Goal: Information Seeking & Learning: Get advice/opinions

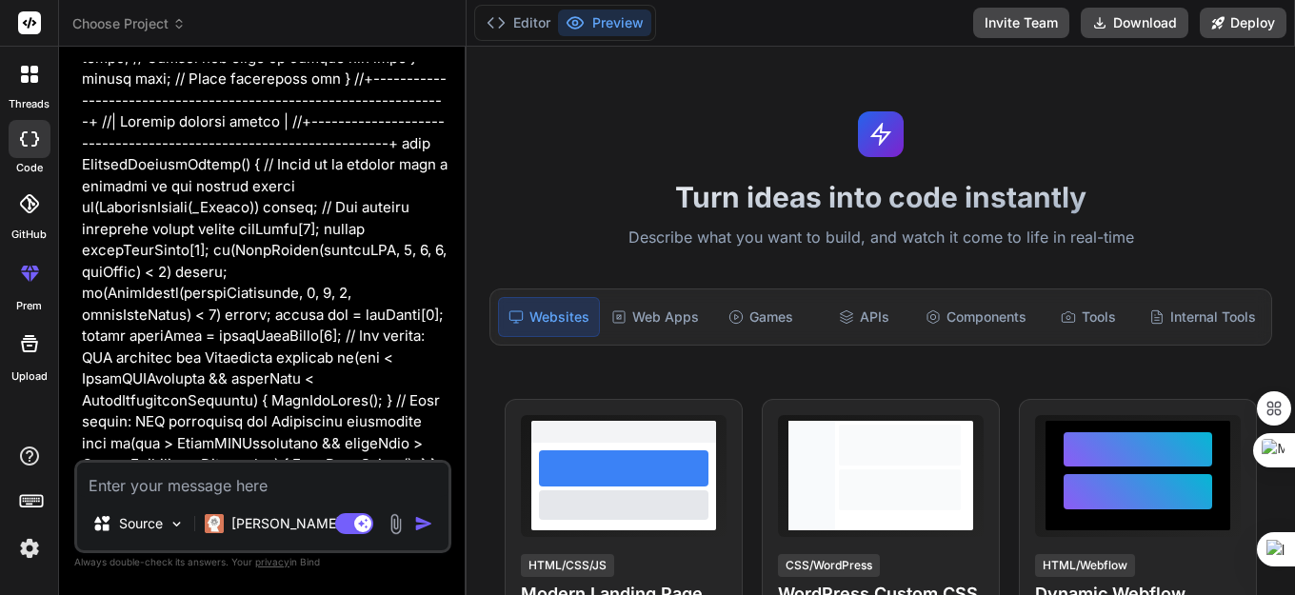
scroll to position [5894, 0]
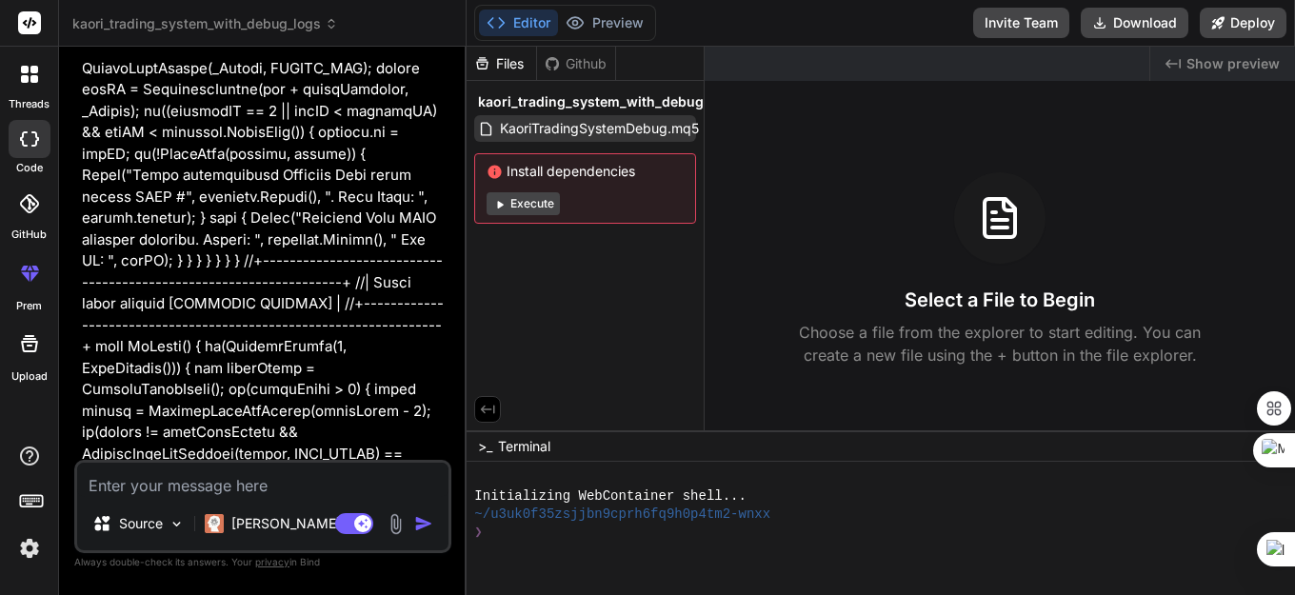
click at [644, 139] on span "KaoriTradingSystemDebug.mq5" at bounding box center [599, 128] width 203 height 23
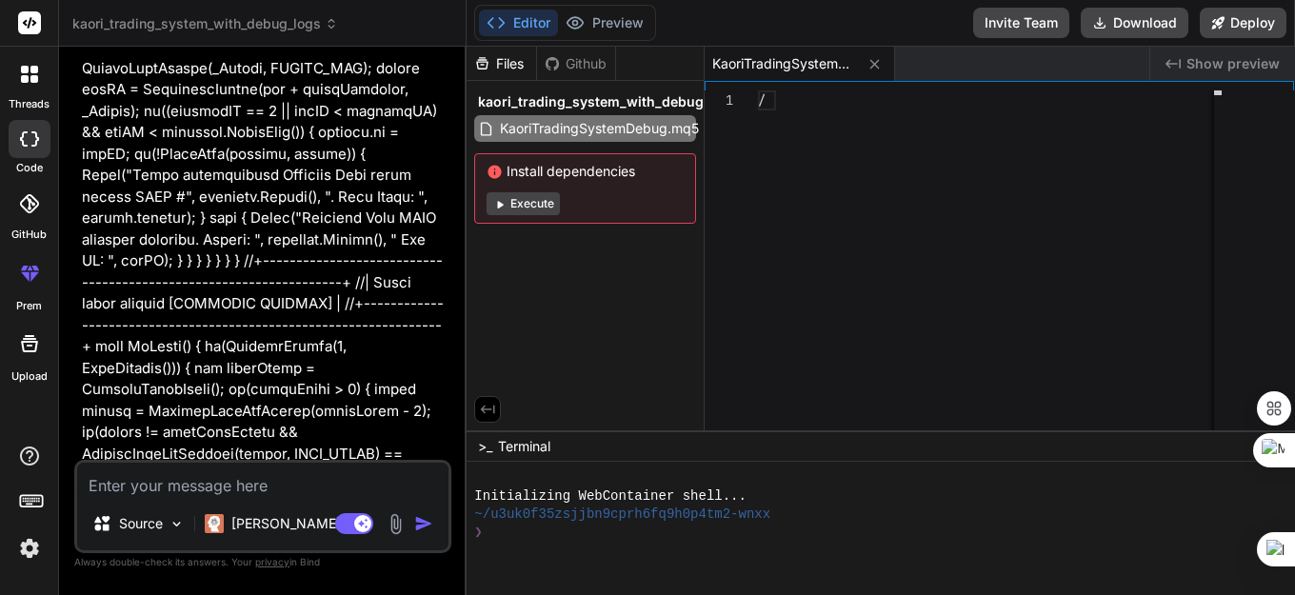
type textarea "x"
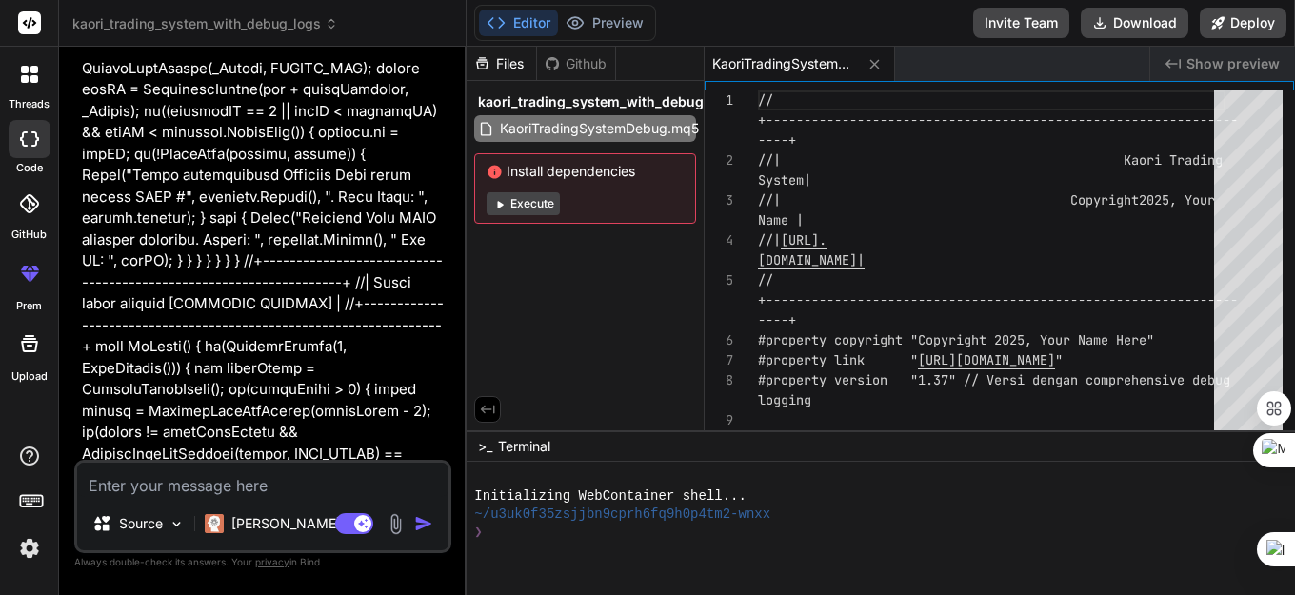
click at [137, 493] on textarea at bounding box center [262, 480] width 371 height 34
paste textarea "//+------------------------------------------------------------------+ //| SMC …"
type textarea "//+------------------------------------------------------------------+ //| SMC …"
type textarea "x"
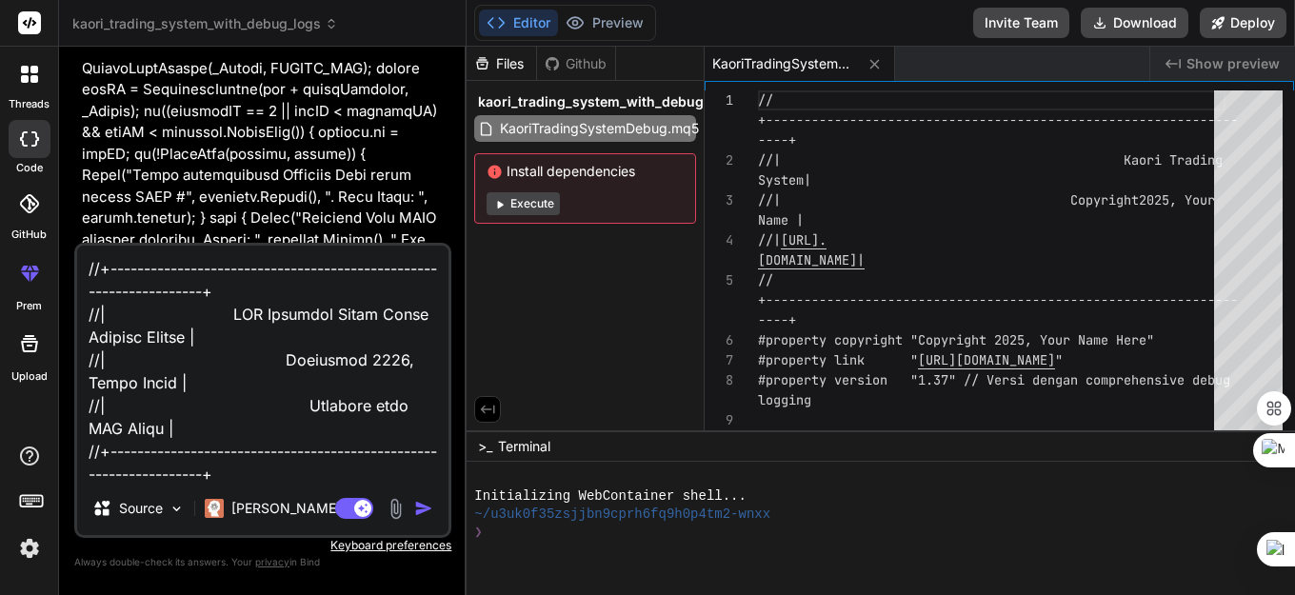
scroll to position [45312, 0]
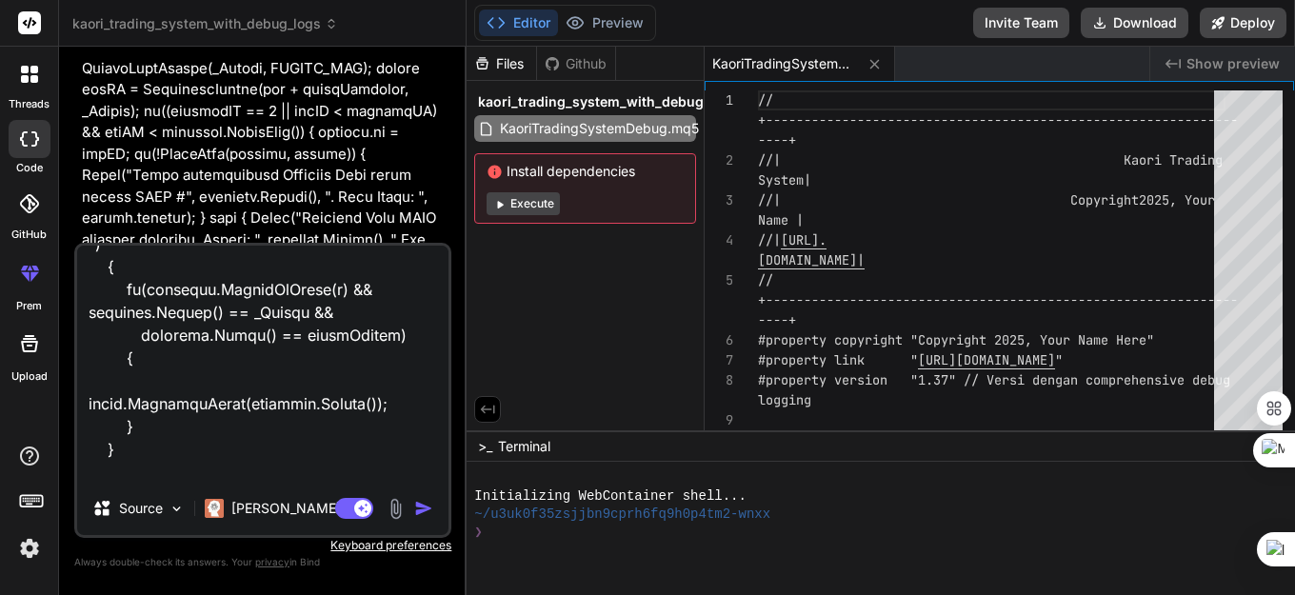
paste textarea "'struct OrderBlock' initialized from type type 'OrderBlock' using assignment op…"
type textarea "//+------------------------------------------------------------------+ //| SMC …"
type textarea "x"
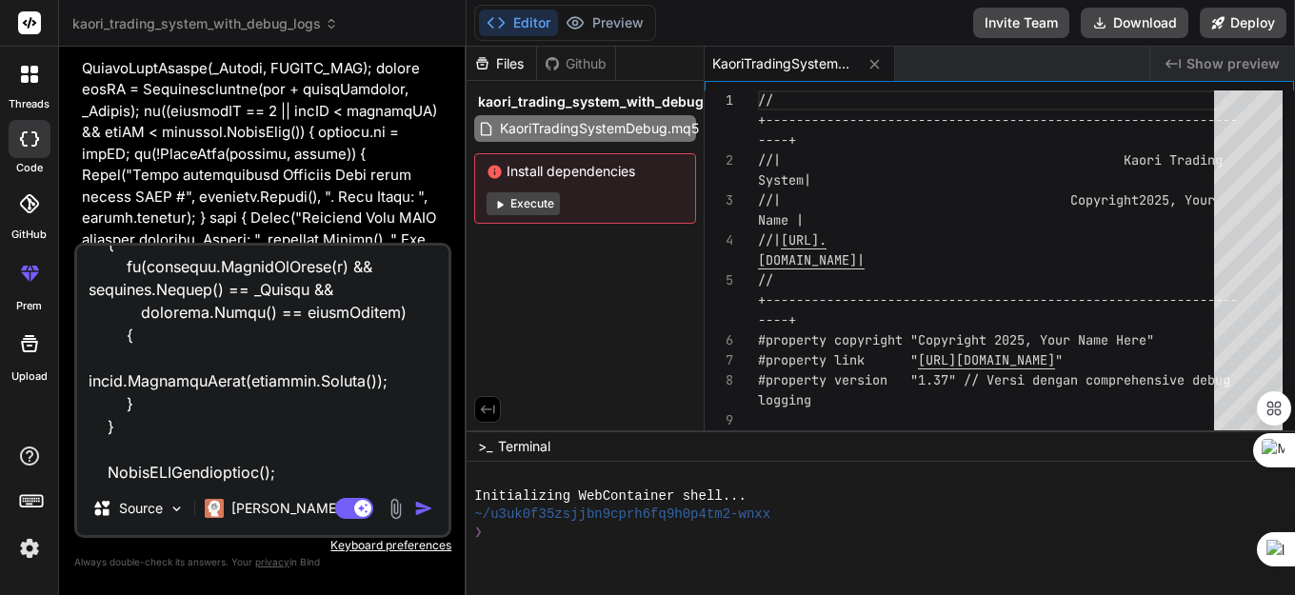
scroll to position [45495, 0]
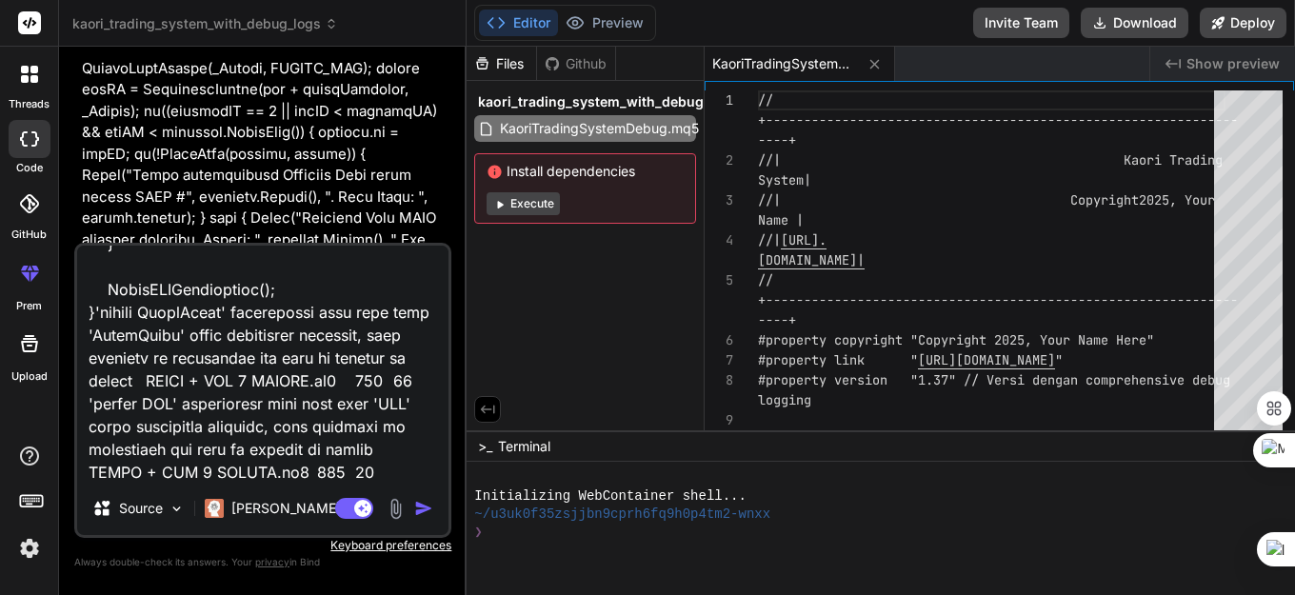
type textarea "//+------------------------------------------------------------------+ //| SMC …"
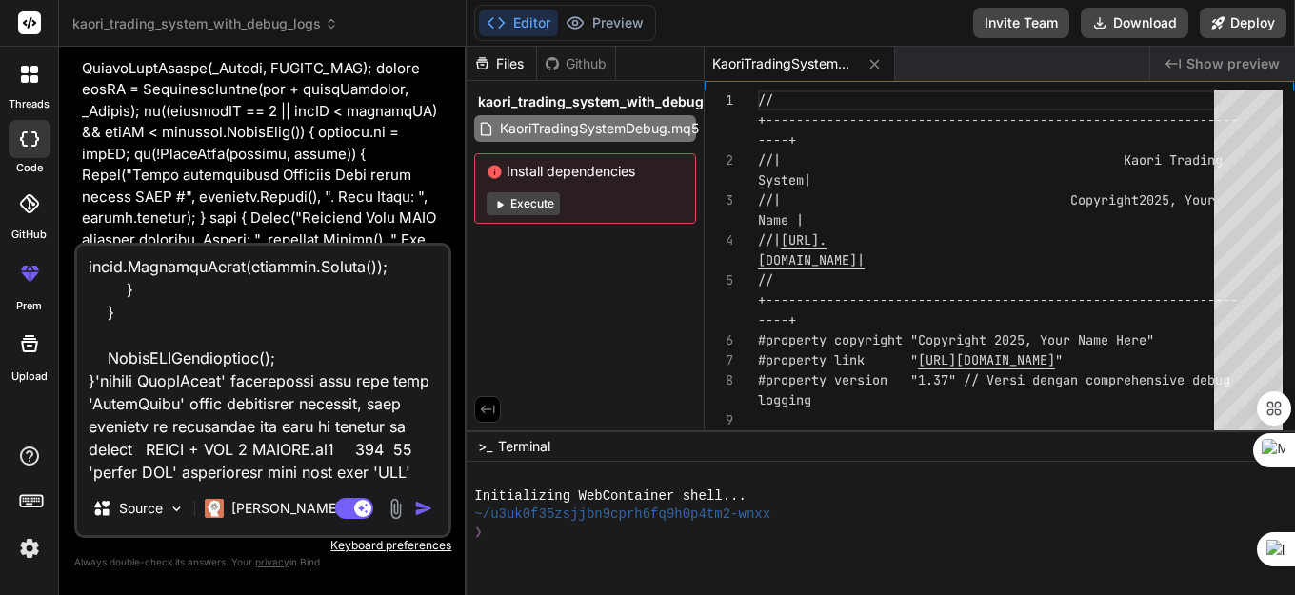
type textarea "x"
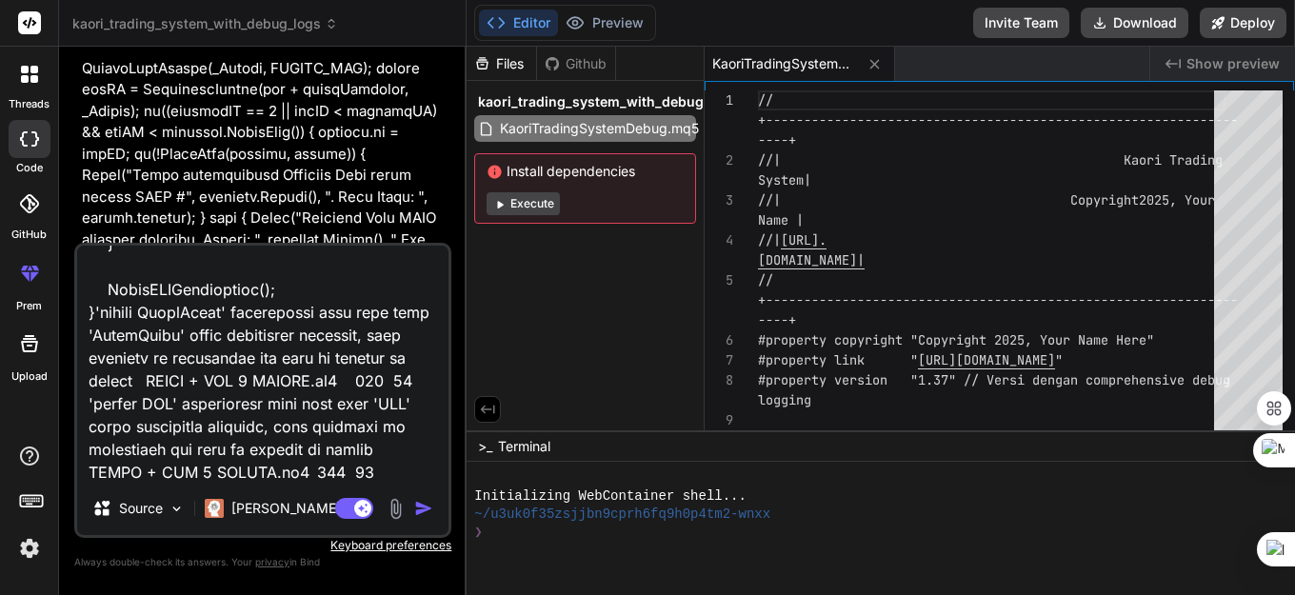
type textarea "//+------------------------------------------------------------------+ //| SMC …"
type textarea "x"
type textarea "//+------------------------------------------------------------------+ //| SMC …"
type textarea "x"
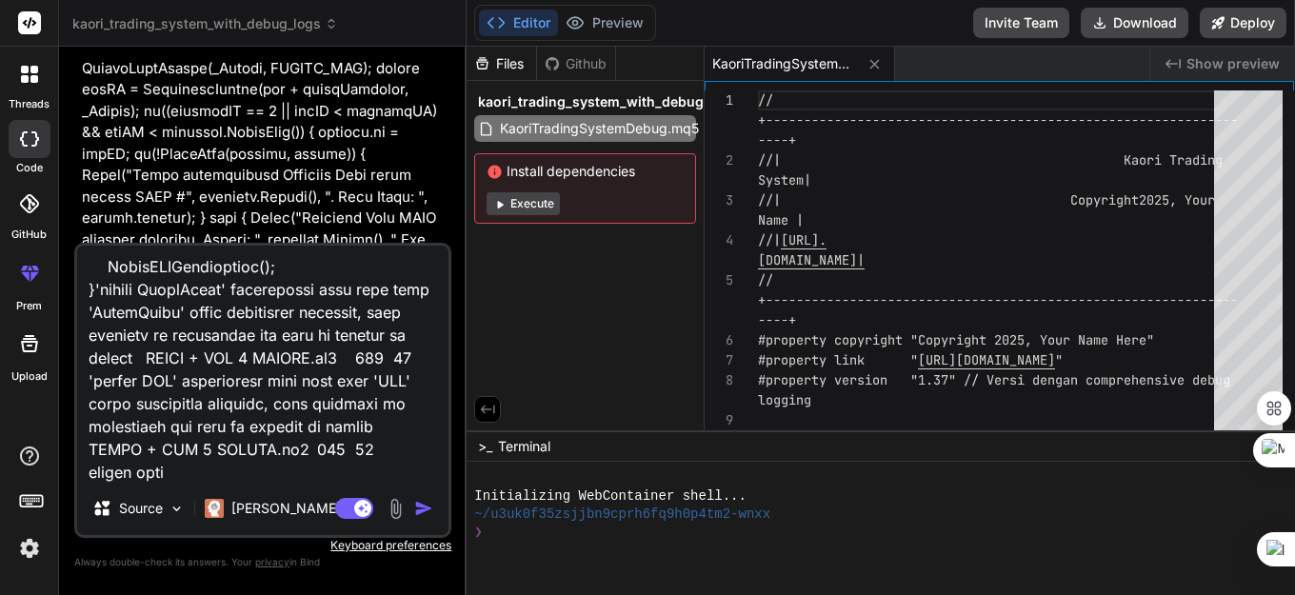
type textarea "//+------------------------------------------------------------------+ //| SMC …"
type textarea "x"
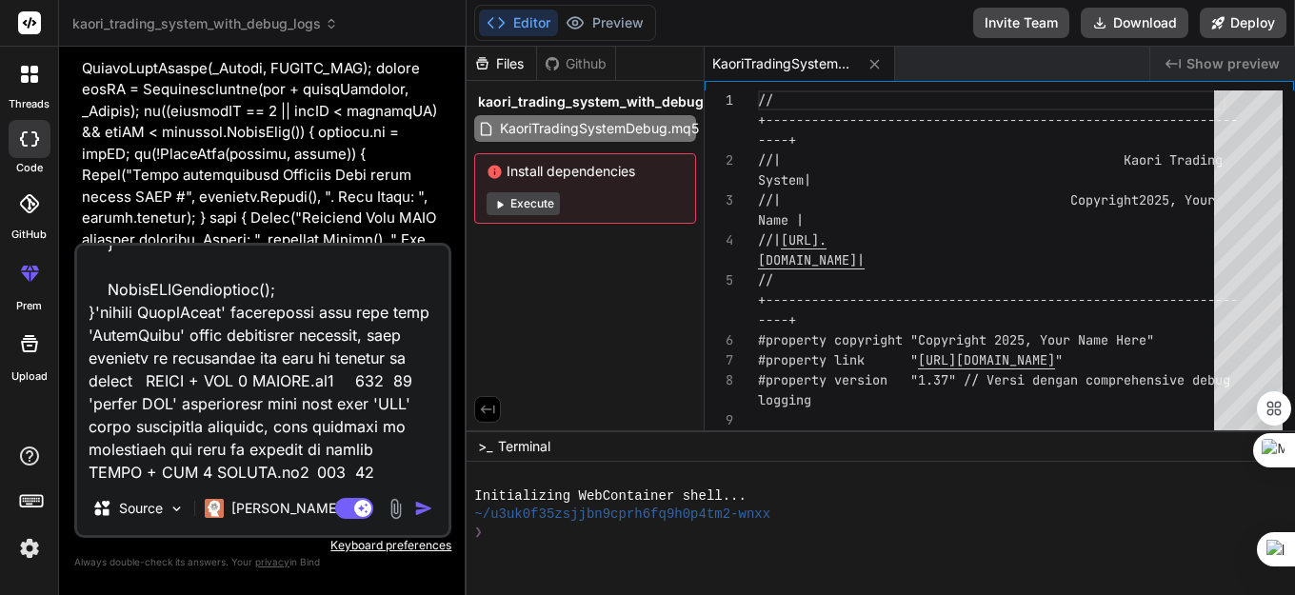
type textarea "//+------------------------------------------------------------------+ //| SMC …"
type textarea "x"
type textarea "//+------------------------------------------------------------------+ //| SMC …"
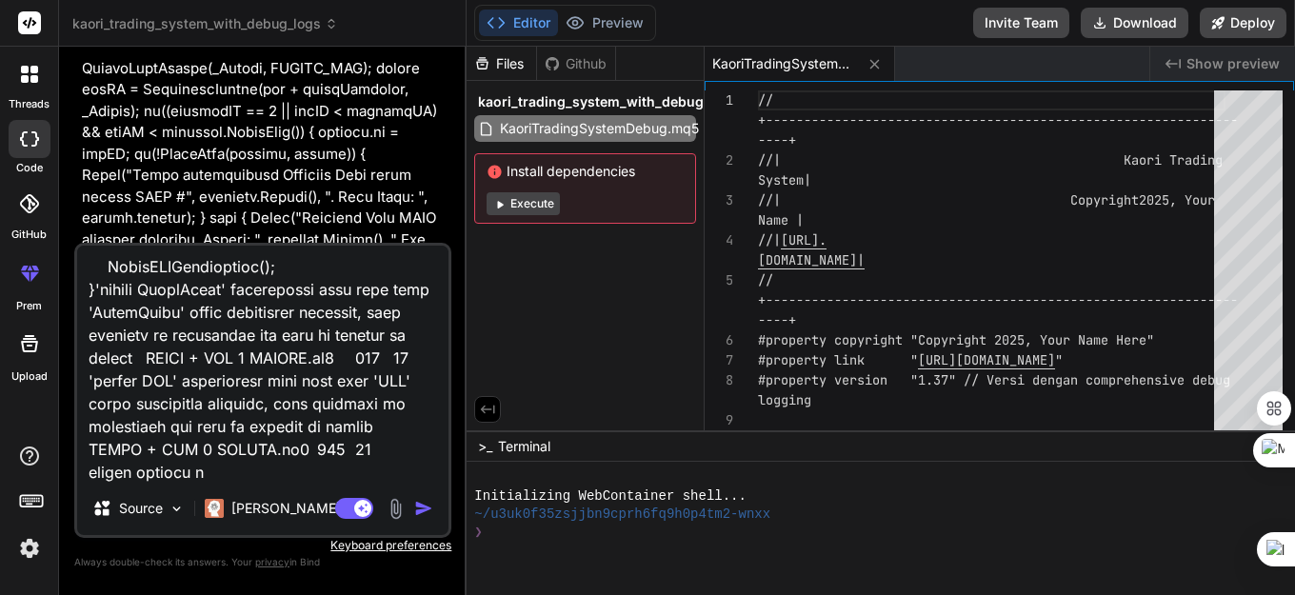
type textarea "x"
type textarea "//+------------------------------------------------------------------+ //| SMC …"
type textarea "x"
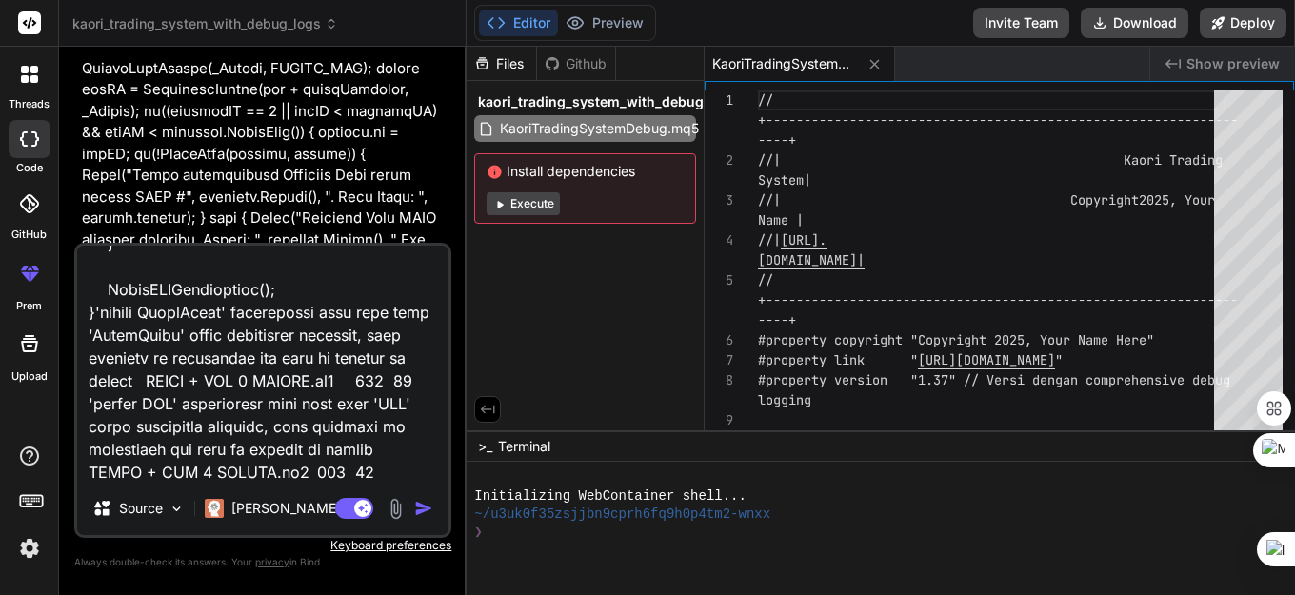
type textarea "//+------------------------------------------------------------------+ //| SMC …"
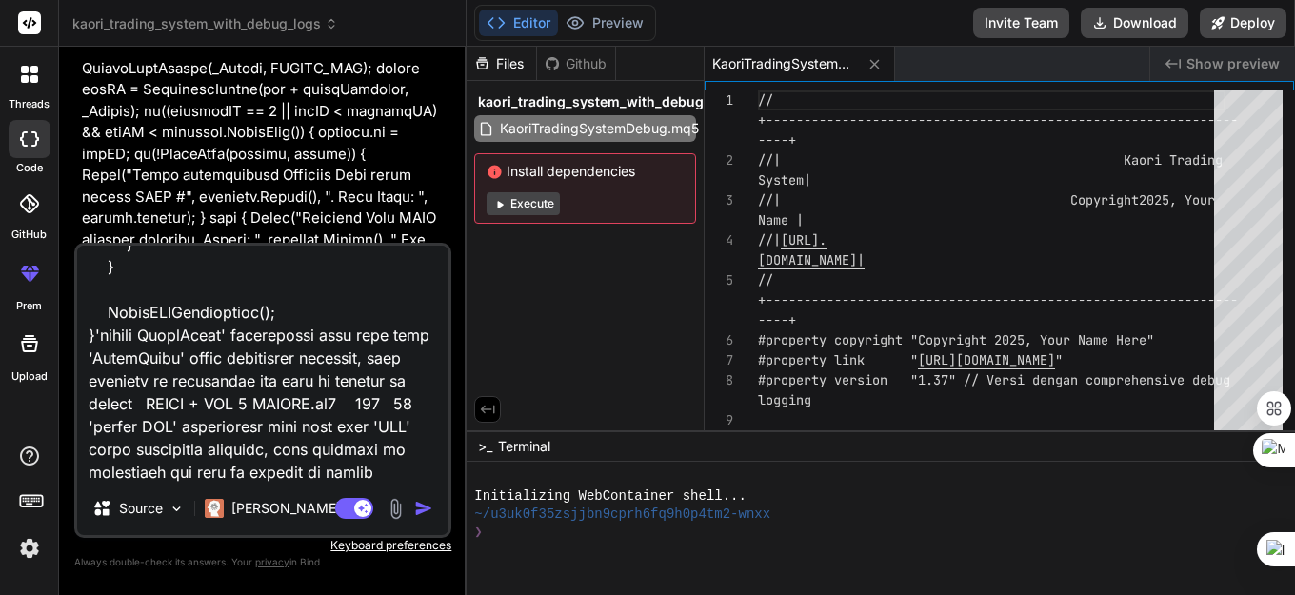
type textarea "x"
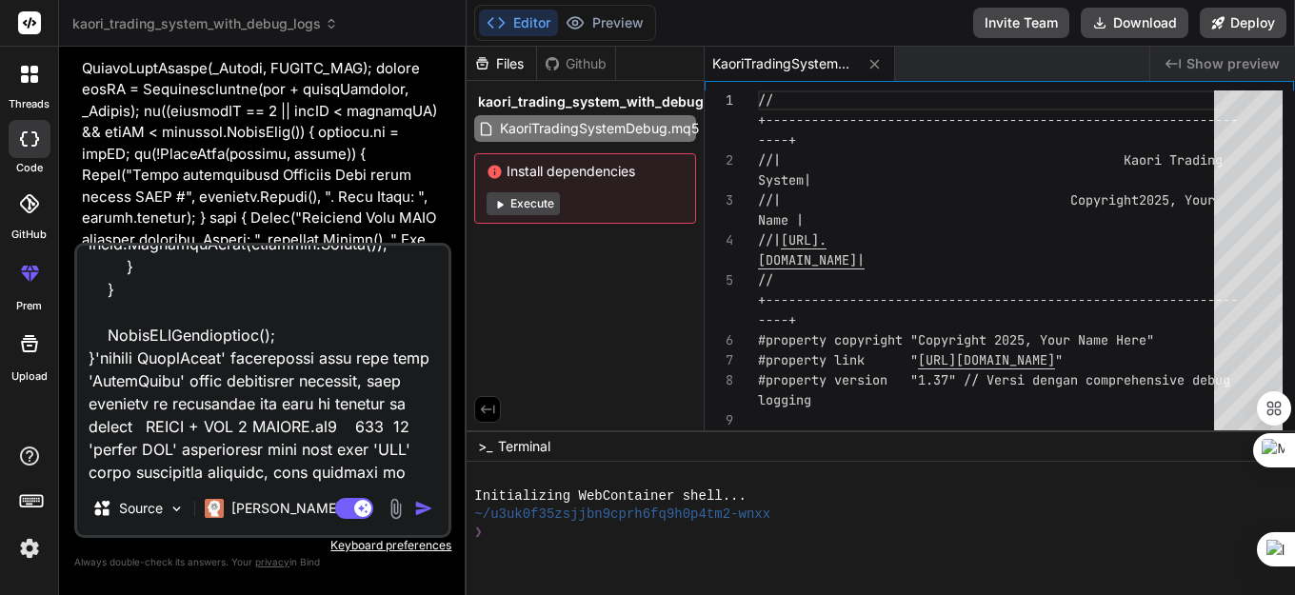
type textarea "//+------------------------------------------------------------------+ //| SMC …"
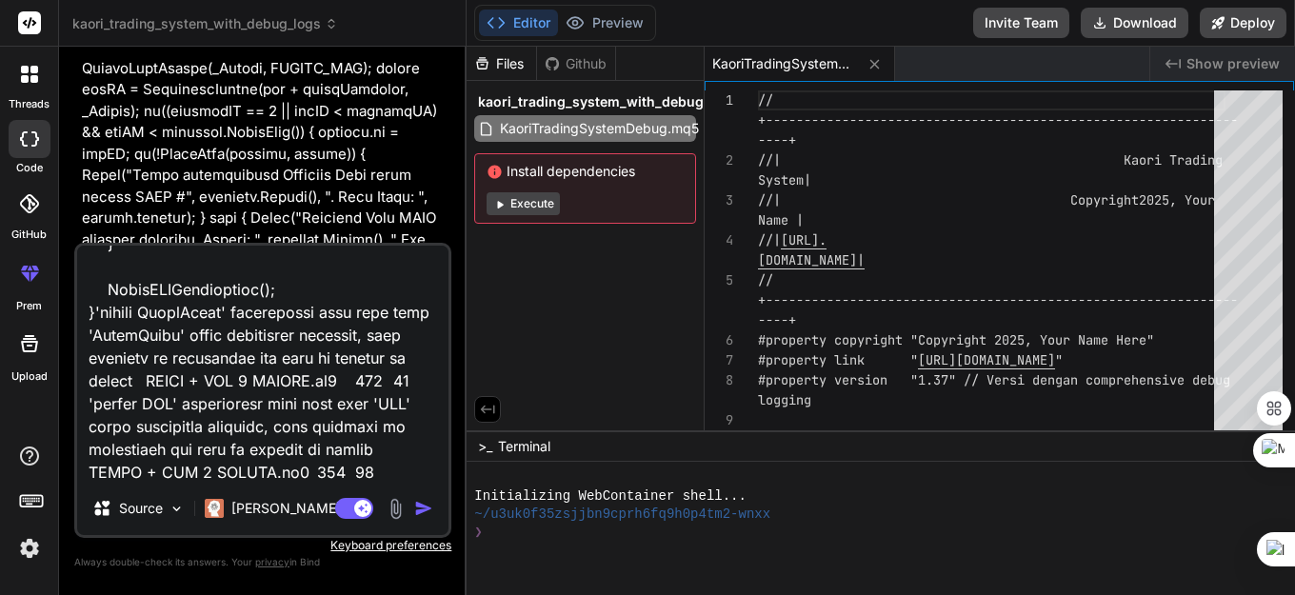
type textarea "x"
type textarea "//+------------------------------------------------------------------+ //| SMC …"
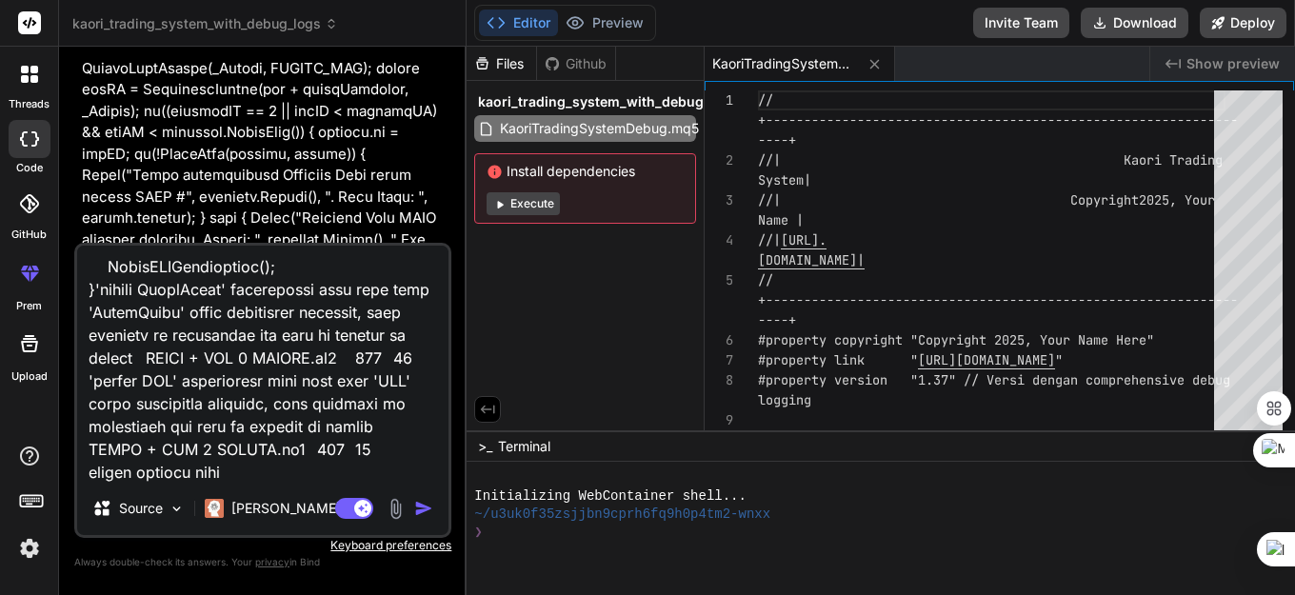
type textarea "x"
type textarea "//+------------------------------------------------------------------+ //| SMC …"
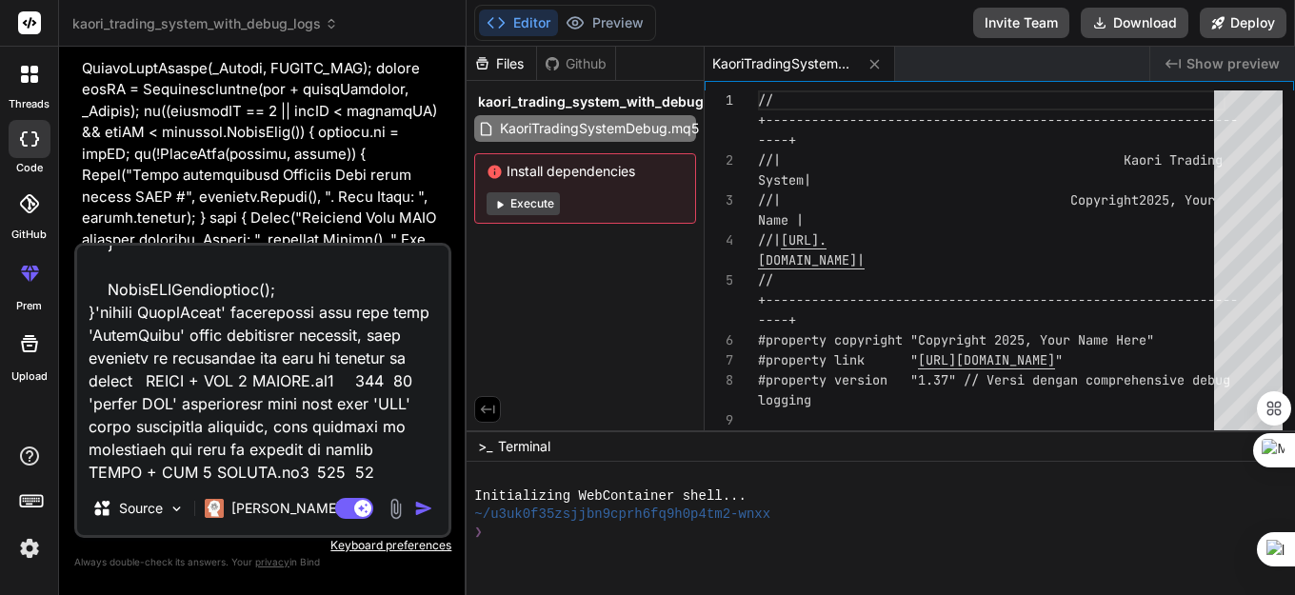
type textarea "x"
type textarea "//+------------------------------------------------------------------+ //| SMC …"
type textarea "x"
type textarea "//+------------------------------------------------------------------+ //| SMC …"
type textarea "x"
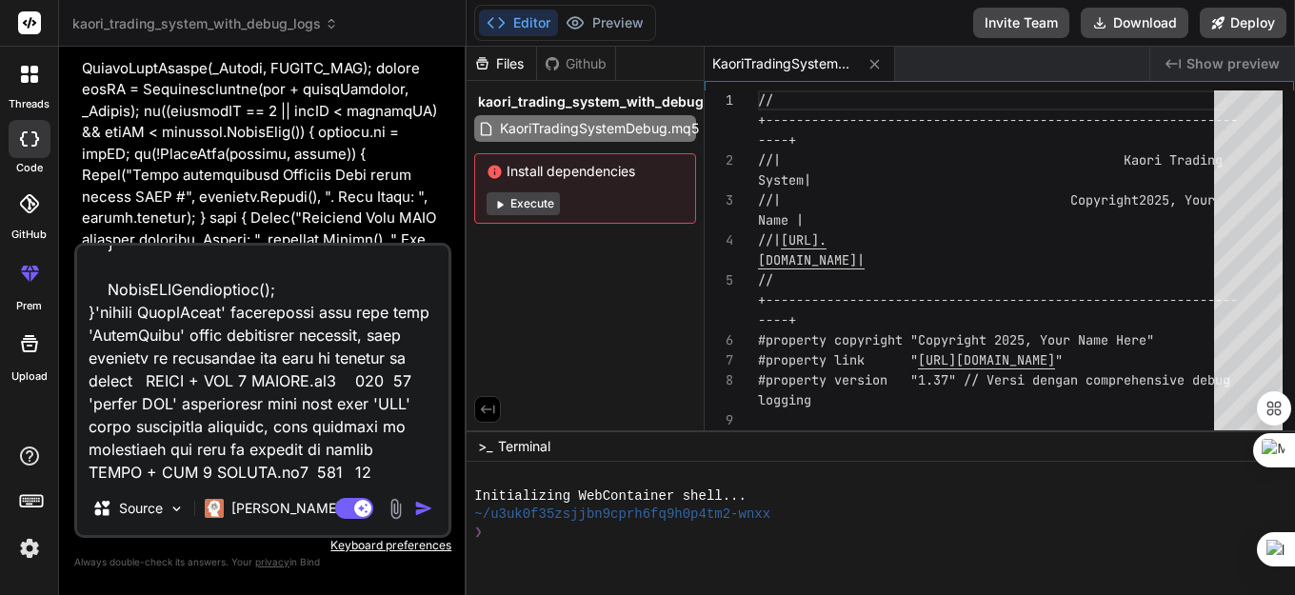
type textarea "//+------------------------------------------------------------------+ //| SMC …"
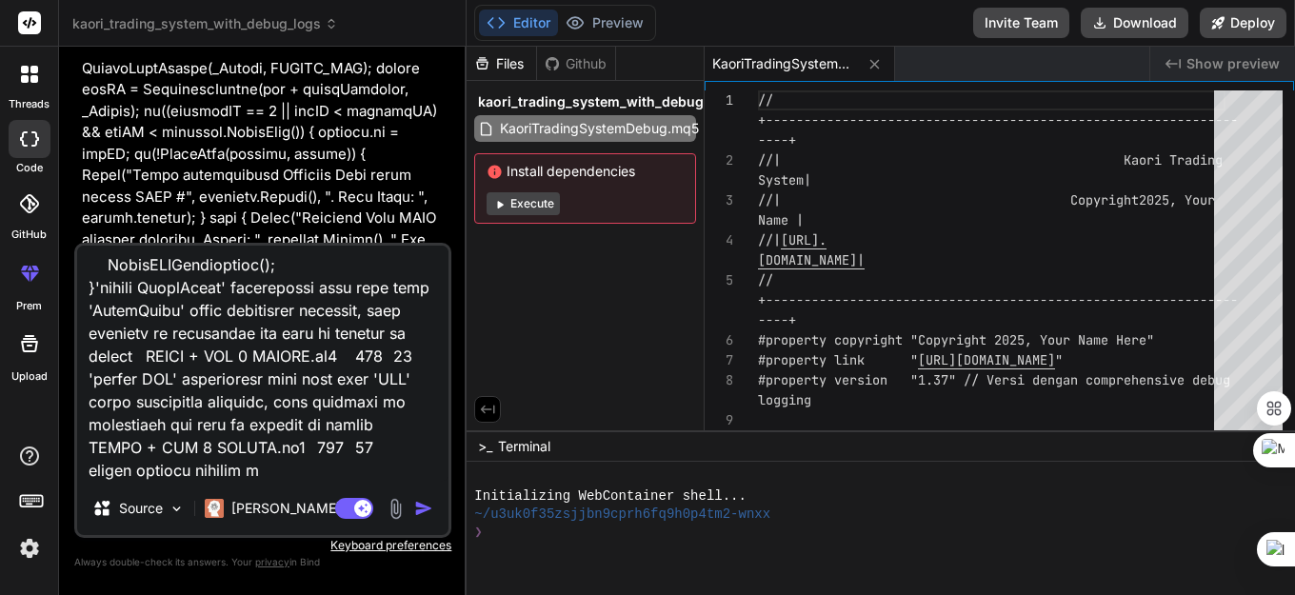
type textarea "x"
type textarea "//+------------------------------------------------------------------+ //| SMC …"
type textarea "x"
type textarea "//+------------------------------------------------------------------+ //| SMC …"
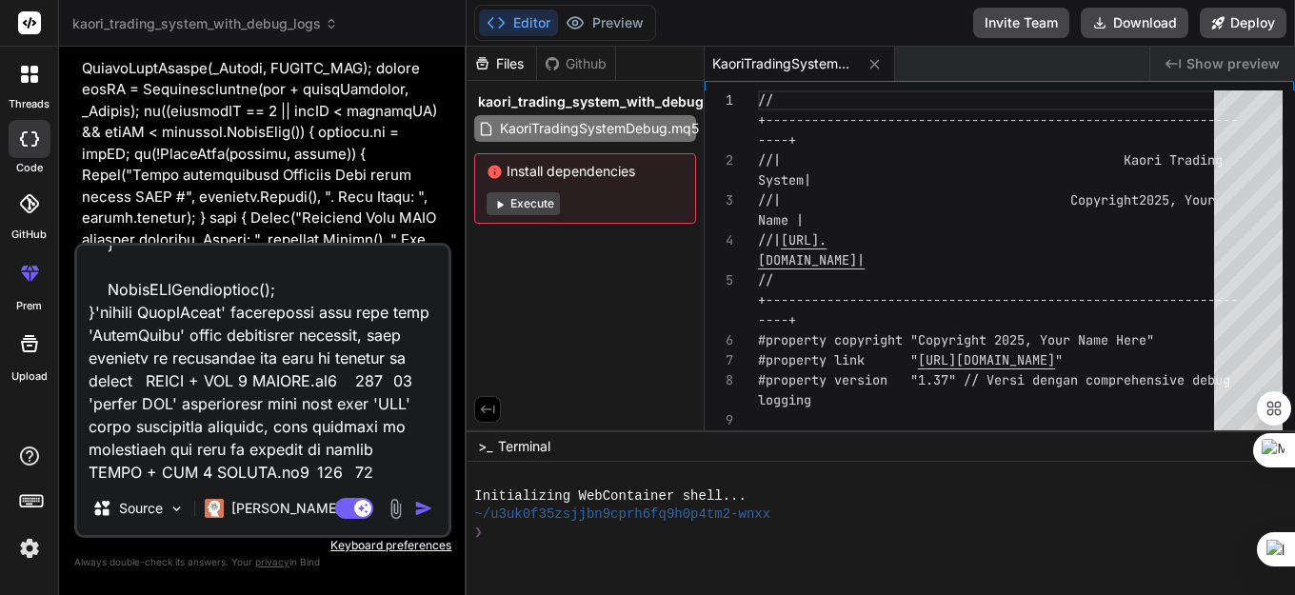
type textarea "x"
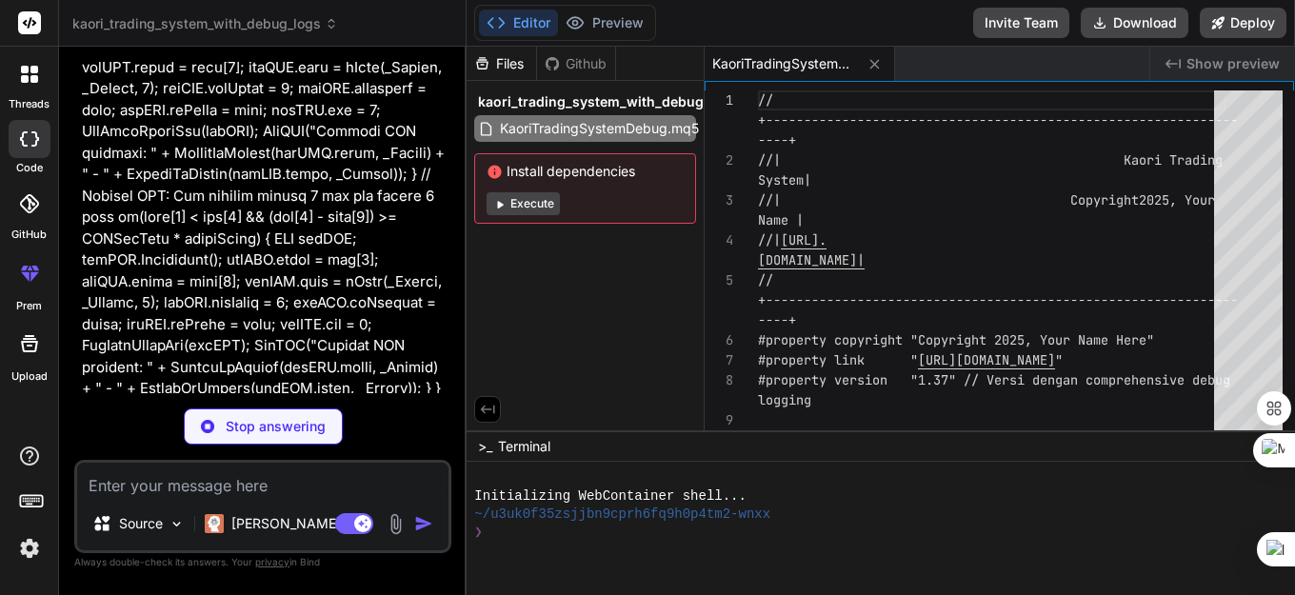
scroll to position [22693, 0]
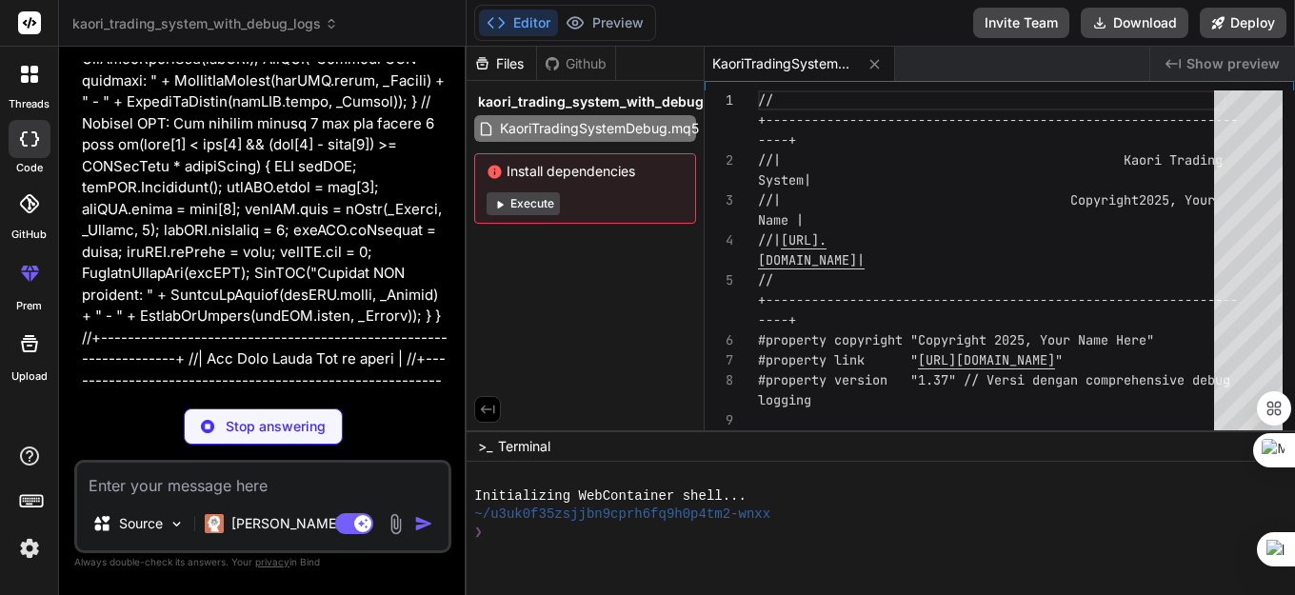
type textarea "x"
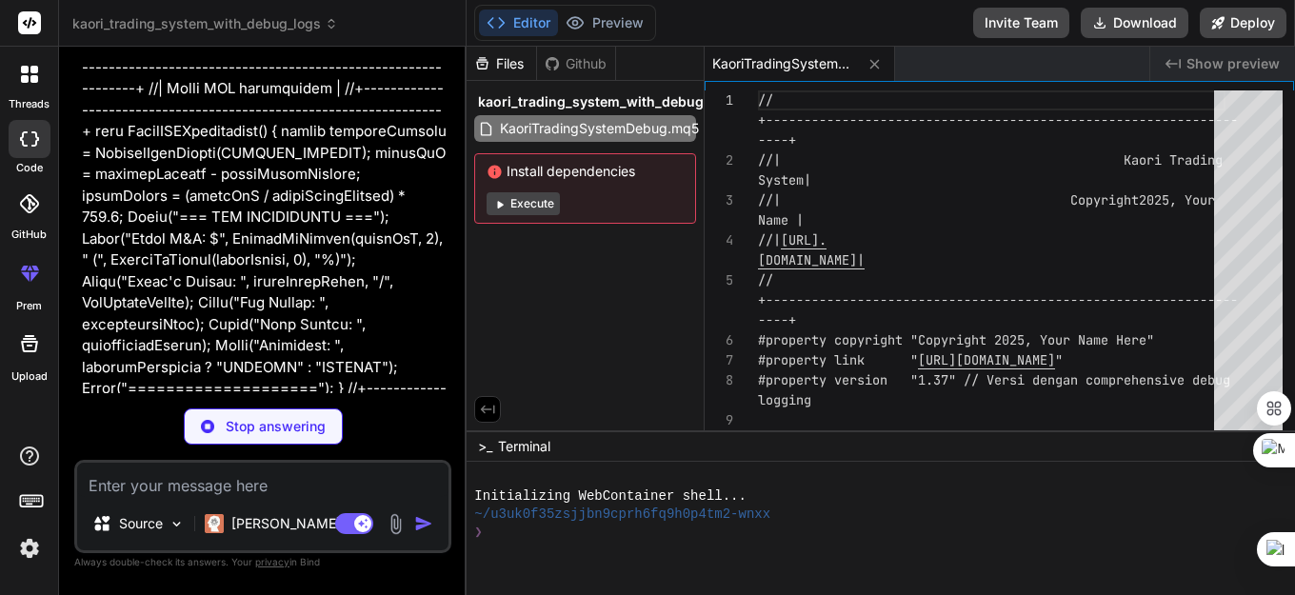
scroll to position [33210, 0]
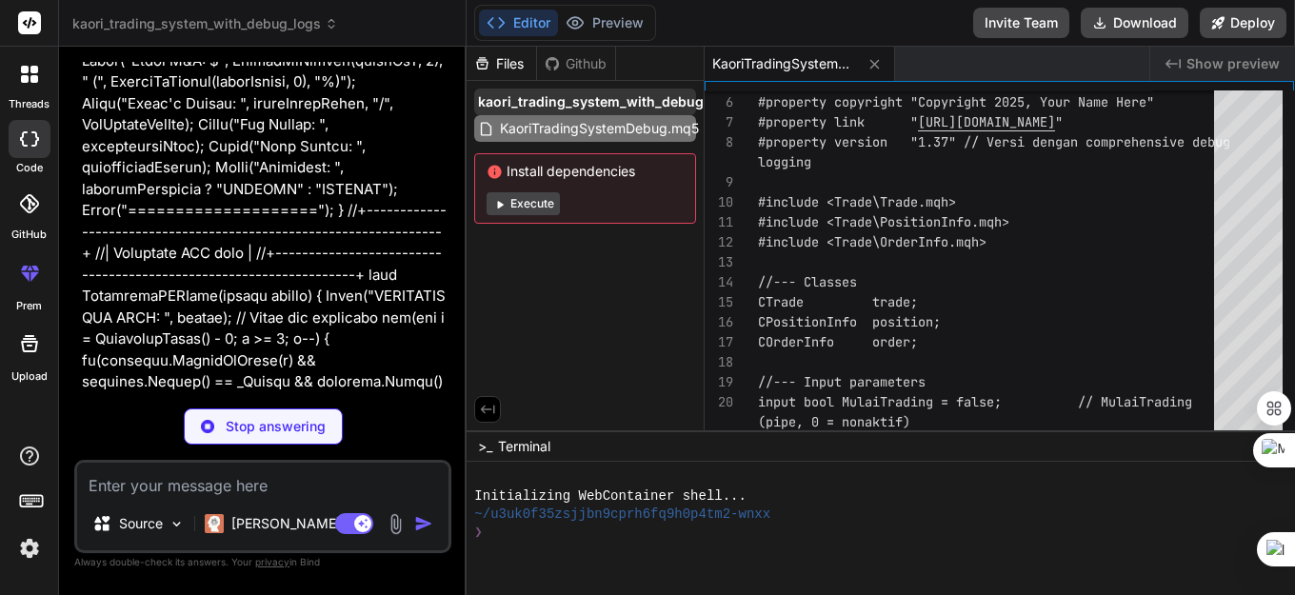
click at [648, 102] on span "kaori_trading_system_with_debug_logs" at bounding box center [608, 101] width 261 height 19
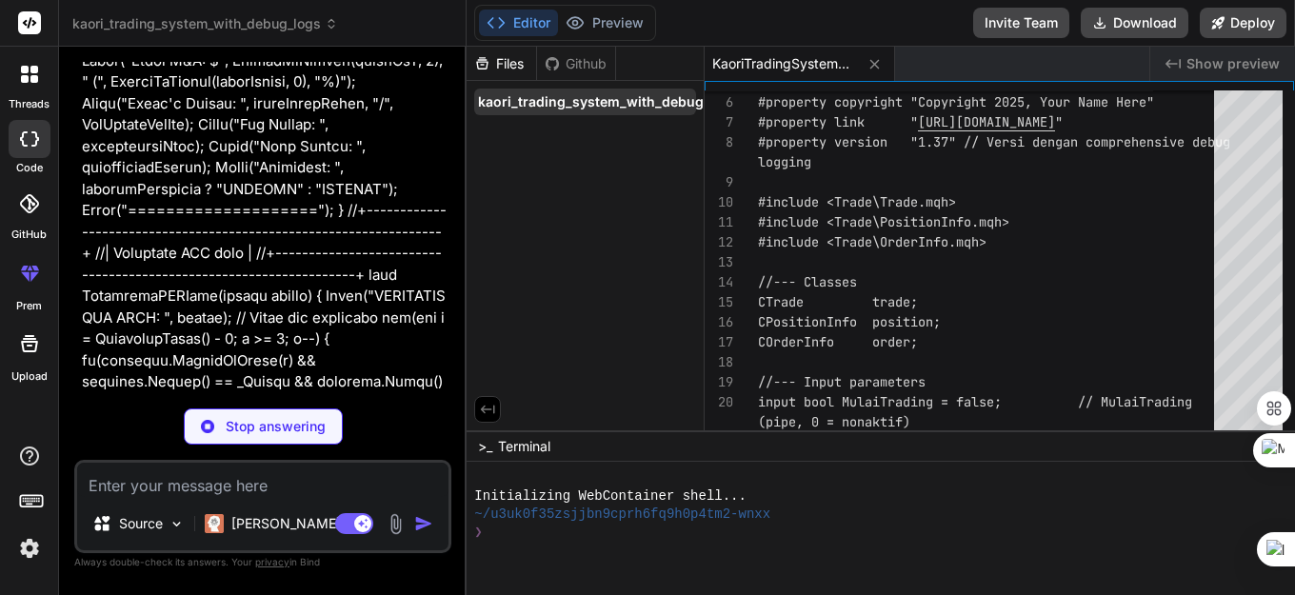
click at [648, 102] on span "kaori_trading_system_with_debug_logs" at bounding box center [608, 101] width 261 height 19
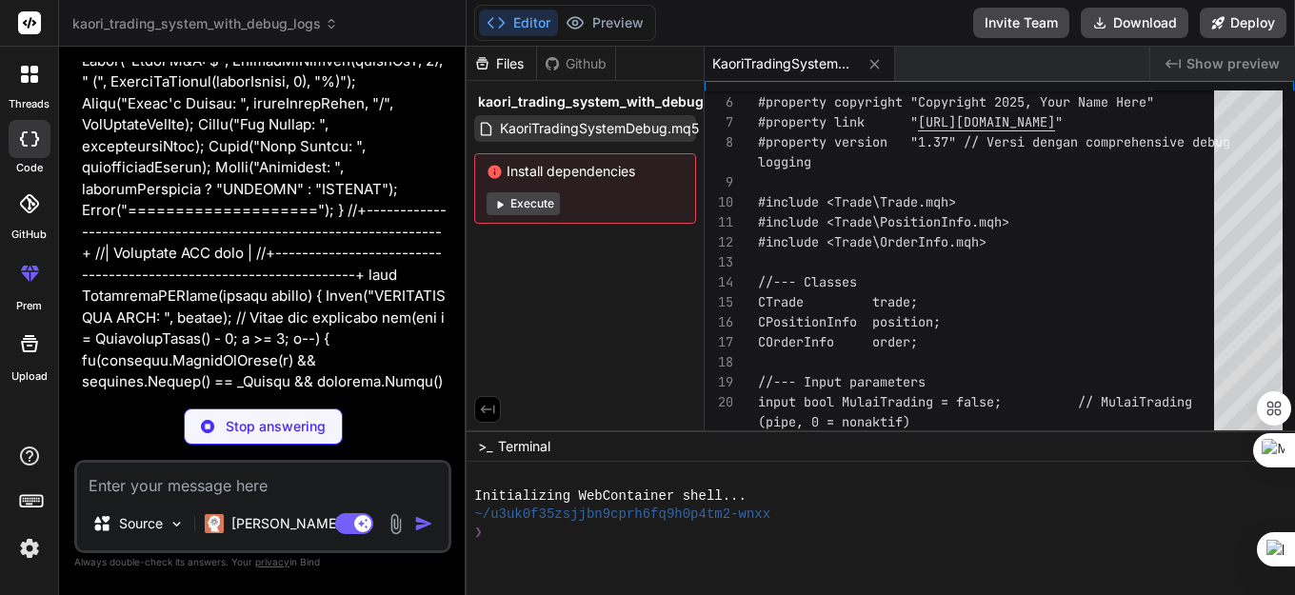
click at [624, 132] on span "KaoriTradingSystemDebug.mq5" at bounding box center [599, 128] width 203 height 23
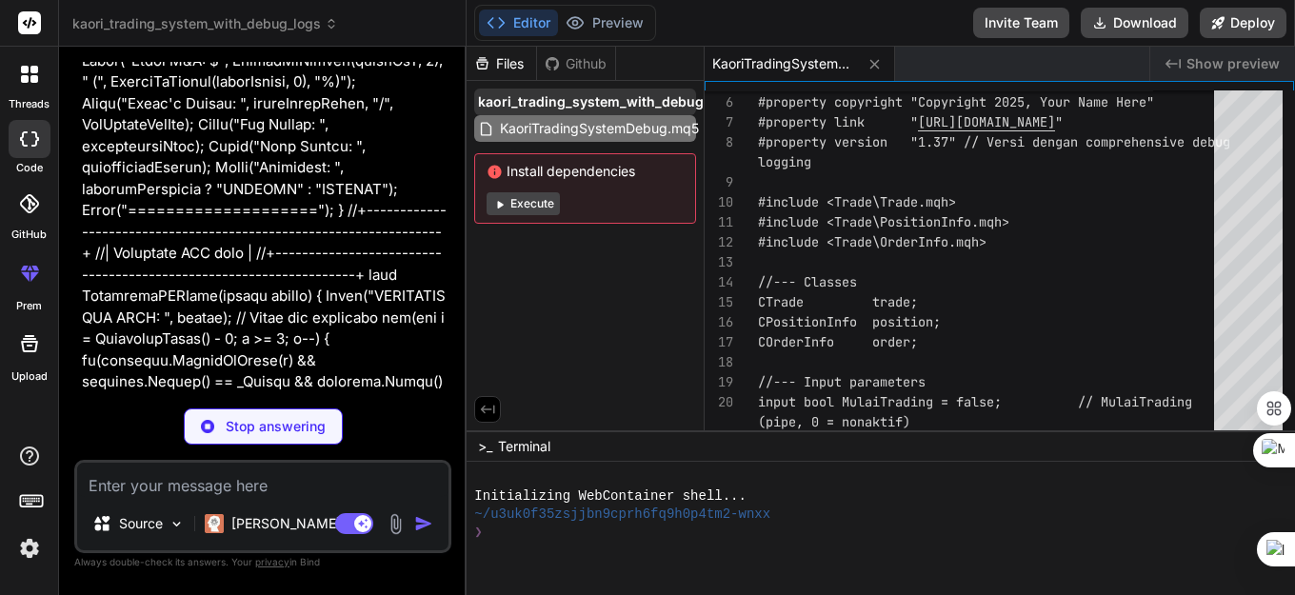
click at [635, 101] on span "kaori_trading_system_with_debug_logs" at bounding box center [608, 101] width 261 height 19
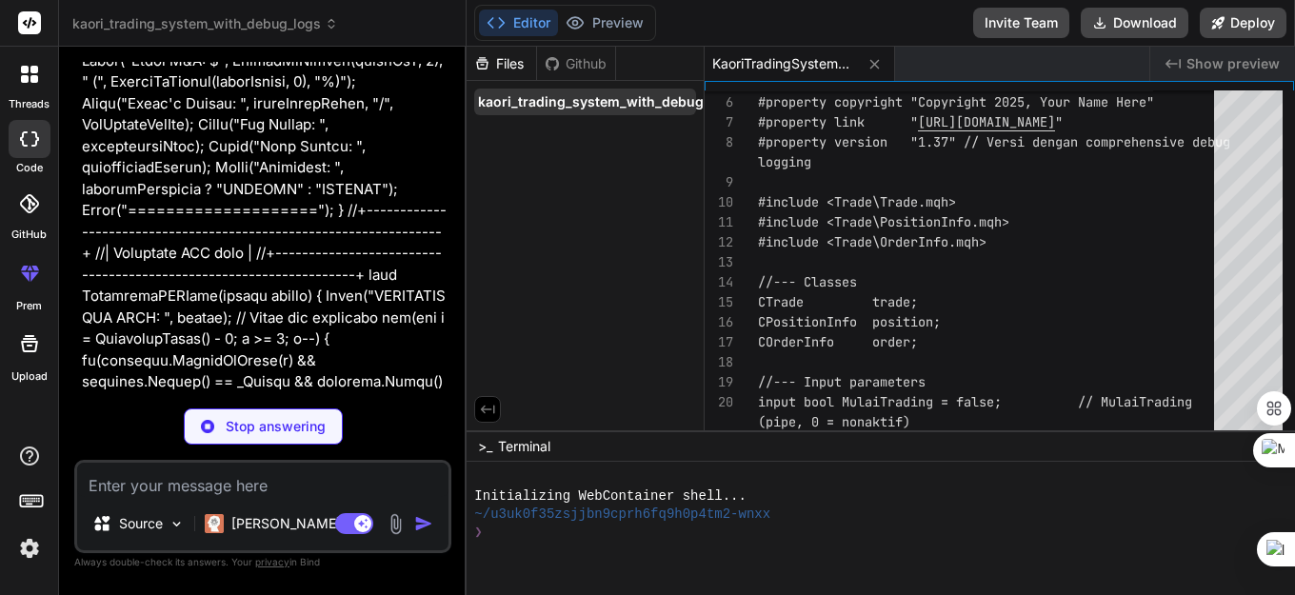
drag, startPoint x: 635, startPoint y: 101, endPoint x: 578, endPoint y: 101, distance: 57.1
click at [578, 101] on span "kaori_trading_system_with_debug_logs" at bounding box center [608, 101] width 261 height 19
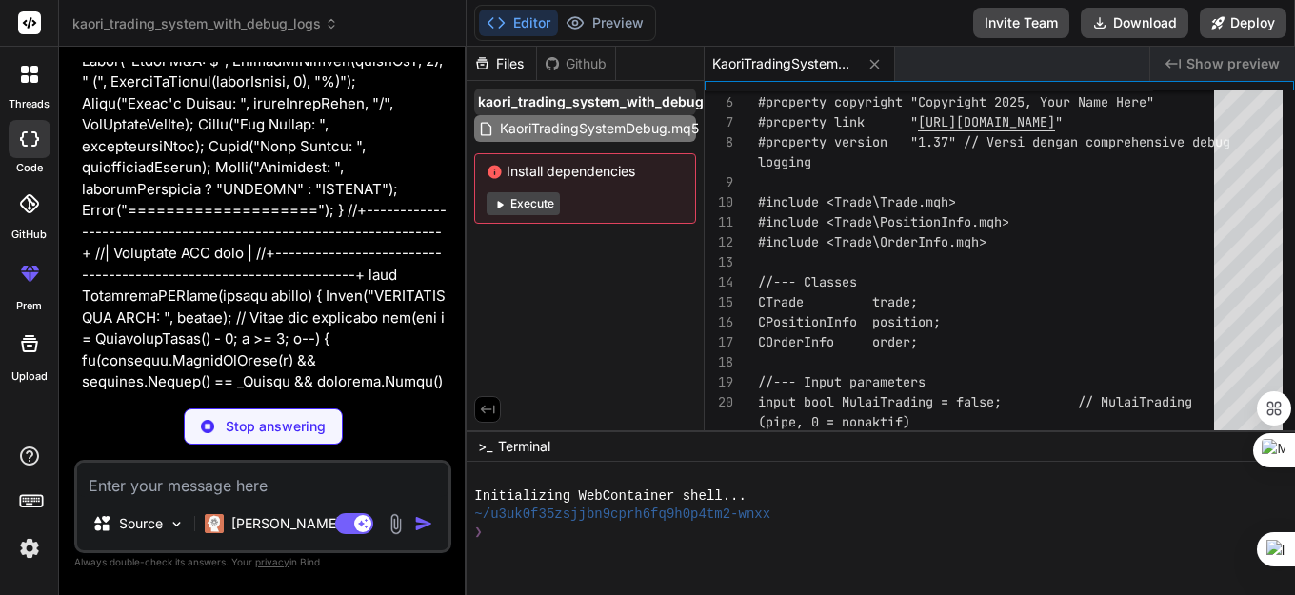
click at [582, 101] on span "kaori_trading_system_with_debug_logs" at bounding box center [608, 101] width 261 height 19
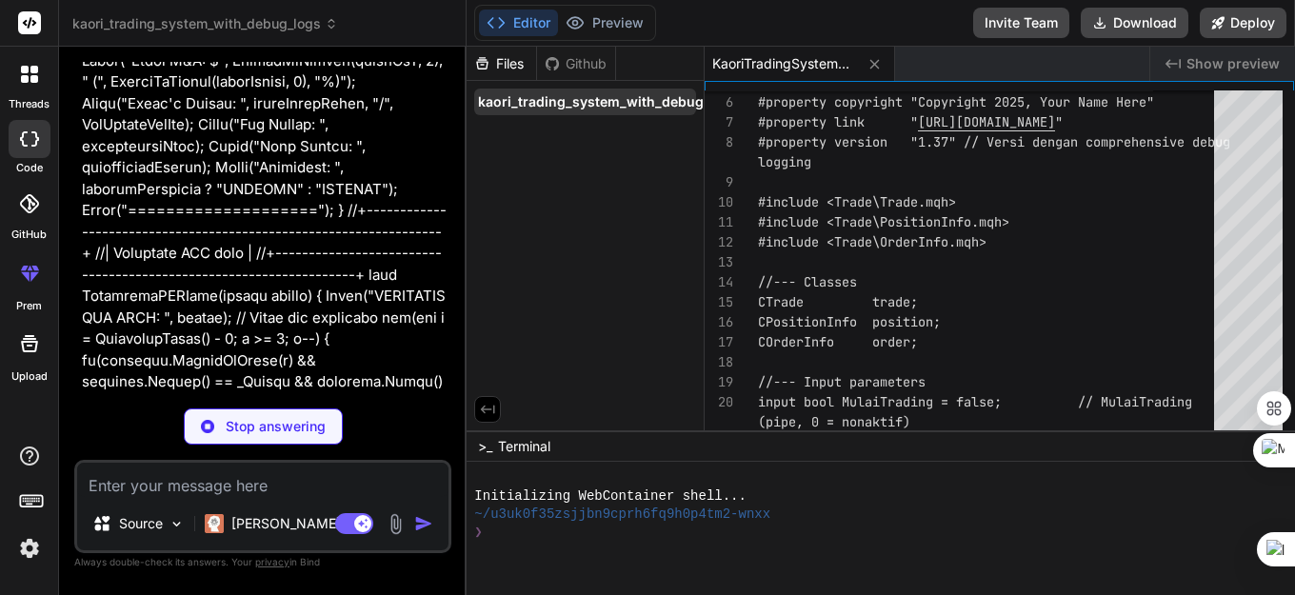
click at [586, 99] on span "kaori_trading_system_with_debug_logs" at bounding box center [608, 101] width 261 height 19
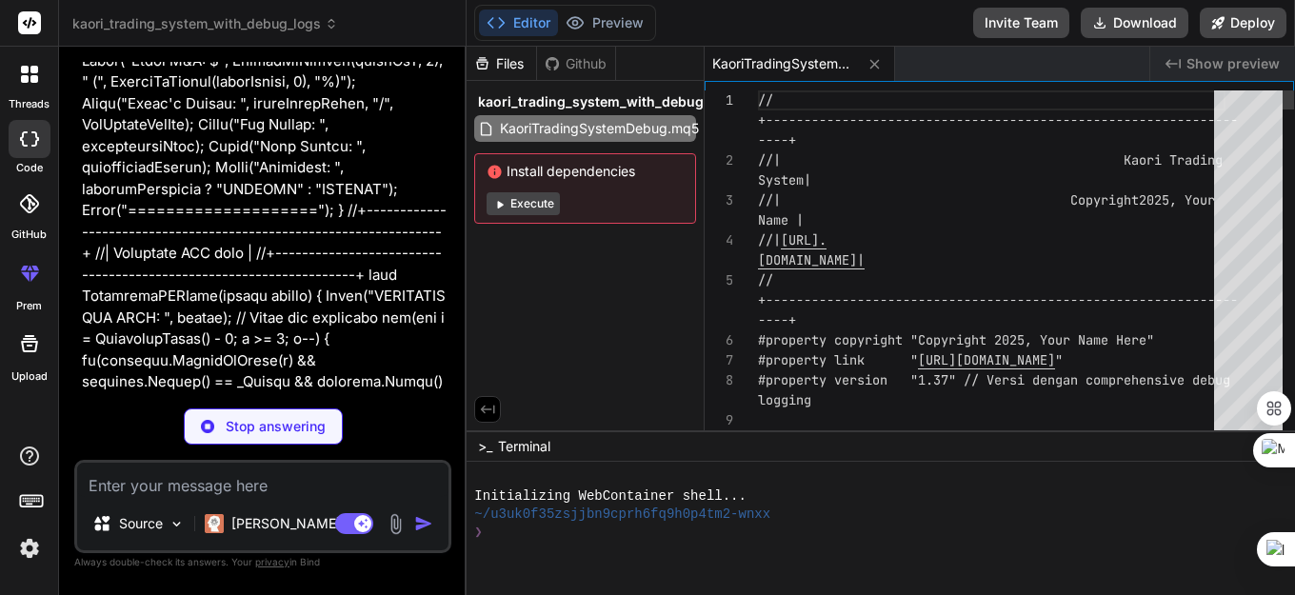
type textarea "x"
type textarea "//+------------------------------------------------------------------+ //| Kaor…"
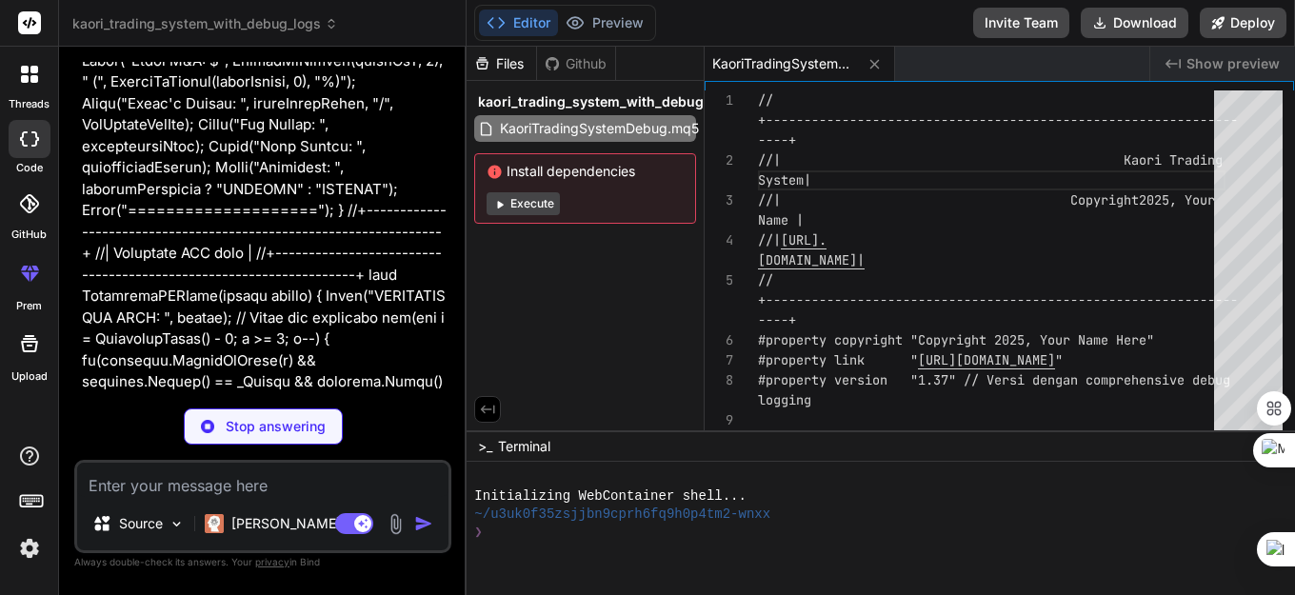
drag, startPoint x: 153, startPoint y: 366, endPoint x: 296, endPoint y: 374, distance: 143.1
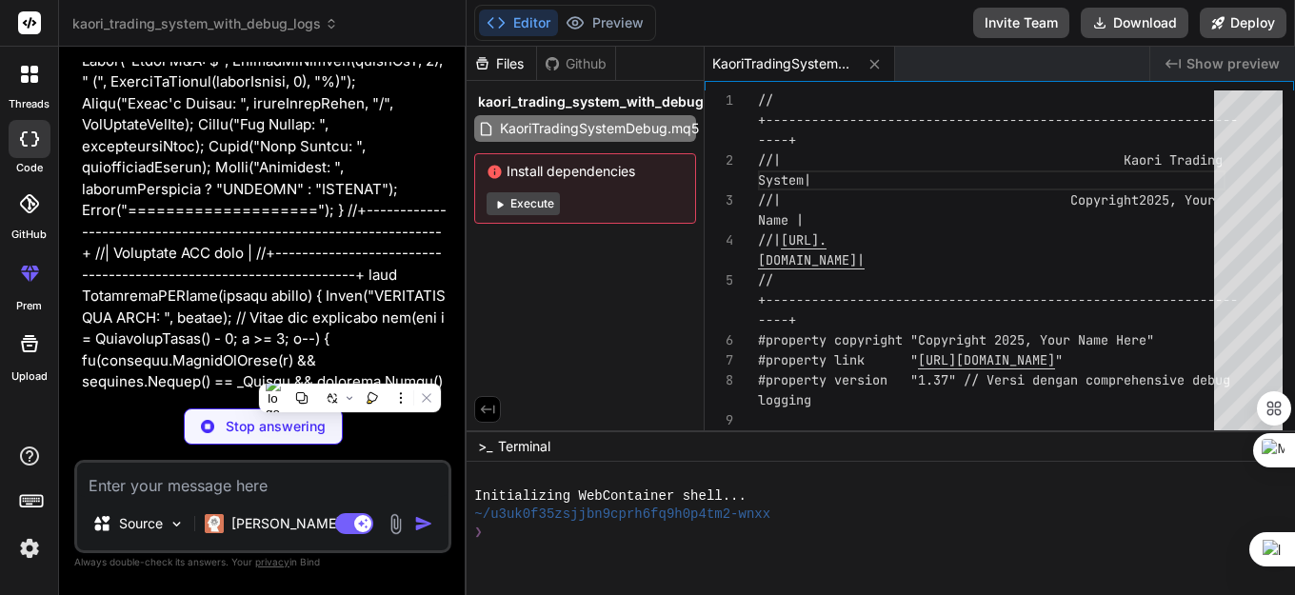
type textarea "x"
type textarea "//+------------------------------------------------------------------+"
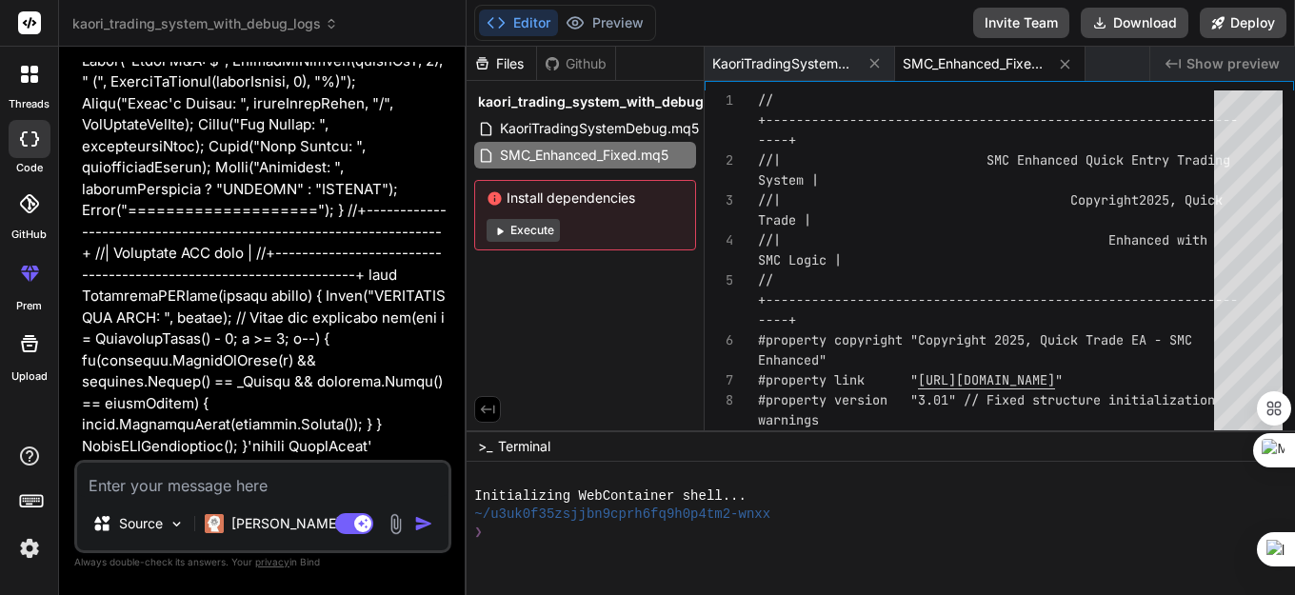
type textarea "x"
click at [557, 157] on span "SMC_Enhanced_Fixed.mq5" at bounding box center [584, 155] width 172 height 23
click at [960, 60] on span "SMC_Enhanced_Fixed.mq5" at bounding box center [974, 63] width 143 height 19
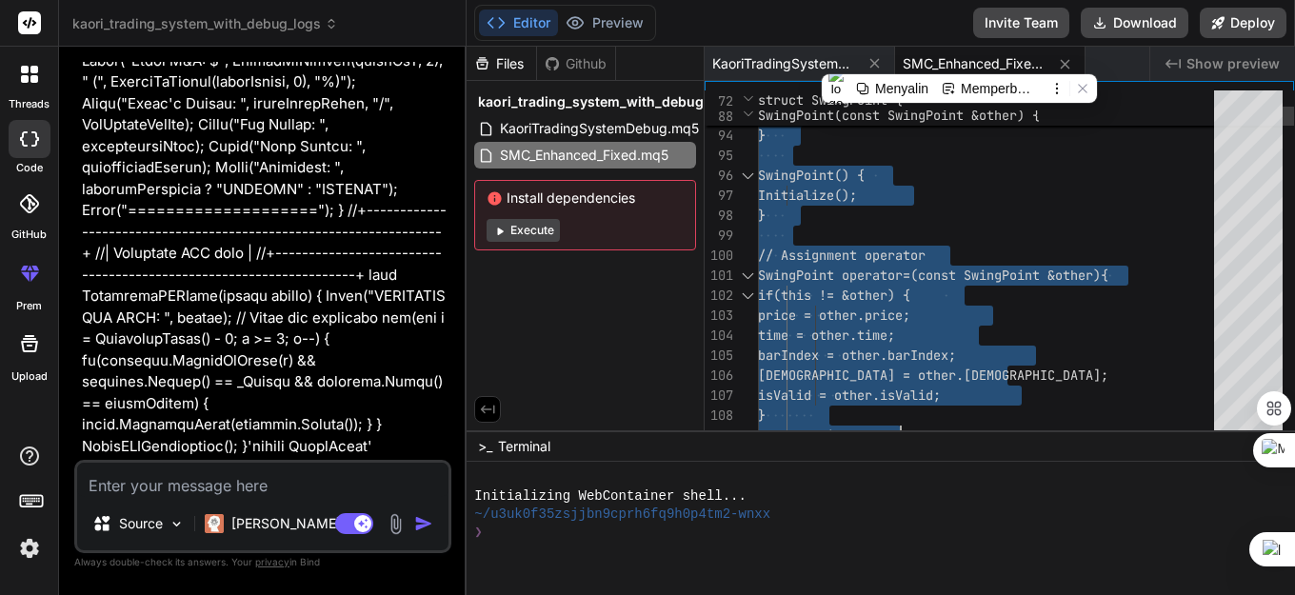
type textarea "//+------------------------------------------------------------------+ //| SMC …"
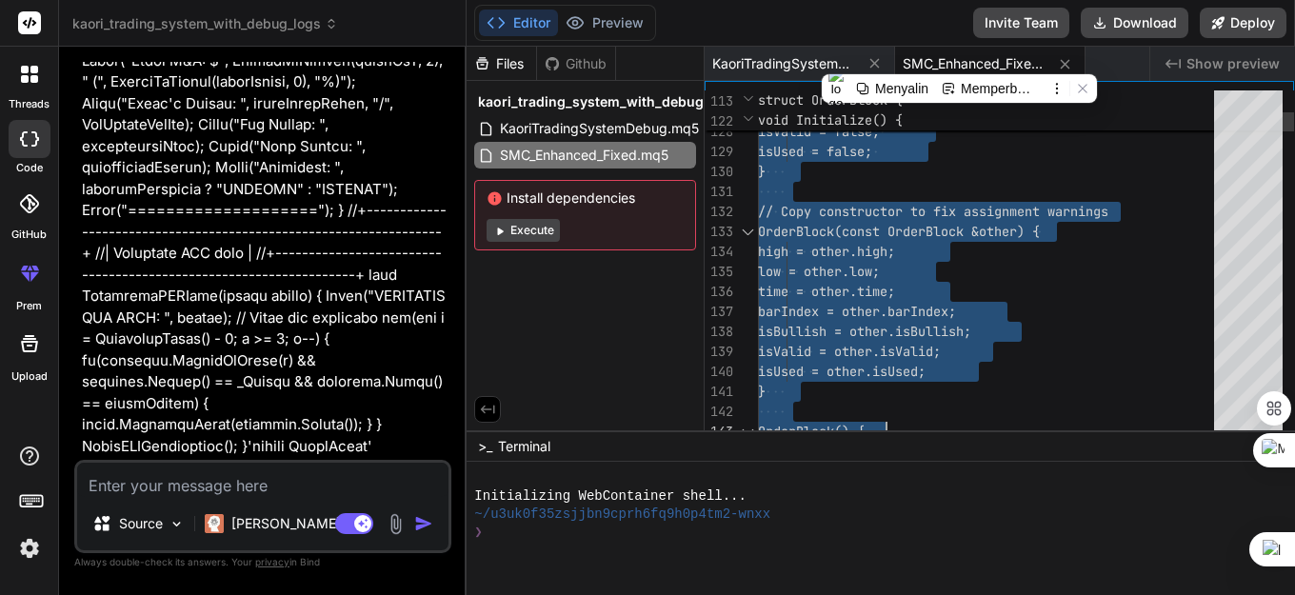
type textarea "x"
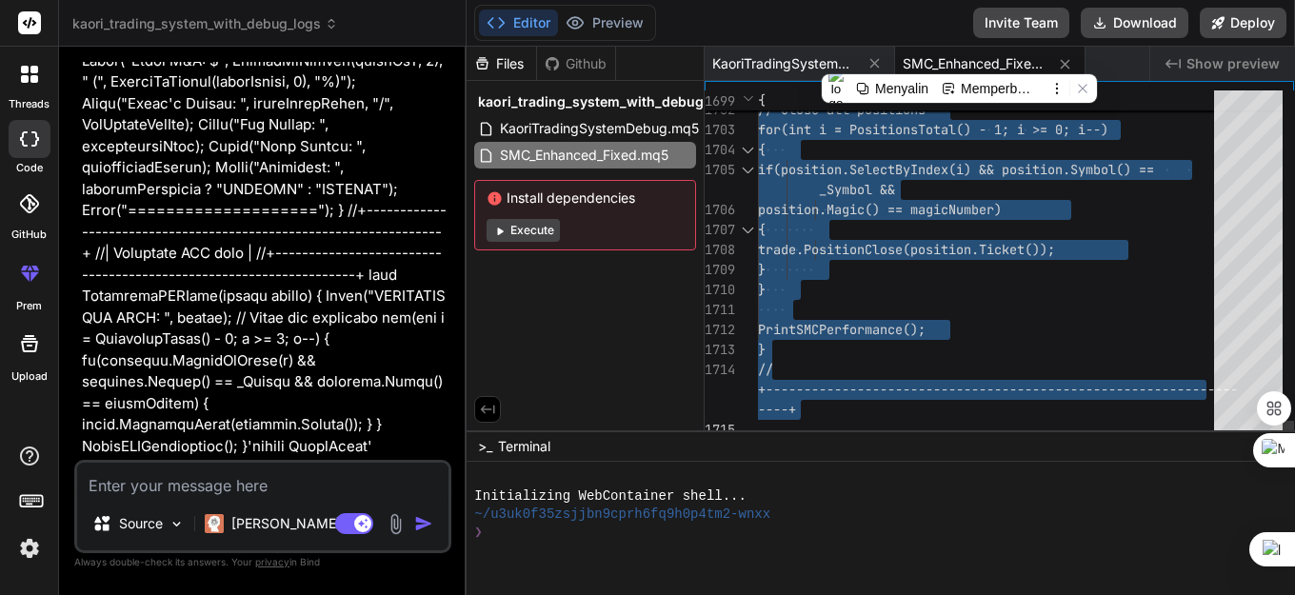
drag, startPoint x: 760, startPoint y: 95, endPoint x: 1066, endPoint y: 465, distance: 480.0
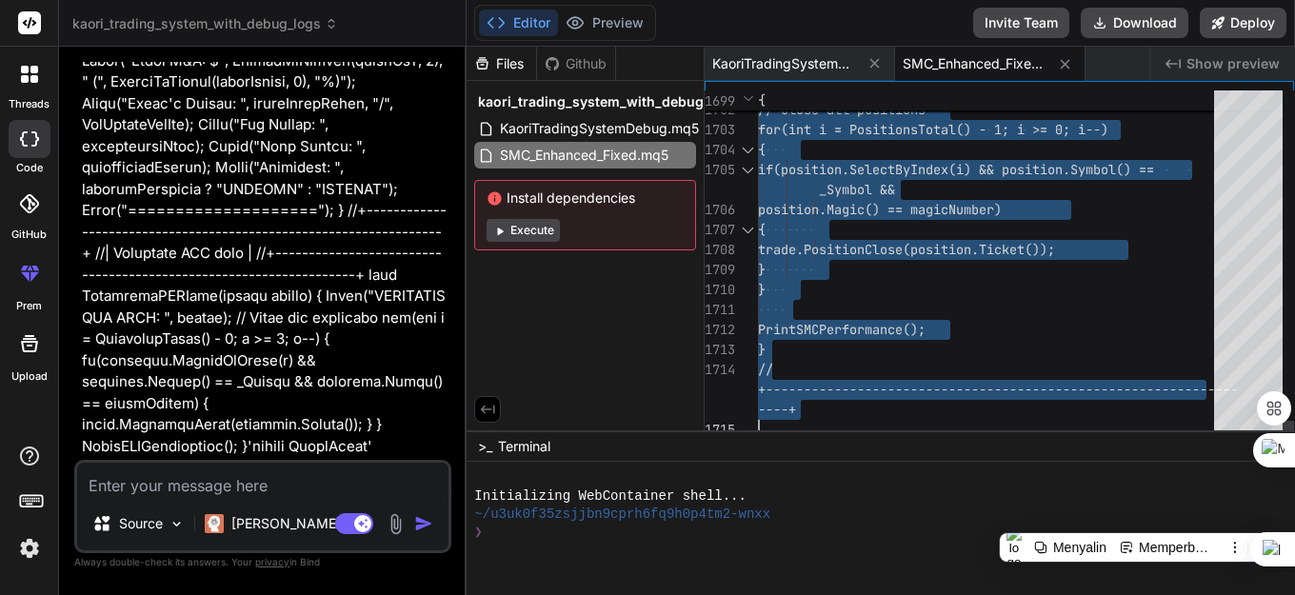
scroll to position [33210, 0]
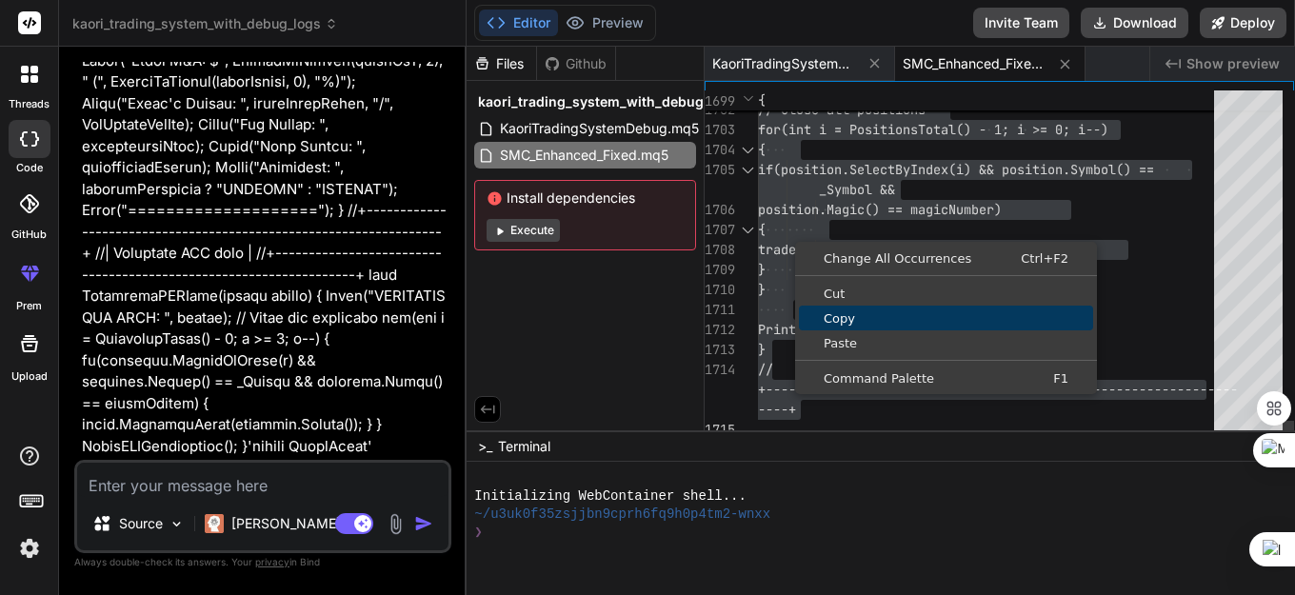
click at [845, 322] on span "Copy" at bounding box center [946, 318] width 294 height 12
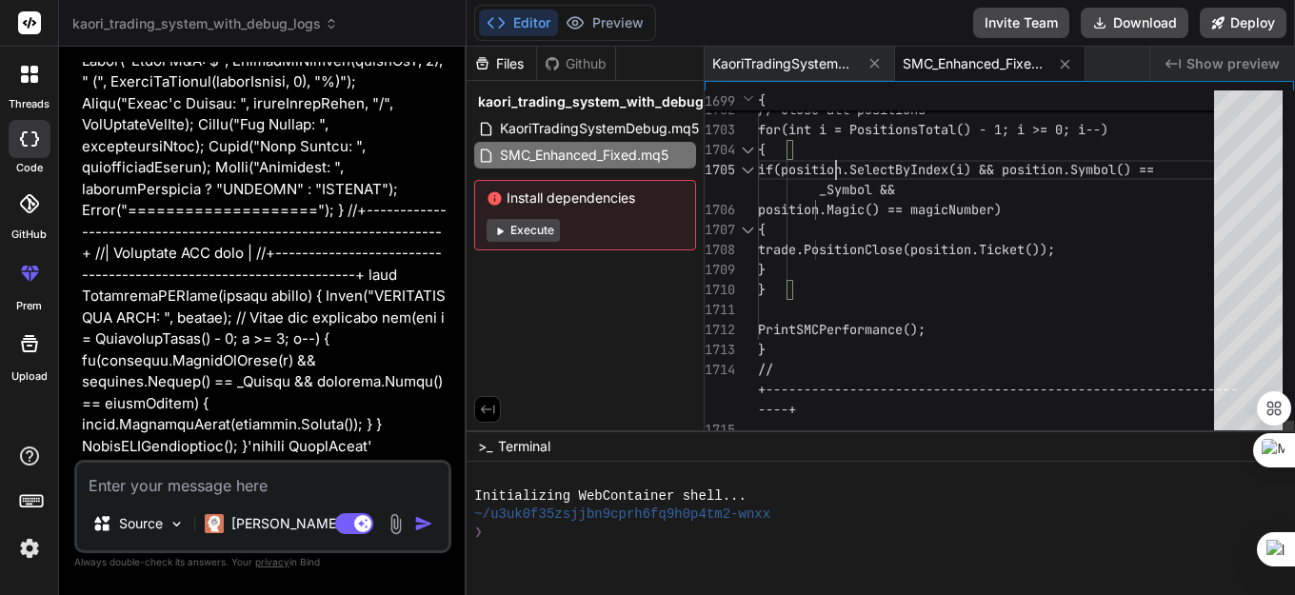
type textarea "//+------------------------------------------------------------------+ //| SMC …"
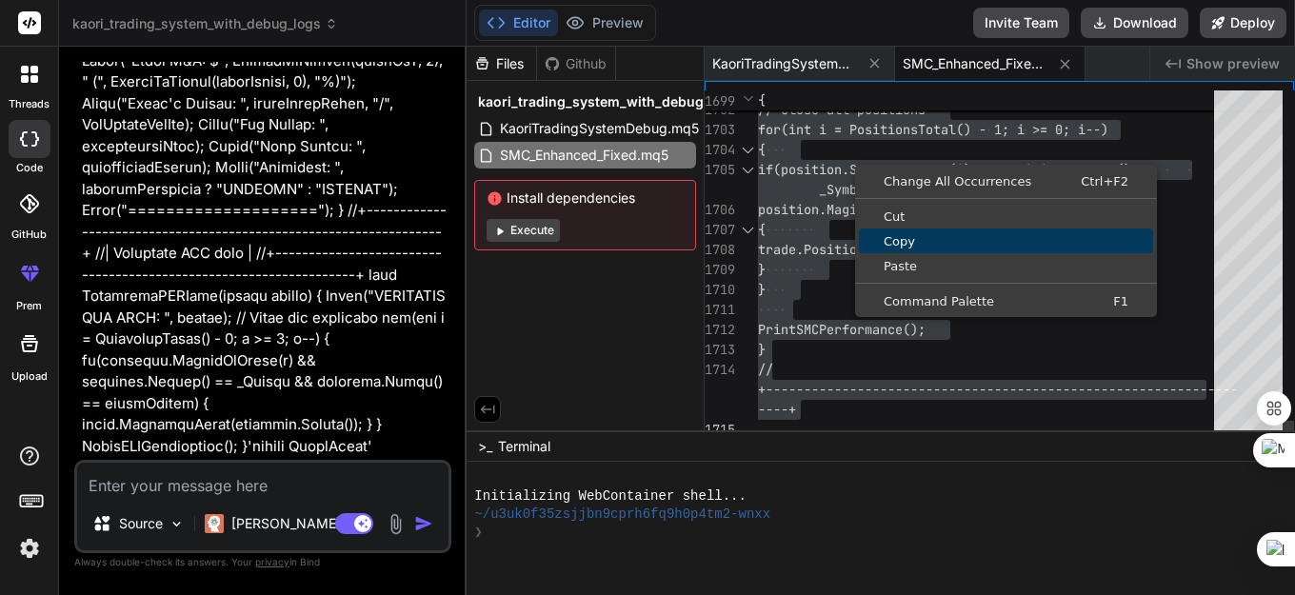
click at [892, 247] on span "Copy" at bounding box center [1006, 241] width 294 height 12
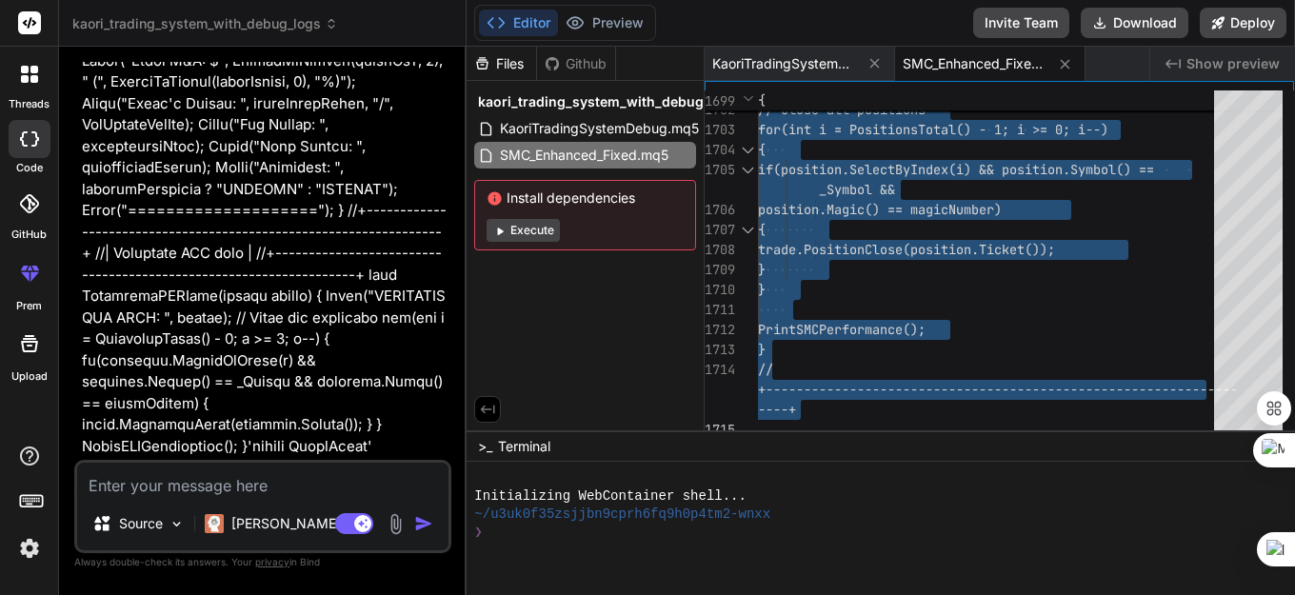
click at [151, 490] on textarea at bounding box center [262, 480] width 371 height 34
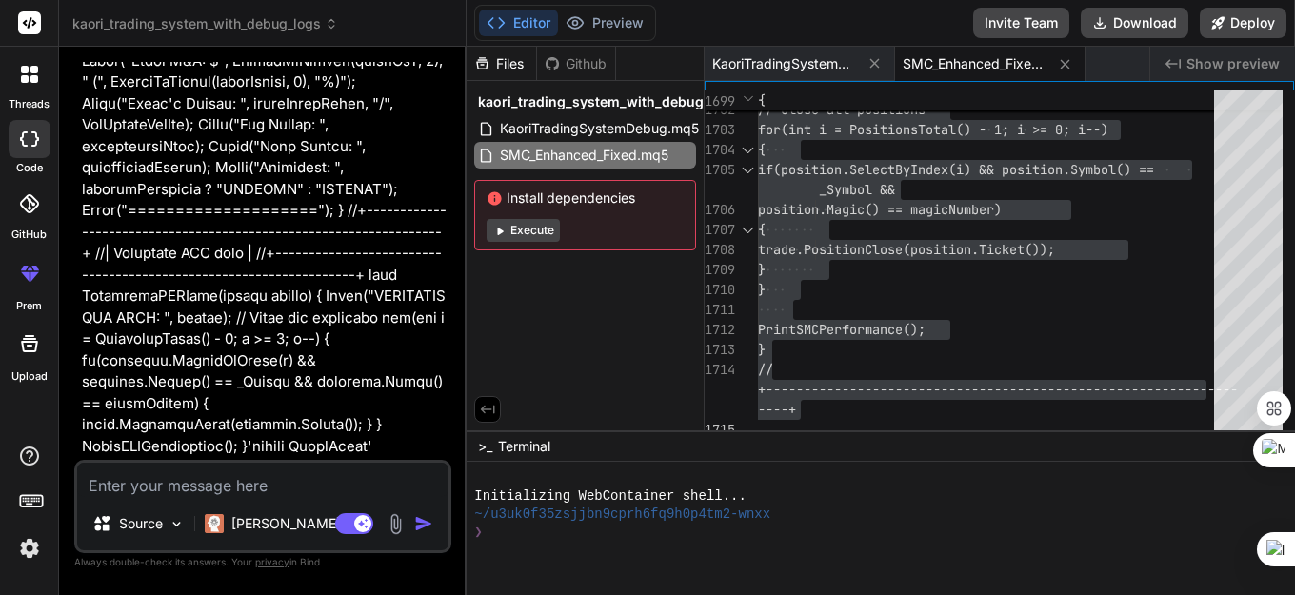
paste textarea "class type expected KAORI+ SMC [PERSON_NAME].mq5 102 21 '!=' - illegal operatio…"
type textarea "class type expected KAORI+ SMC [PERSON_NAME].mq5 102 21 '!=' - illegal operatio…"
type textarea "x"
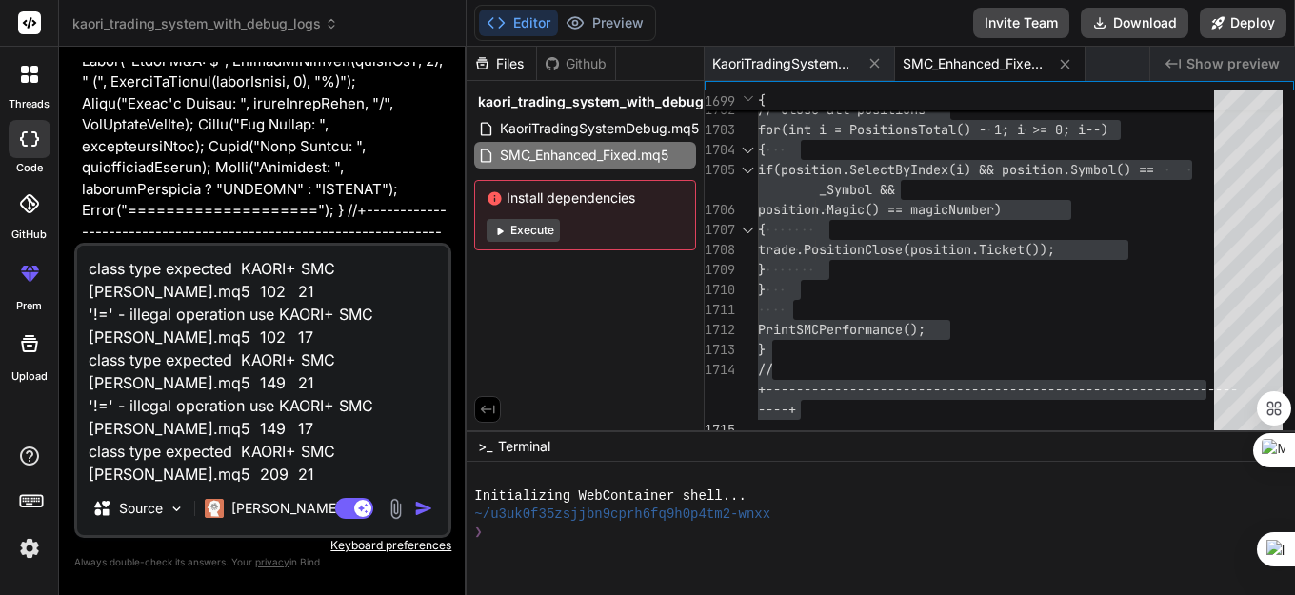
scroll to position [70, 0]
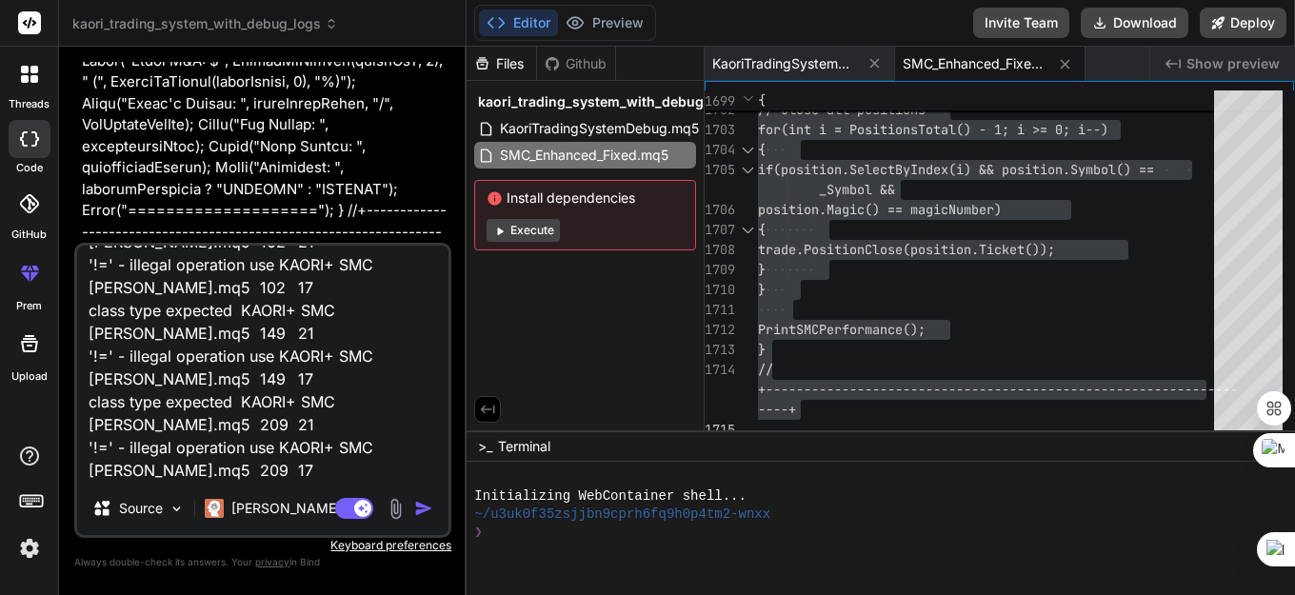
type textarea "class type expected KAORI+ SMC [PERSON_NAME].mq5 102 21 '!=' - illegal operatio…"
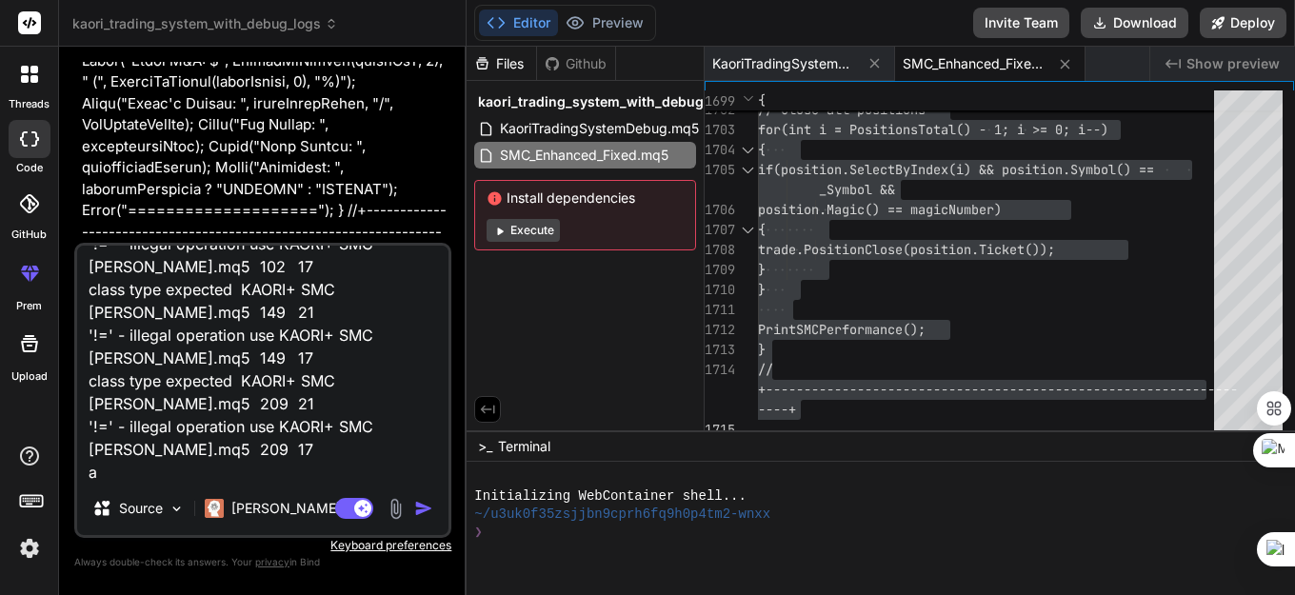
type textarea "x"
type textarea "class type expected KAORI+ SMC [PERSON_NAME].mq5 102 21 '!=' - illegal operatio…"
type textarea "x"
type textarea "class type expected KAORI+ SMC [PERSON_NAME].mq5 102 21 '!=' - illegal operatio…"
type textarea "x"
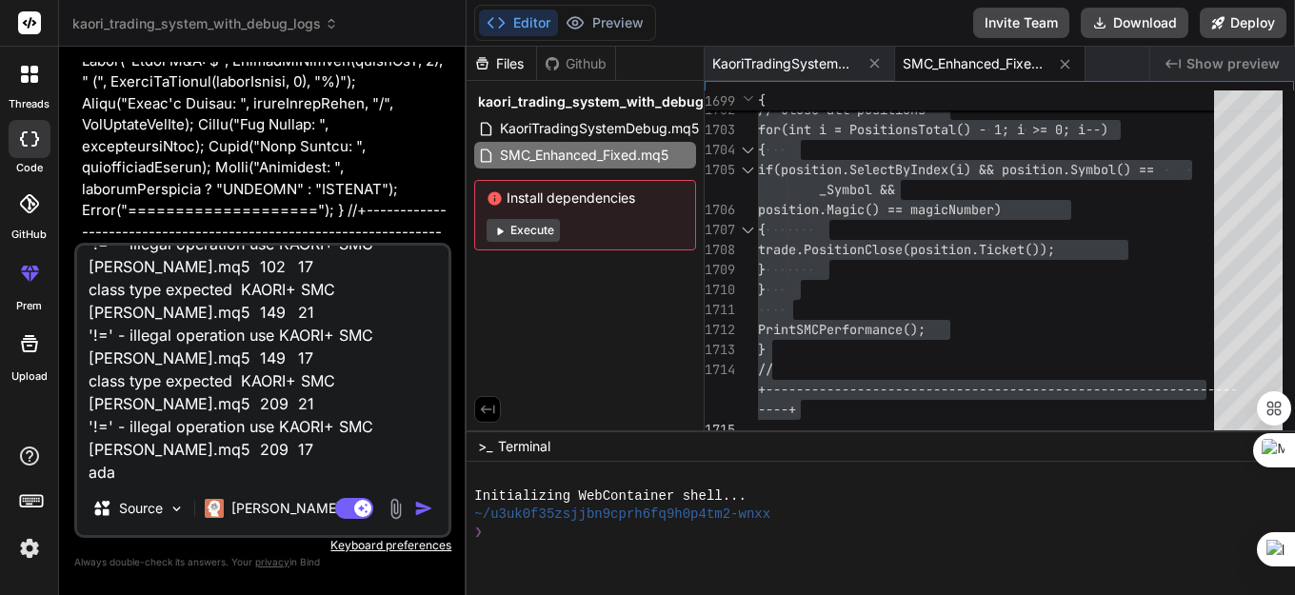
type textarea "class type expected KAORI+ SMC [PERSON_NAME].mq5 102 21 '!=' - illegal operatio…"
type textarea "x"
type textarea "class type expected KAORI+ SMC [PERSON_NAME].mq5 102 21 '!=' - illegal operatio…"
type textarea "x"
type textarea "class type expected KAORI+ SMC [PERSON_NAME].mq5 102 21 '!=' - illegal operatio…"
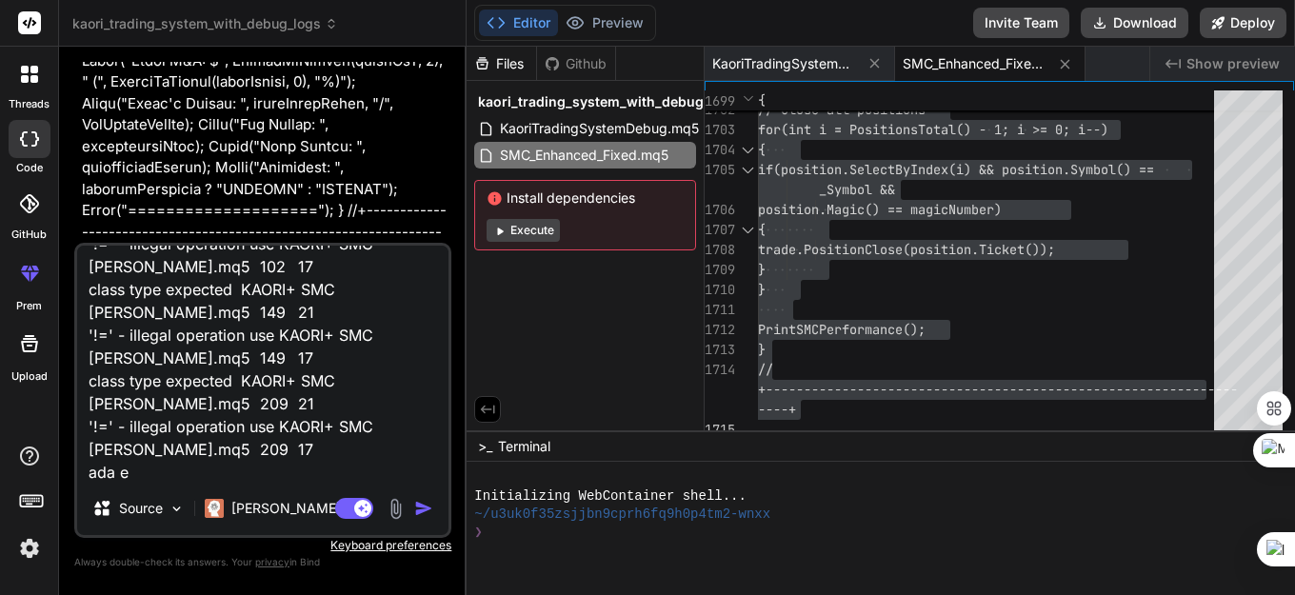
type textarea "x"
type textarea "class type expected KAORI+ SMC [PERSON_NAME].mq5 102 21 '!=' - illegal operatio…"
type textarea "x"
type textarea "class type expected KAORI+ SMC [PERSON_NAME].mq5 102 21 '!=' - illegal operatio…"
type textarea "x"
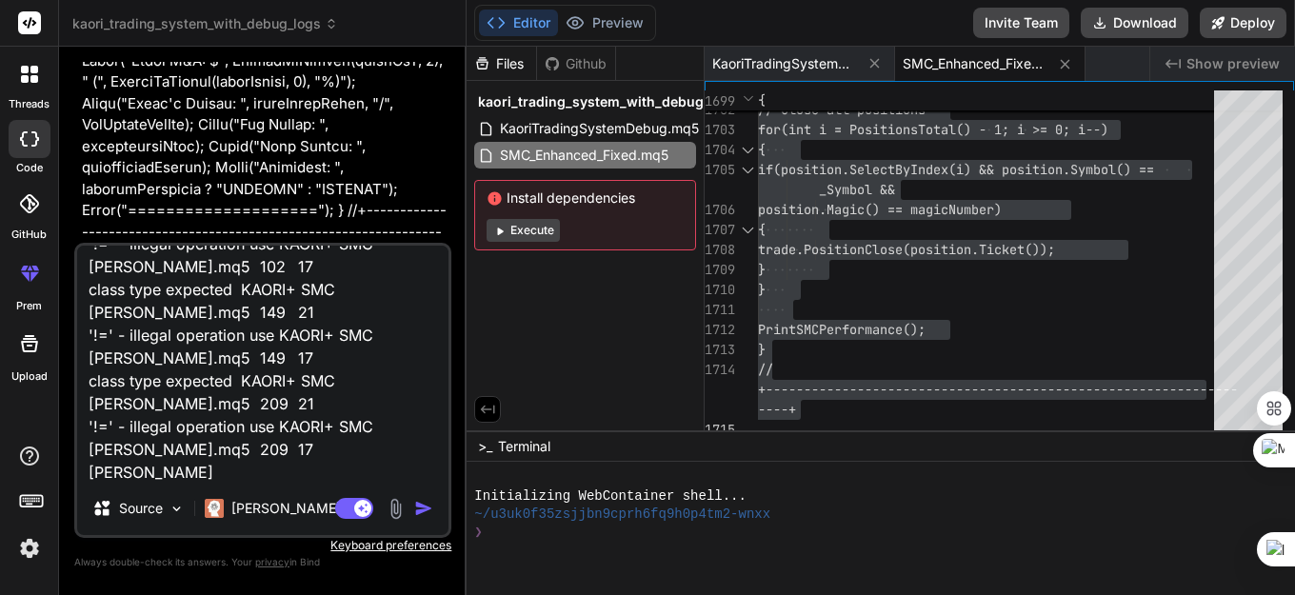
type textarea "class type expected KAORI+ SMC [PERSON_NAME].mq5 102 21 '!=' - illegal operatio…"
type textarea "x"
type textarea "class type expected KAORI+ SMC [PERSON_NAME].mq5 102 21 '!=' - illegal operatio…"
type textarea "x"
type textarea "class type expected KAORI+ SMC [PERSON_NAME].mq5 102 21 '!=' - illegal operatio…"
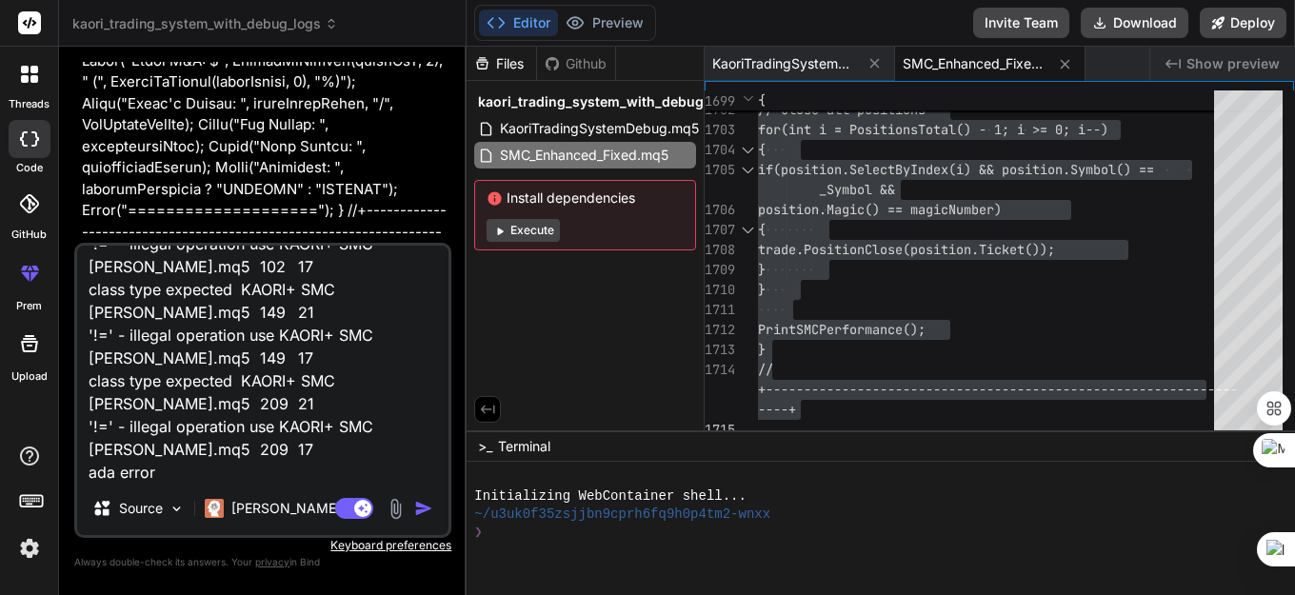
click at [423, 509] on img "button" at bounding box center [423, 508] width 19 height 19
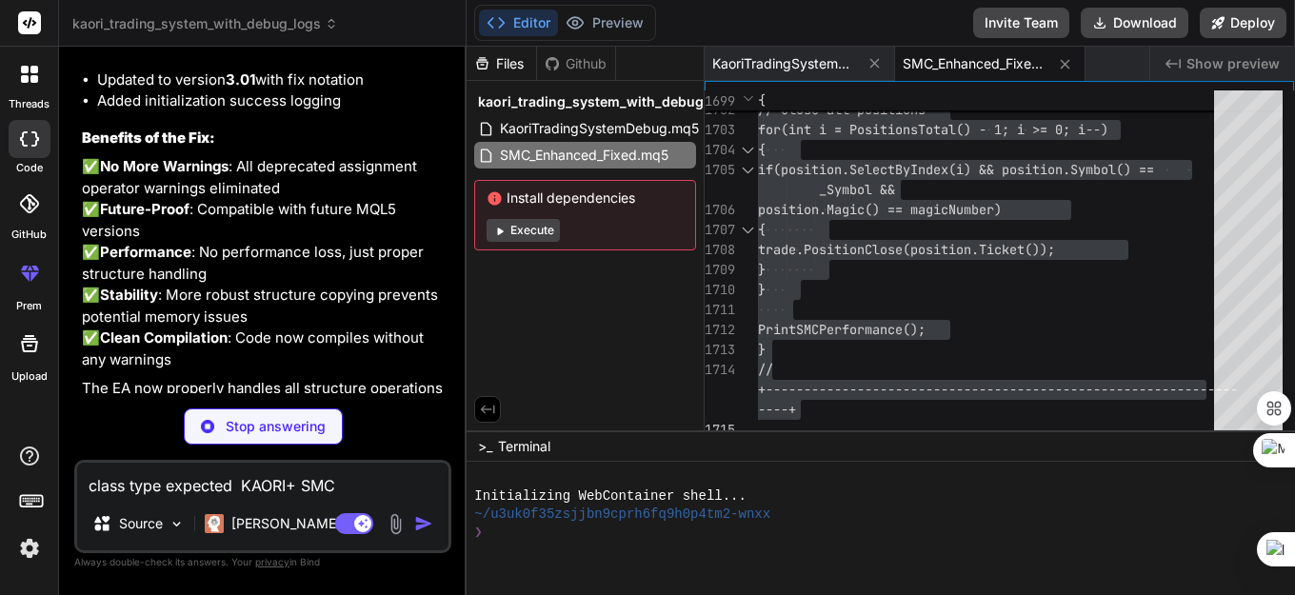
scroll to position [34814, 0]
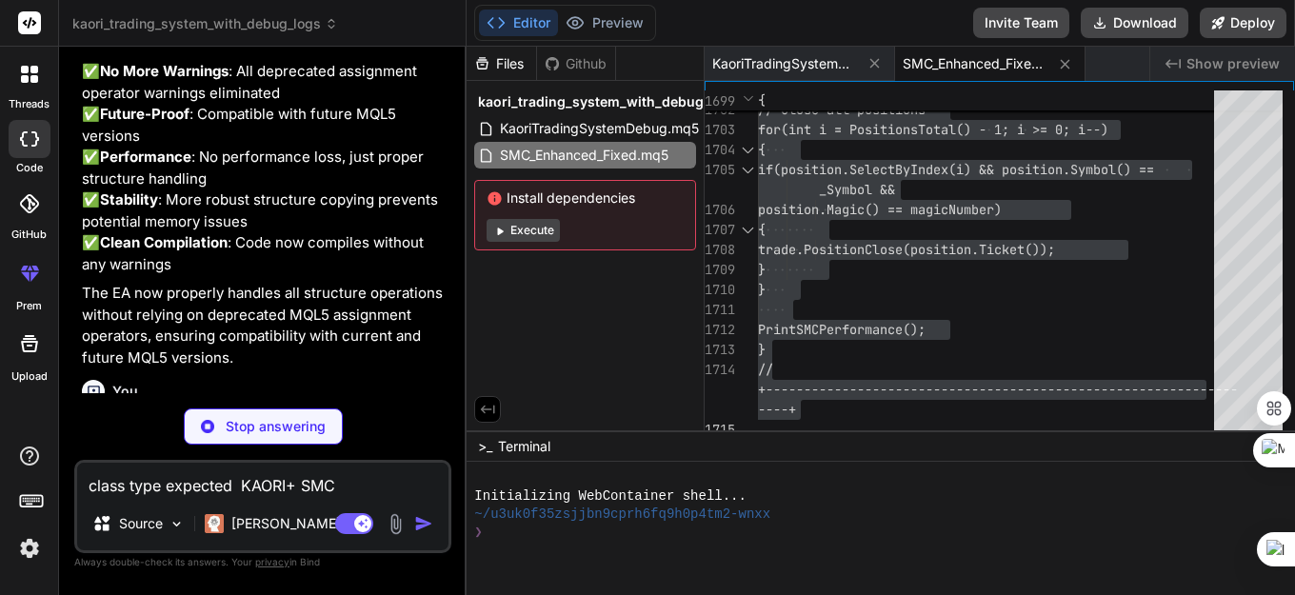
type textarea "x"
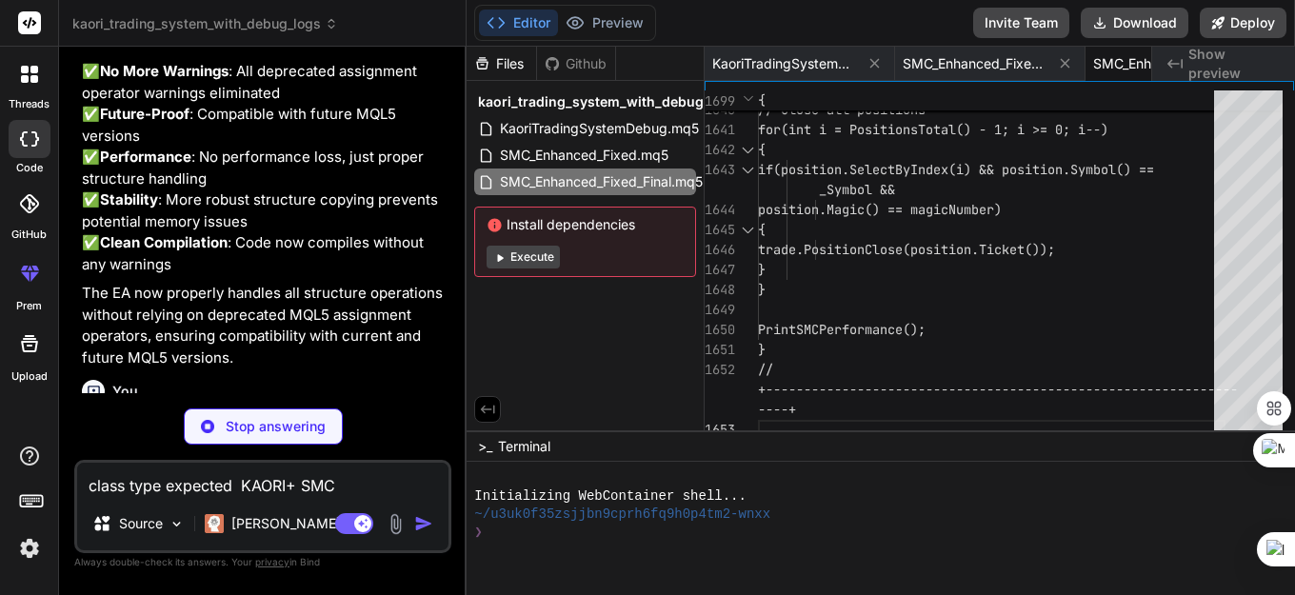
scroll to position [0, 125]
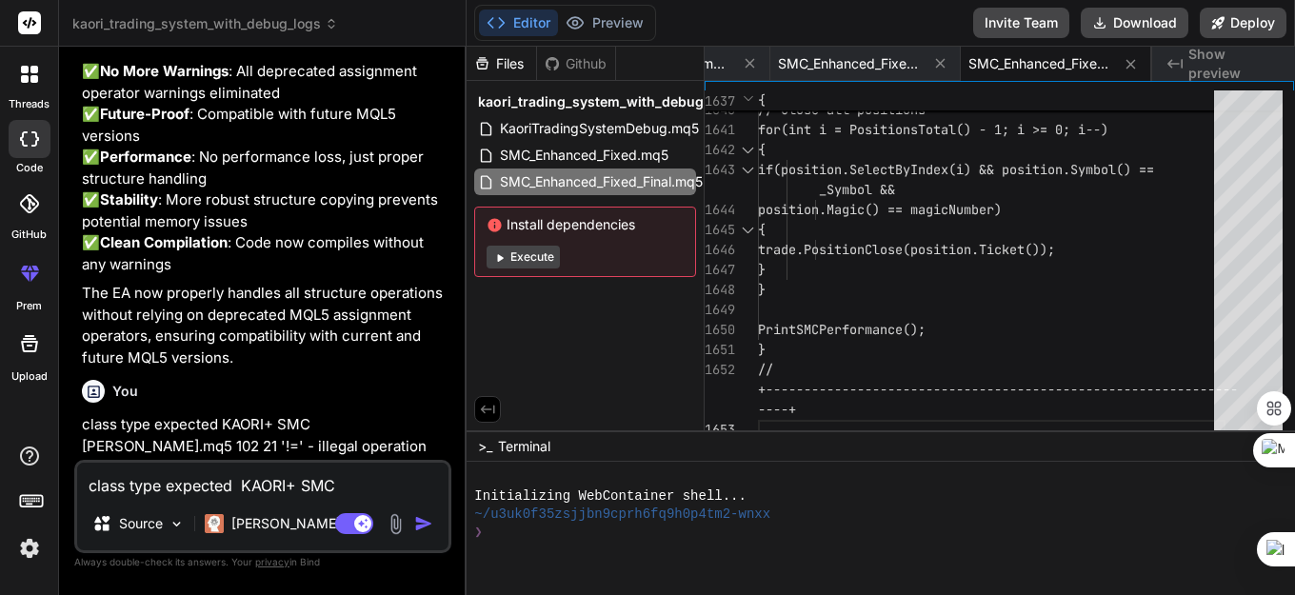
type textarea "x"
click at [618, 187] on span "SMC_Enhanced_Fixed_Final.mq5" at bounding box center [601, 181] width 207 height 23
click at [621, 181] on span "SMC_Enhanced_Fixed_Final.mq5" at bounding box center [601, 181] width 207 height 23
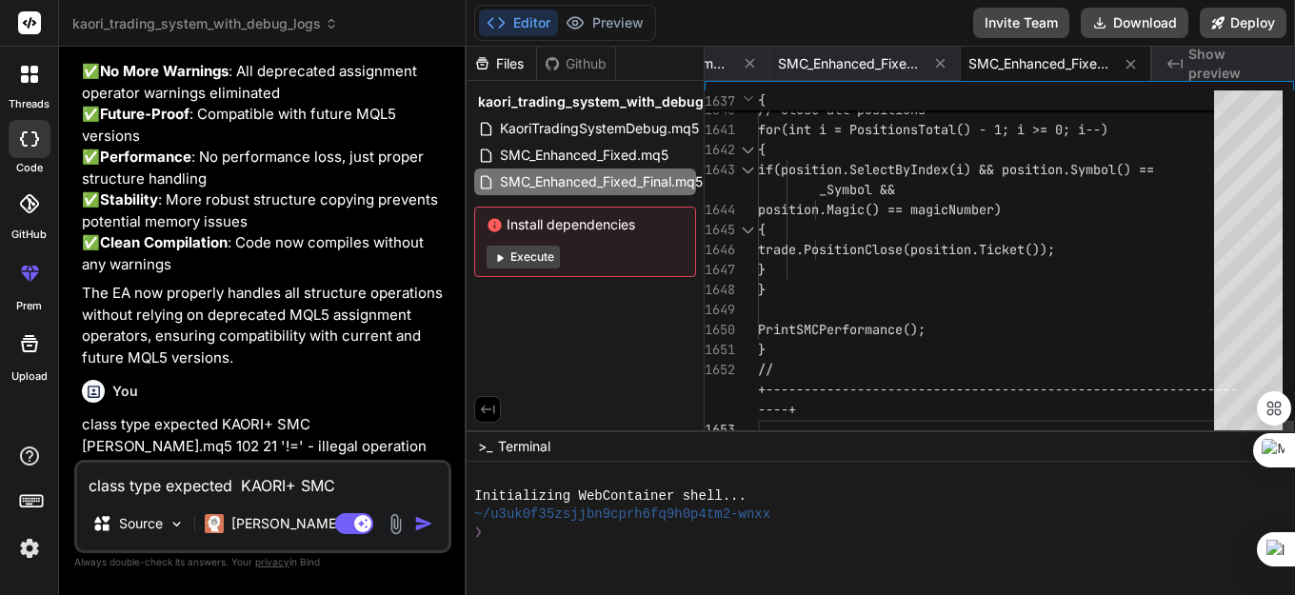
type textarea "//+------------------------------------------------------------------+ //| SMC …"
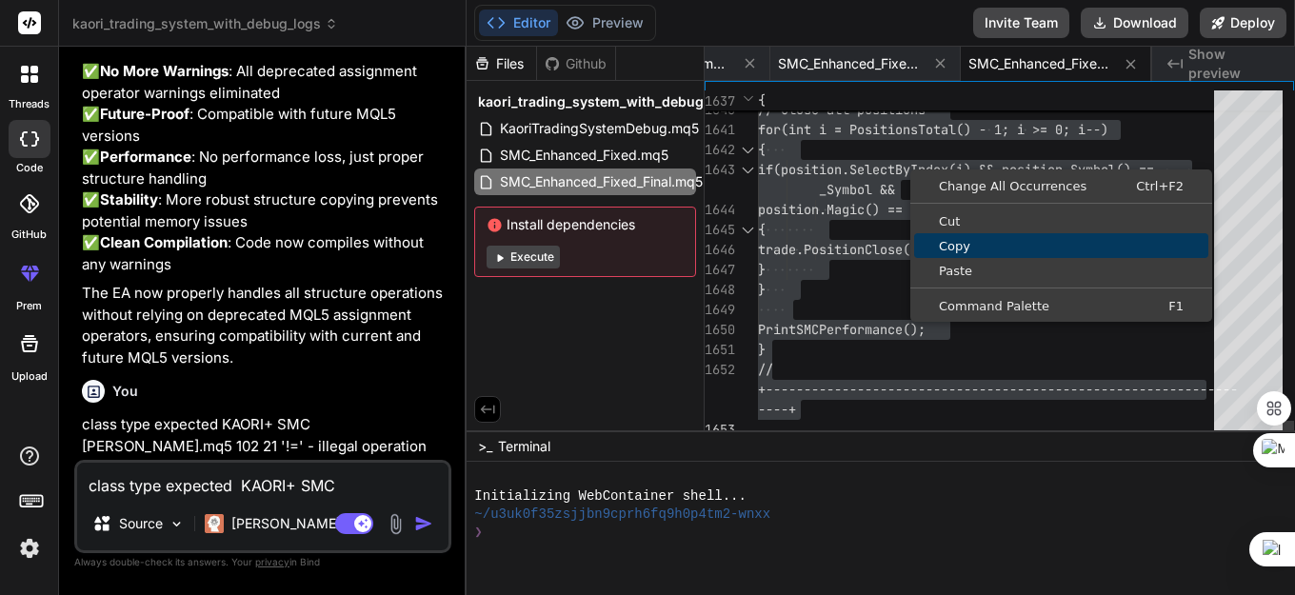
click at [983, 251] on span "Copy" at bounding box center [1061, 246] width 294 height 12
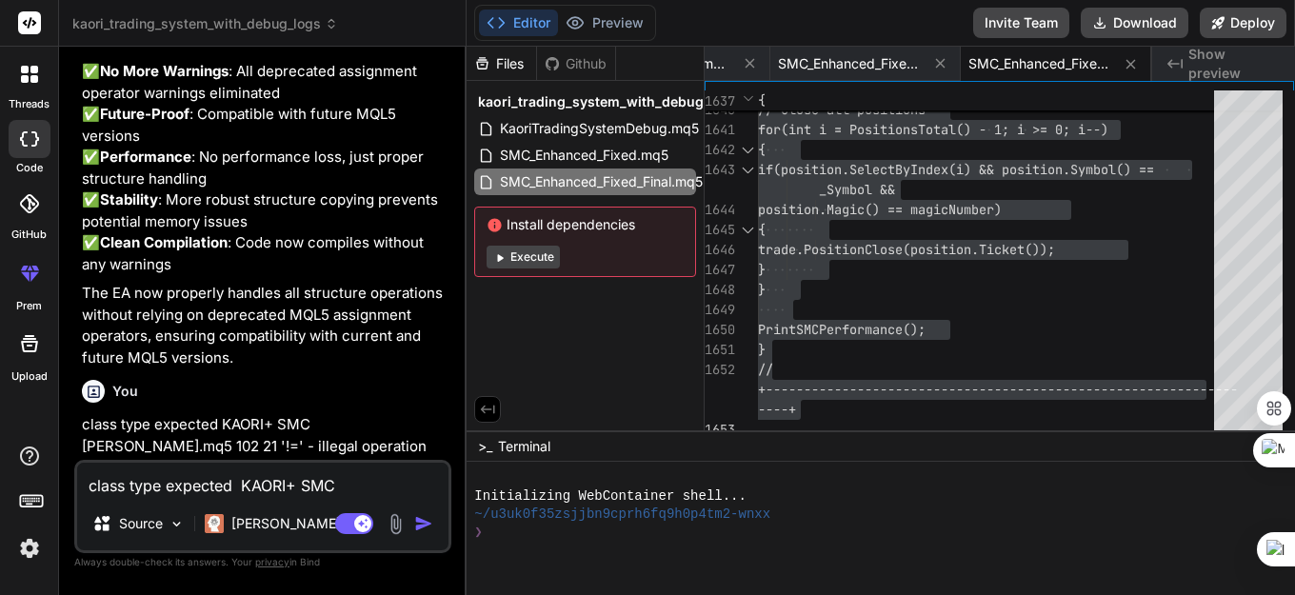
click at [258, 485] on textarea "class type expected KAORI+ SMC [PERSON_NAME].mq5 102 21 '!=' - illegal operatio…" at bounding box center [262, 480] width 371 height 34
paste textarea "'struct OrderBlock' initialized from type type 'OrderBlock' using assignment op…"
type textarea "'struct OrderBlock' initialized from type type 'OrderBlock' using assignment op…"
type textarea "x"
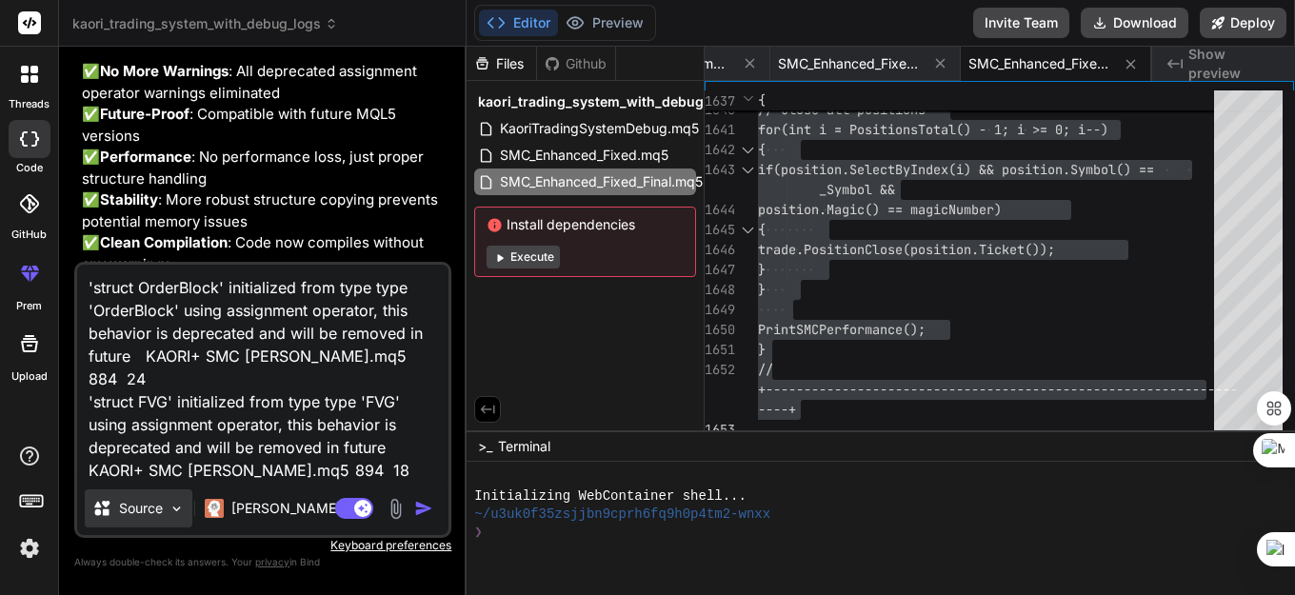
type textarea "'struct OrderBlock' initialized from type type 'OrderBlock' using assignment op…"
click at [176, 507] on img at bounding box center [177, 509] width 16 height 16
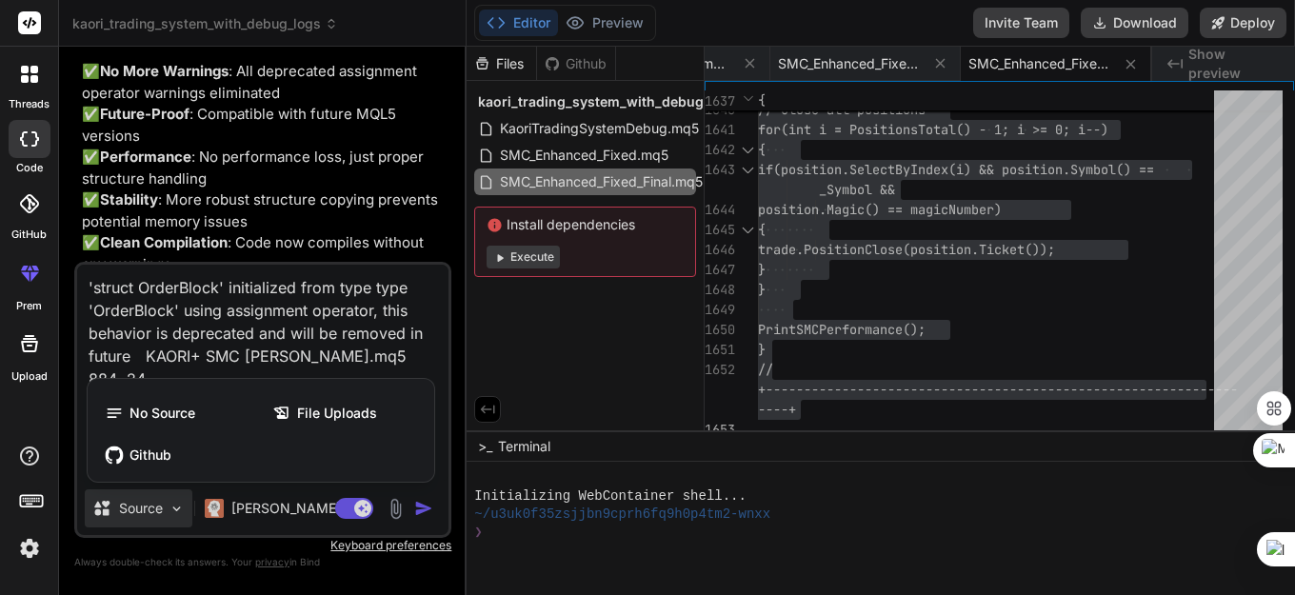
click at [176, 507] on div at bounding box center [647, 297] width 1295 height 595
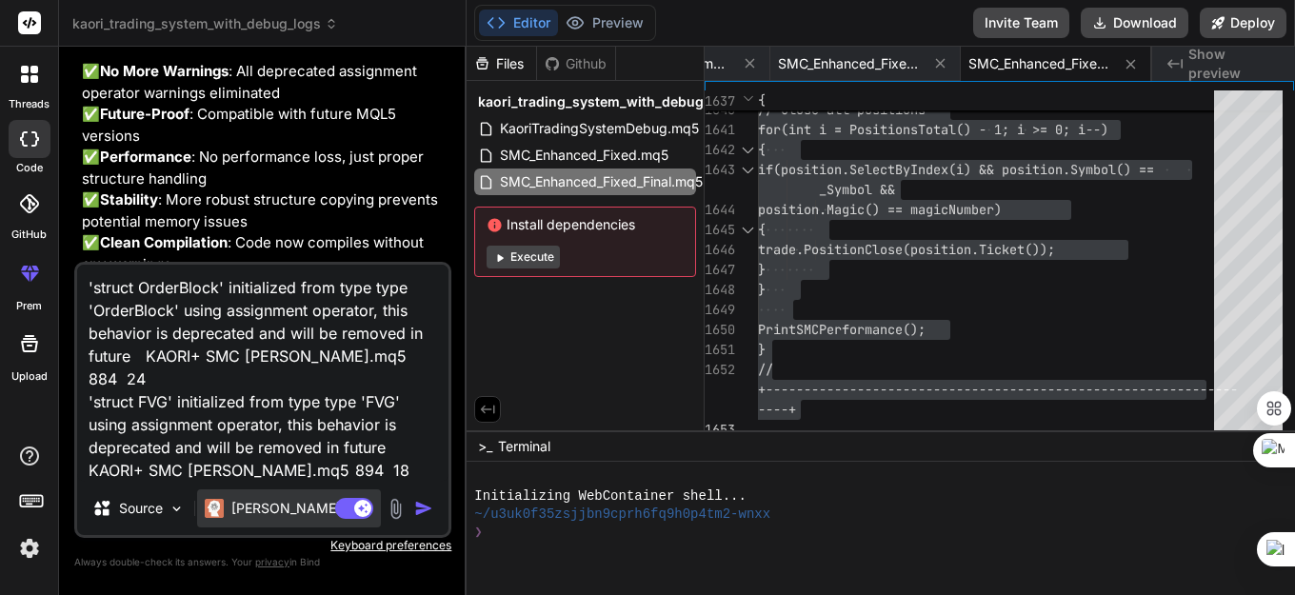
click at [281, 507] on p "[PERSON_NAME] 4 S.." at bounding box center [302, 508] width 142 height 19
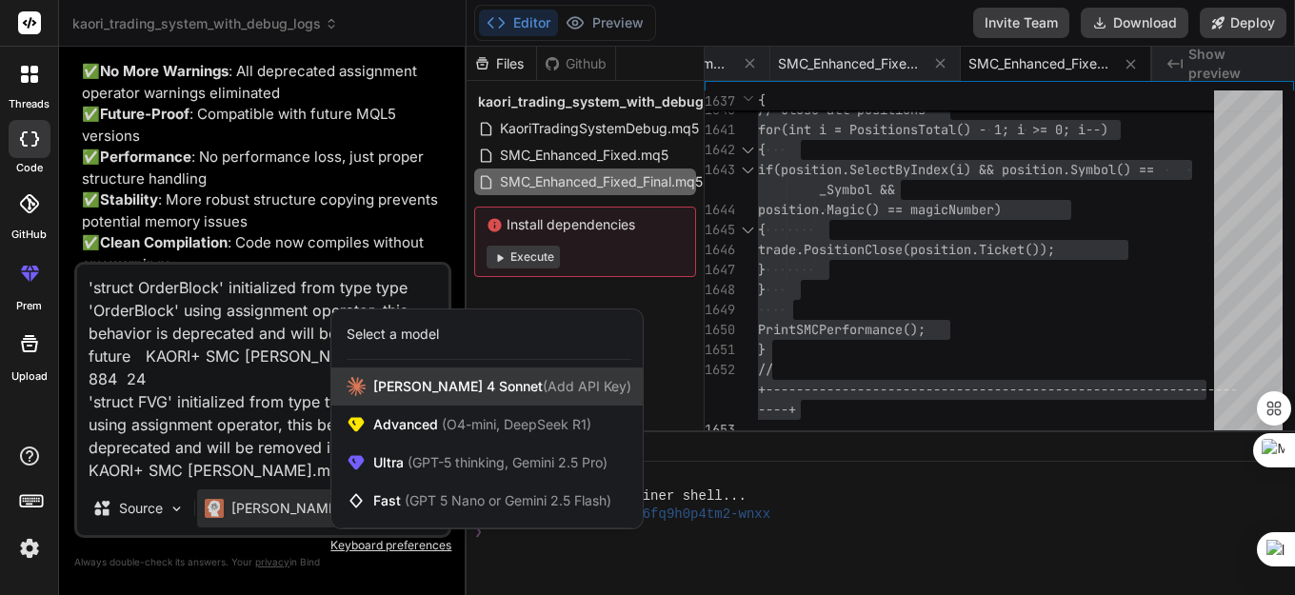
click at [447, 393] on span "[PERSON_NAME] 4 Sonnet (Add API Key)" at bounding box center [502, 386] width 258 height 19
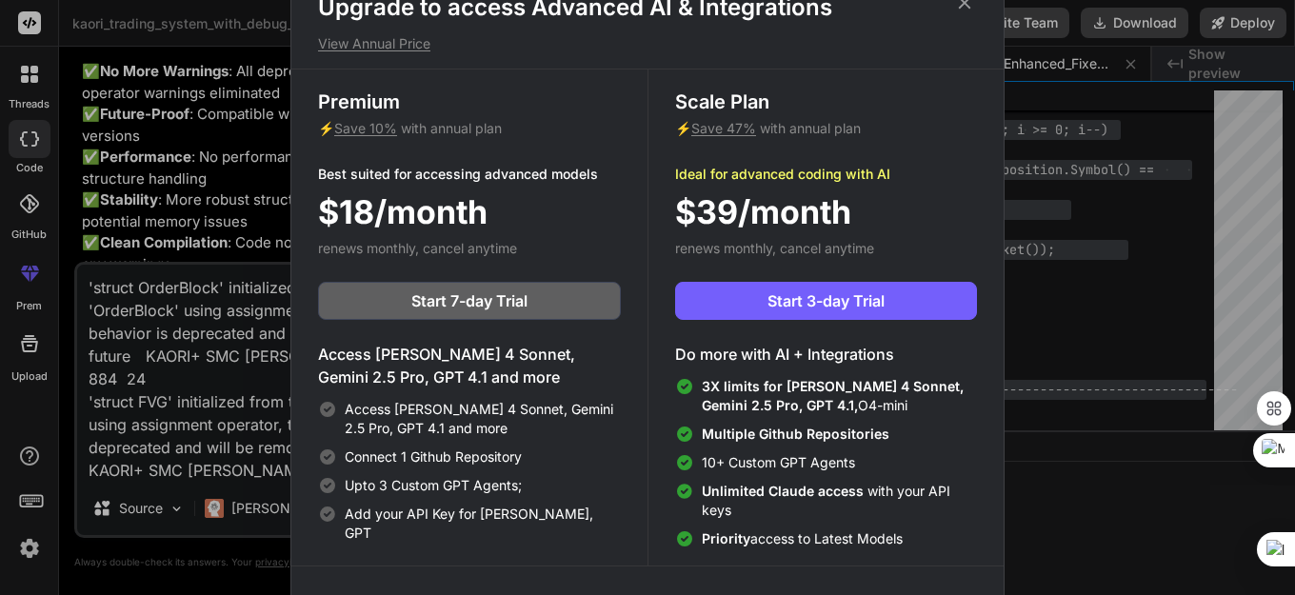
click at [959, 6] on icon at bounding box center [964, 2] width 21 height 21
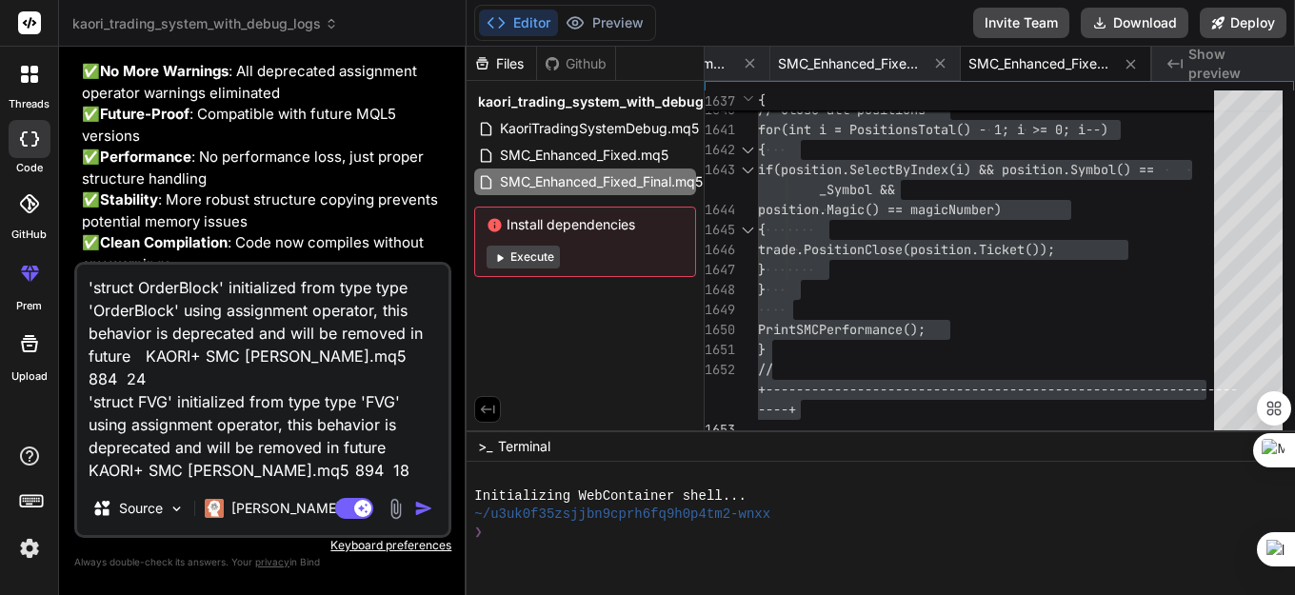
click at [418, 512] on img "button" at bounding box center [423, 508] width 19 height 19
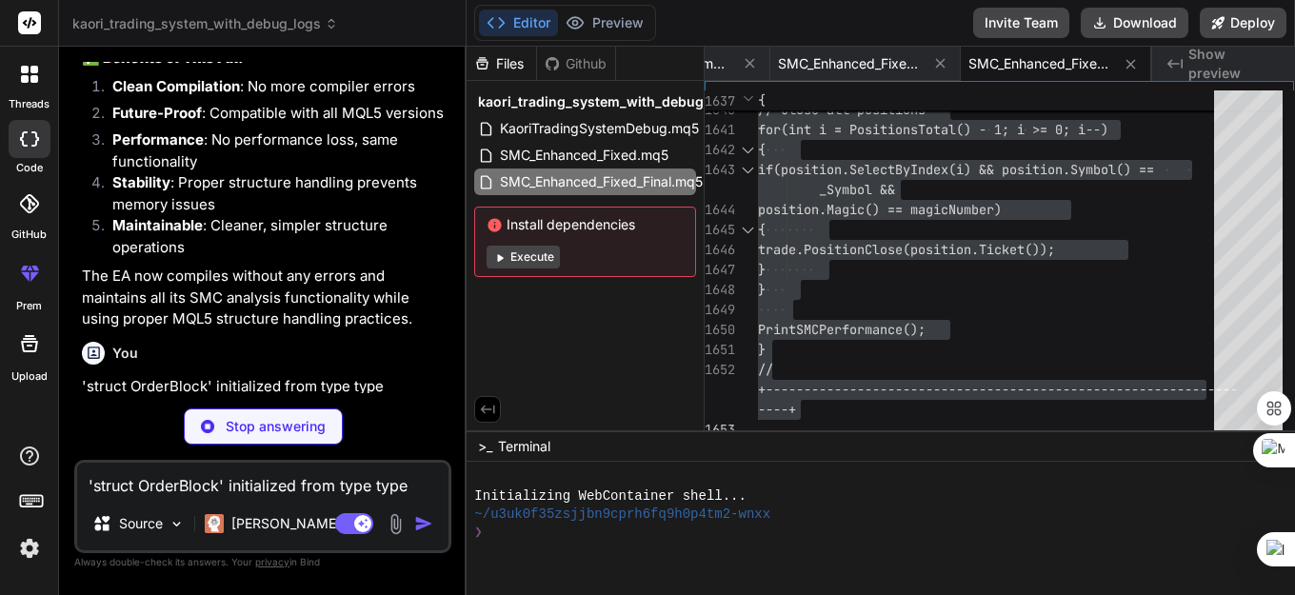
scroll to position [36624, 0]
type textarea "x"
type textarea "trade.PositionClose(position.Ticket()); } } PrintSMCPerformance(); } //+-------…"
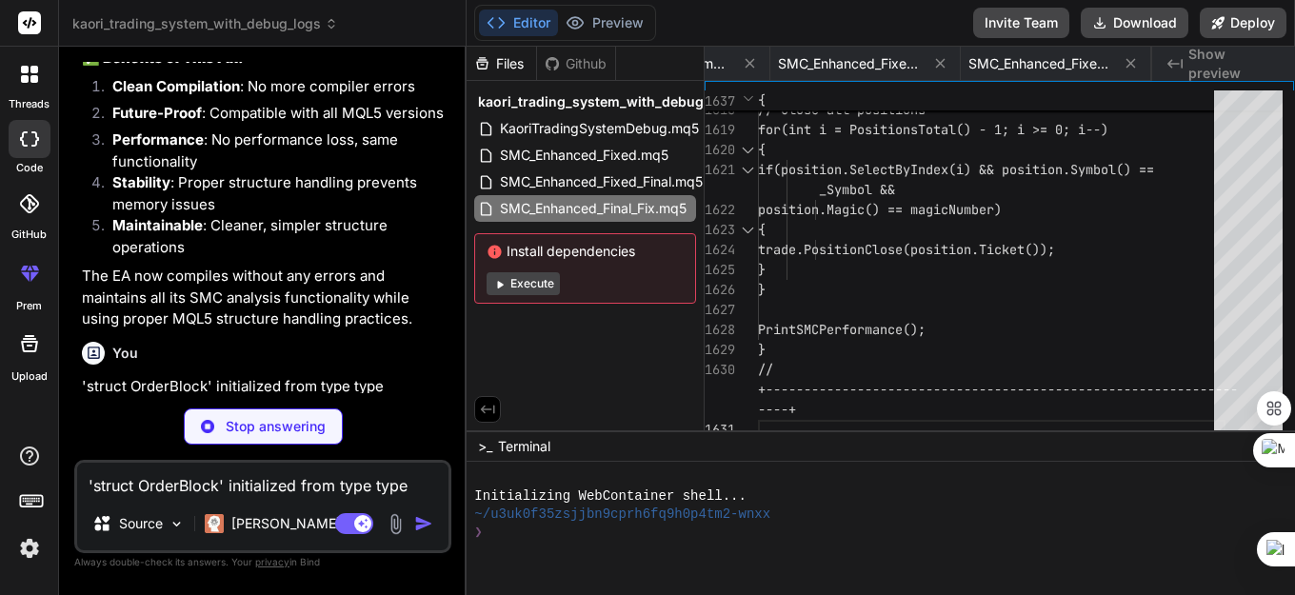
scroll to position [0, 315]
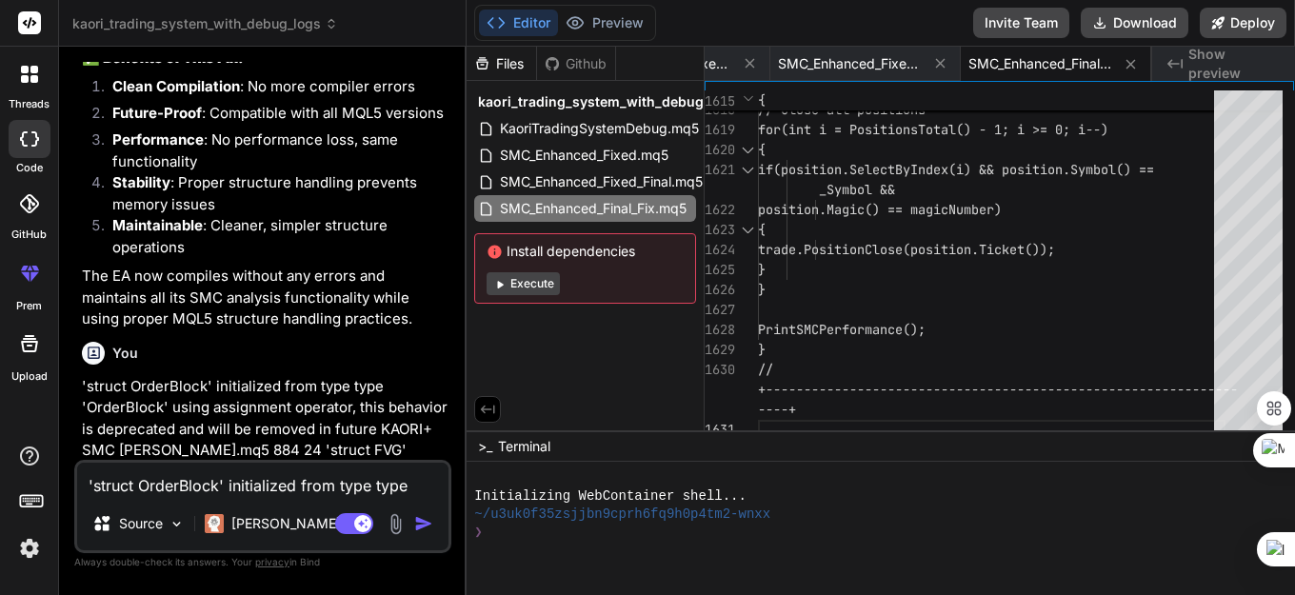
type textarea "x"
click at [639, 206] on span "SMC_Enhanced_Final_Fix.mq5" at bounding box center [593, 208] width 190 height 23
click at [640, 206] on span "SMC_Enhanced_Final_Fix.mq5" at bounding box center [593, 208] width 190 height 23
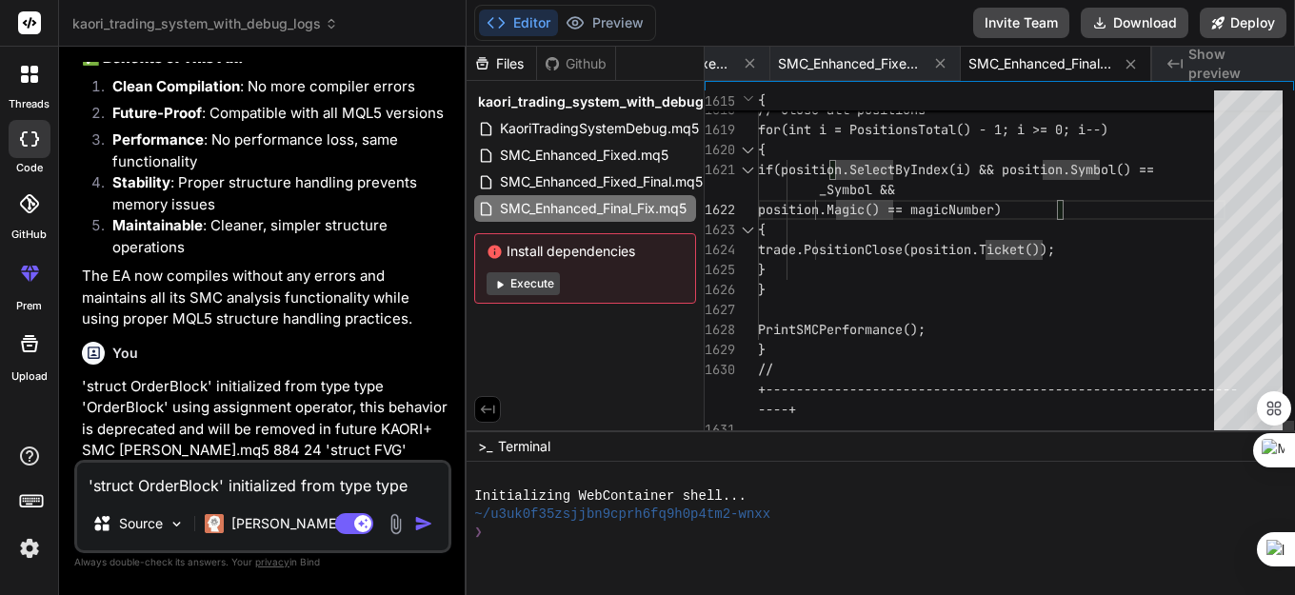
type textarea "//+------------------------------------------------------------------+ //| SMC …"
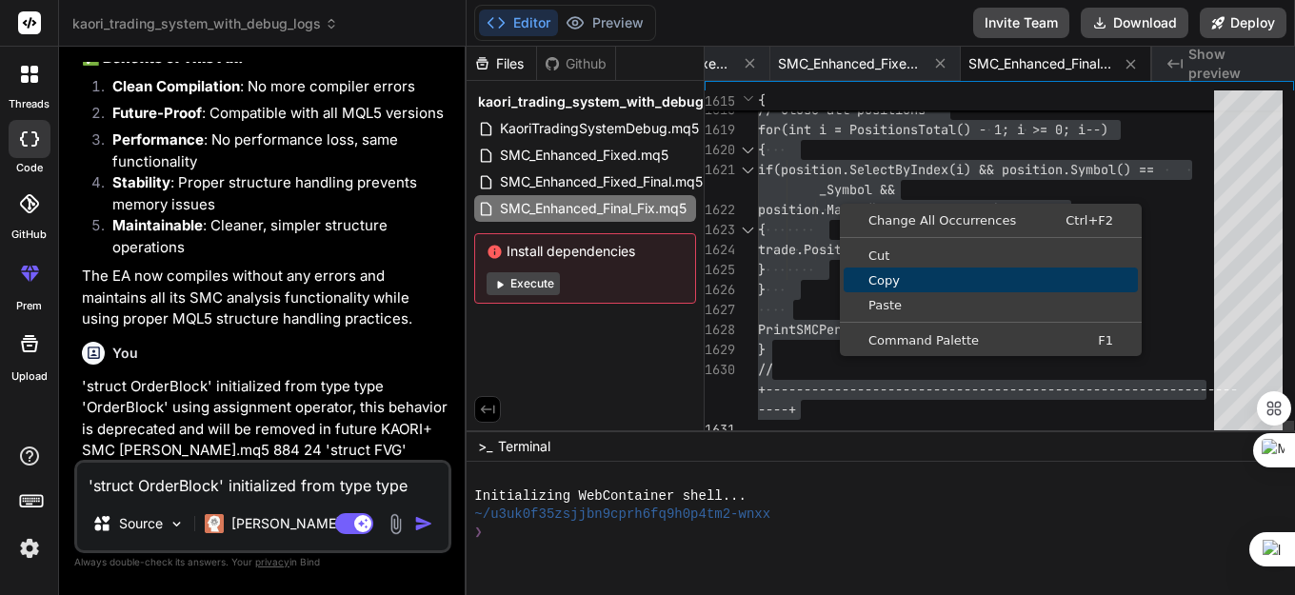
click at [896, 281] on span "Copy" at bounding box center [991, 280] width 294 height 12
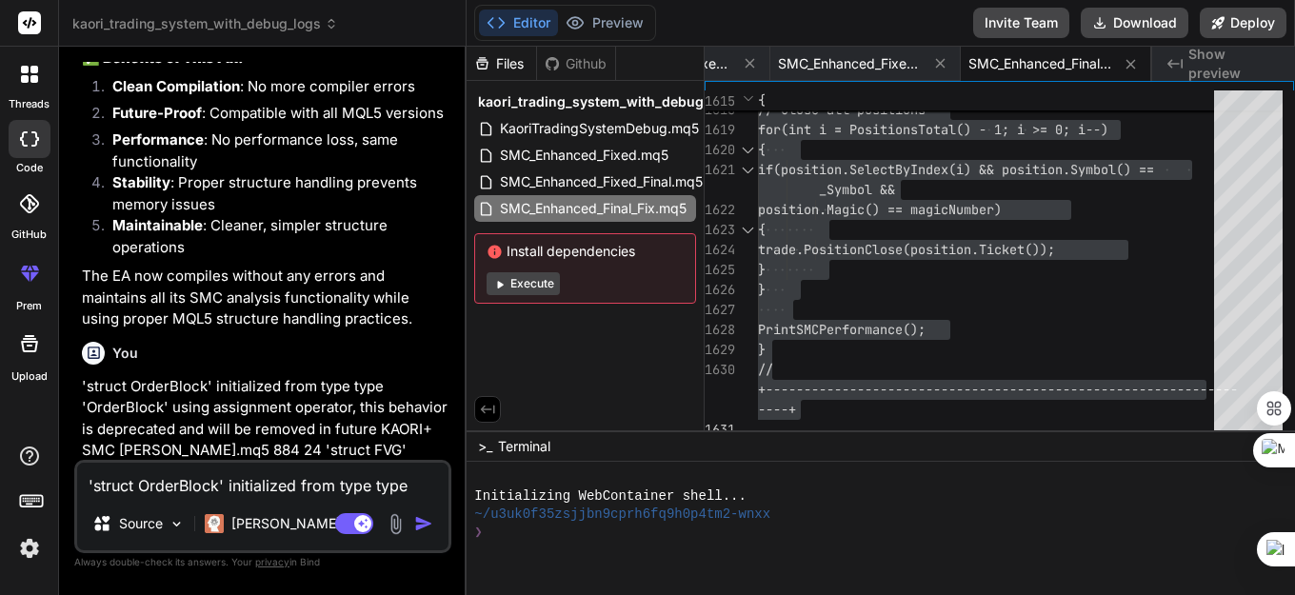
click at [169, 487] on textarea "'struct OrderBlock' initialized from type type 'OrderBlock' using assignment op…" at bounding box center [262, 480] width 371 height 34
paste textarea "//+------------------------------------------------------------------+ //| Kaor…"
type textarea "//+------------------------------------------------------------------+ //| Kaor…"
type textarea "x"
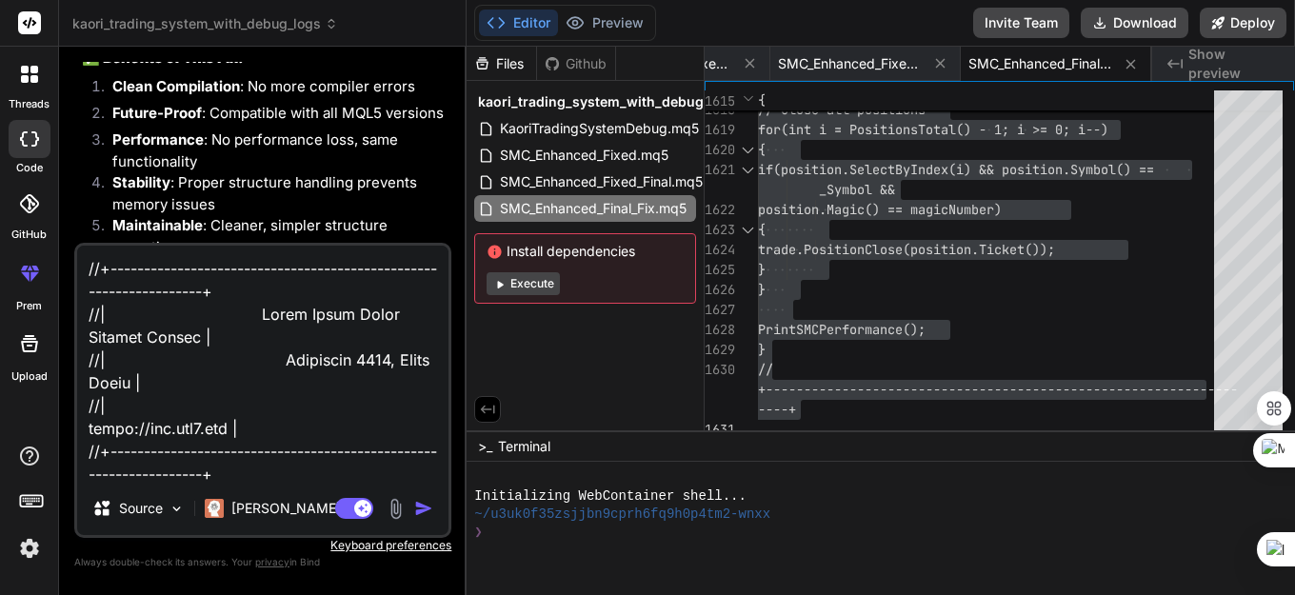
scroll to position [33796, 0]
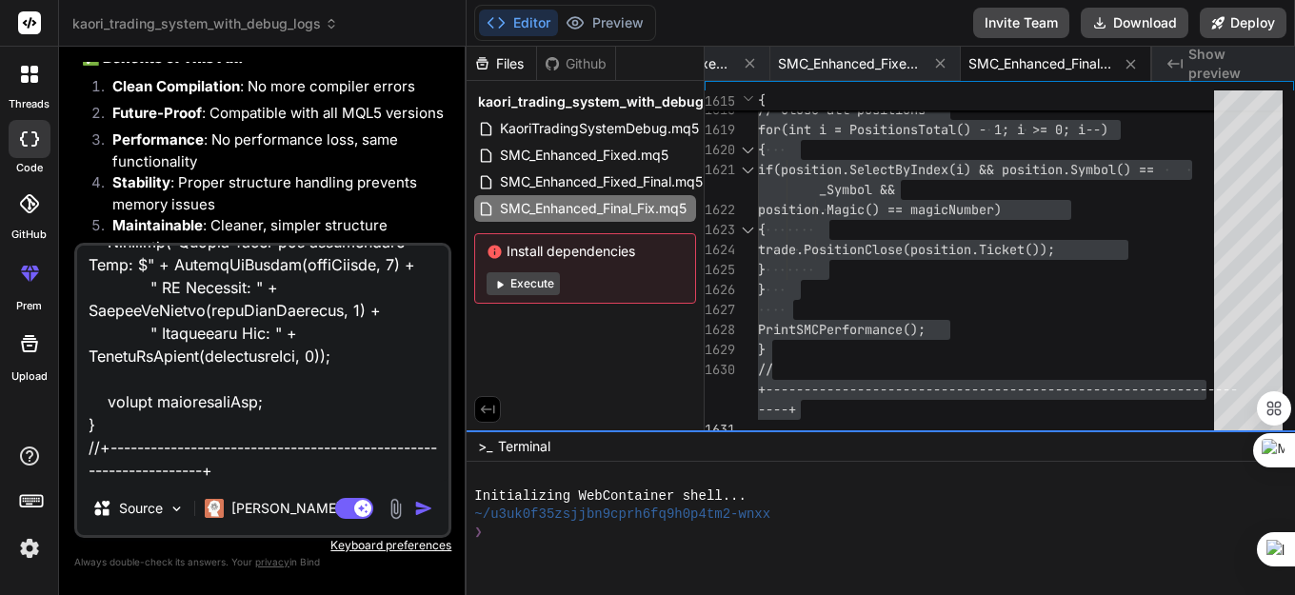
type textarea "//+------------------------------------------------------------------+ //| Kaor…"
type textarea "x"
type textarea "//+------------------------------------------------------------------+ //| Kaor…"
type textarea "x"
type textarea "//+------------------------------------------------------------------+ //| Kaor…"
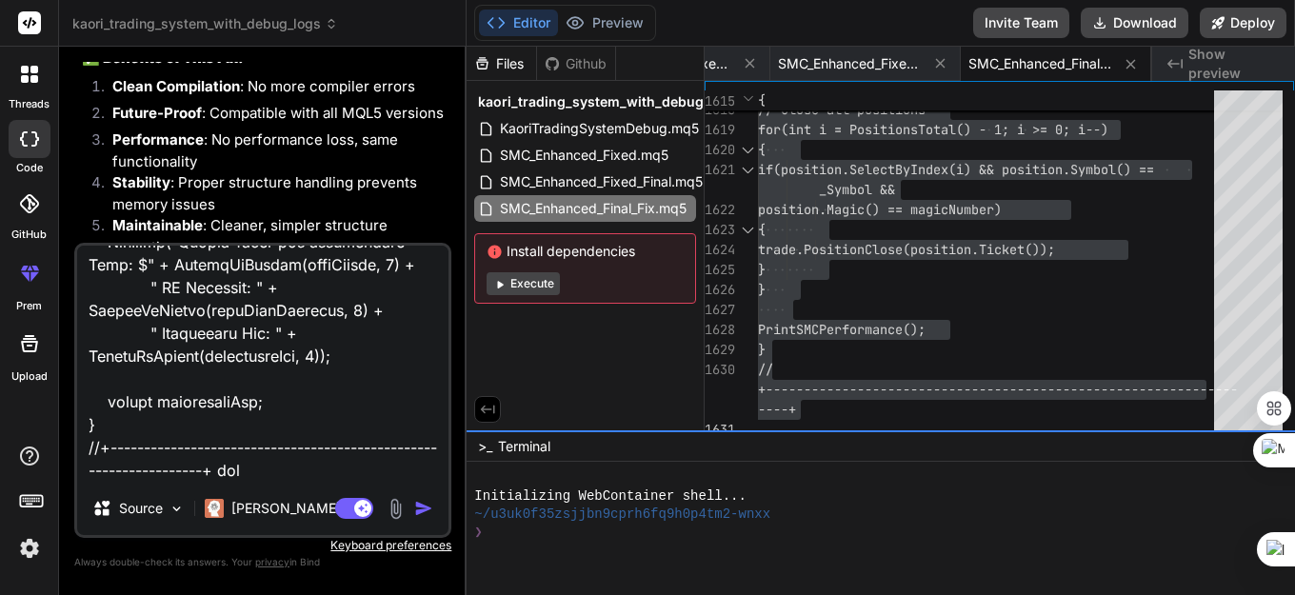
type textarea "x"
type textarea "//+------------------------------------------------------------------+ //| Kaor…"
type textarea "x"
type textarea "//+------------------------------------------------------------------+ //| Kaor…"
type textarea "x"
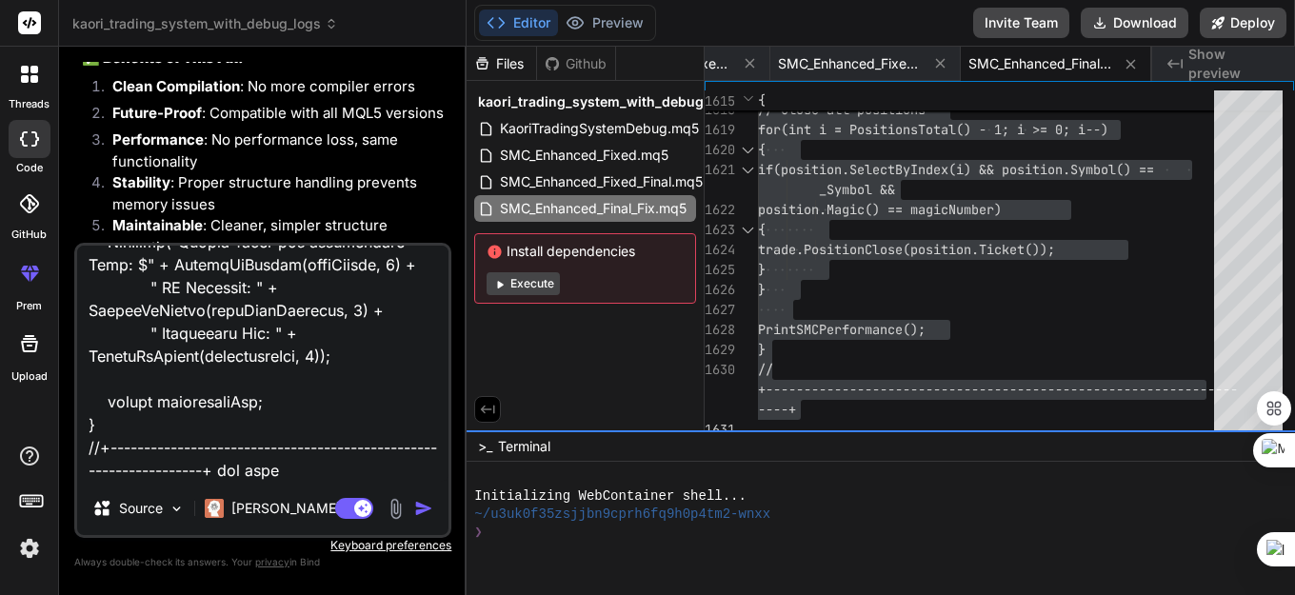
type textarea "//+------------------------------------------------------------------+ //| Kaor…"
type textarea "x"
type textarea "//+------------------------------------------------------------------+ //| Kaor…"
type textarea "x"
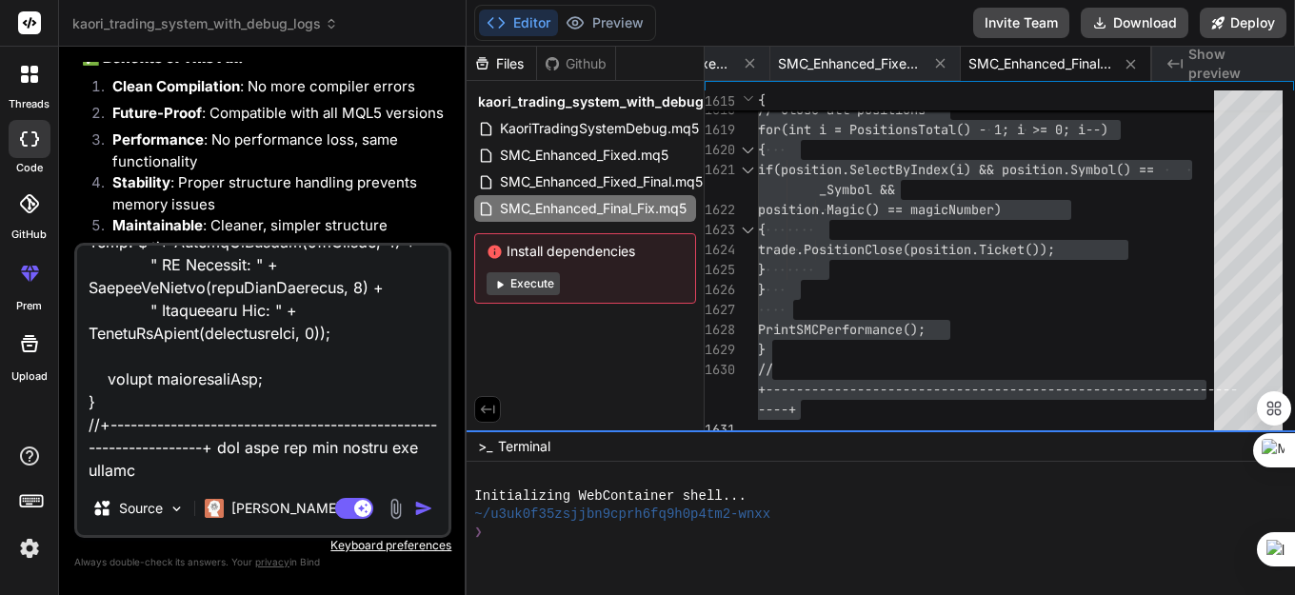
type textarea "//+------------------------------------------------------------------+ //| Kaor…"
type textarea "x"
type textarea "//+------------------------------------------------------------------+ //| Kaor…"
type textarea "x"
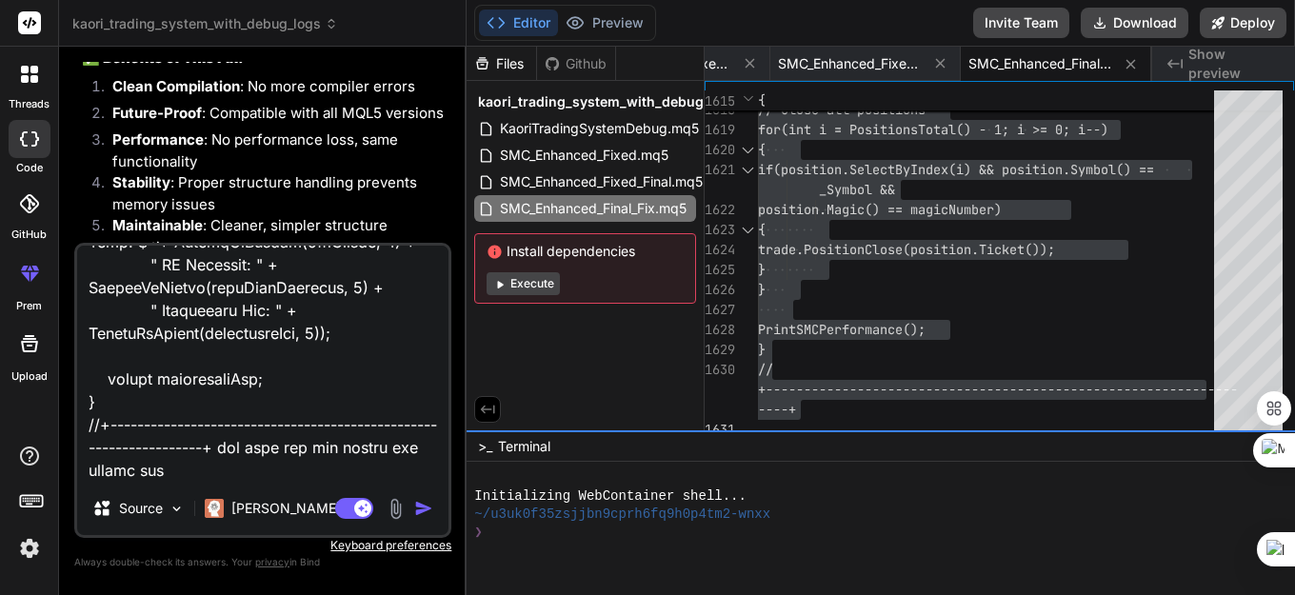
type textarea "//+------------------------------------------------------------------+ //| Kaor…"
type textarea "x"
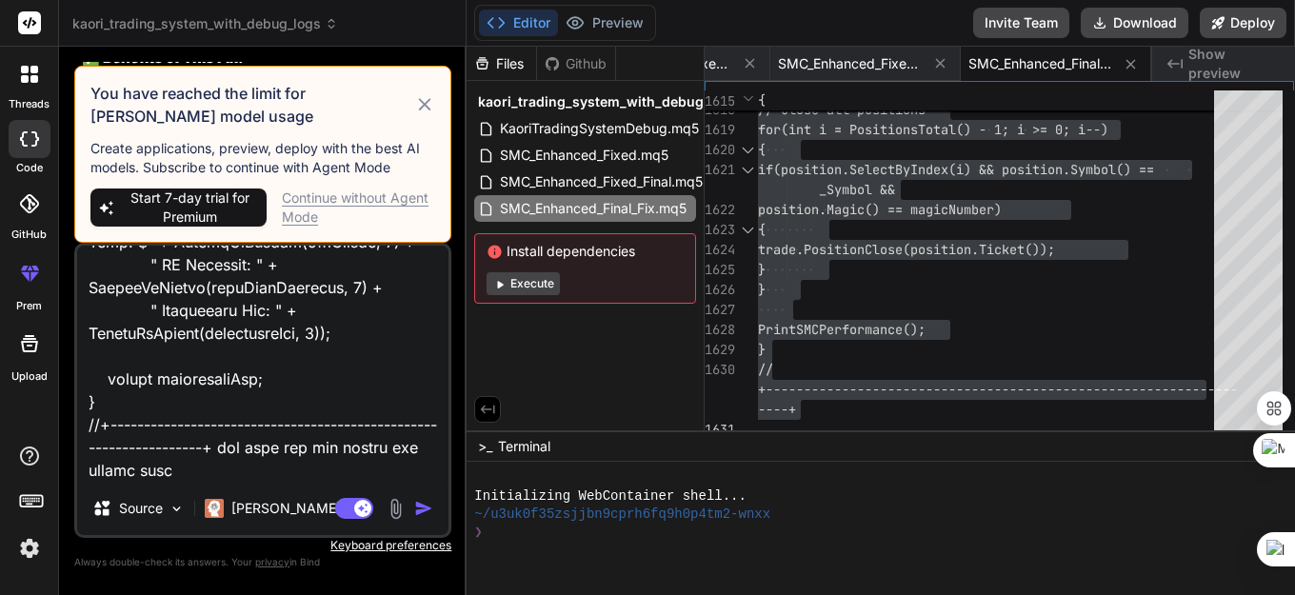
type textarea "//+------------------------------------------------------------------+ //| Kaor…"
click at [349, 202] on div "Continue without Agent Mode" at bounding box center [358, 208] width 153 height 38
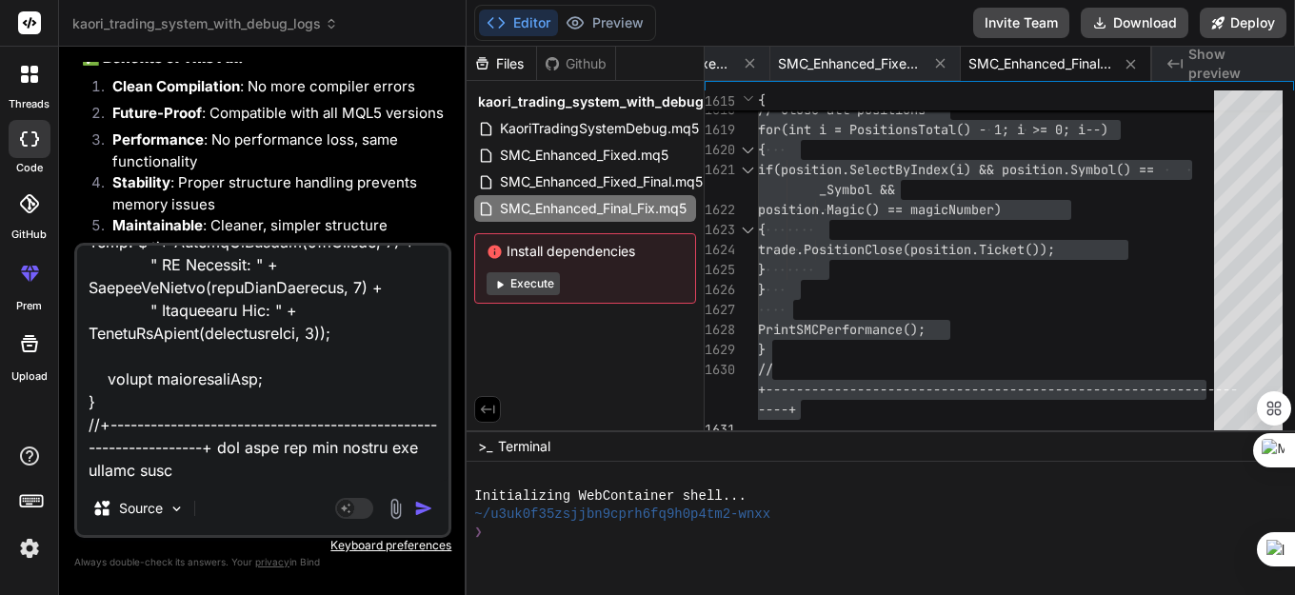
click at [414, 508] on img "button" at bounding box center [423, 508] width 19 height 19
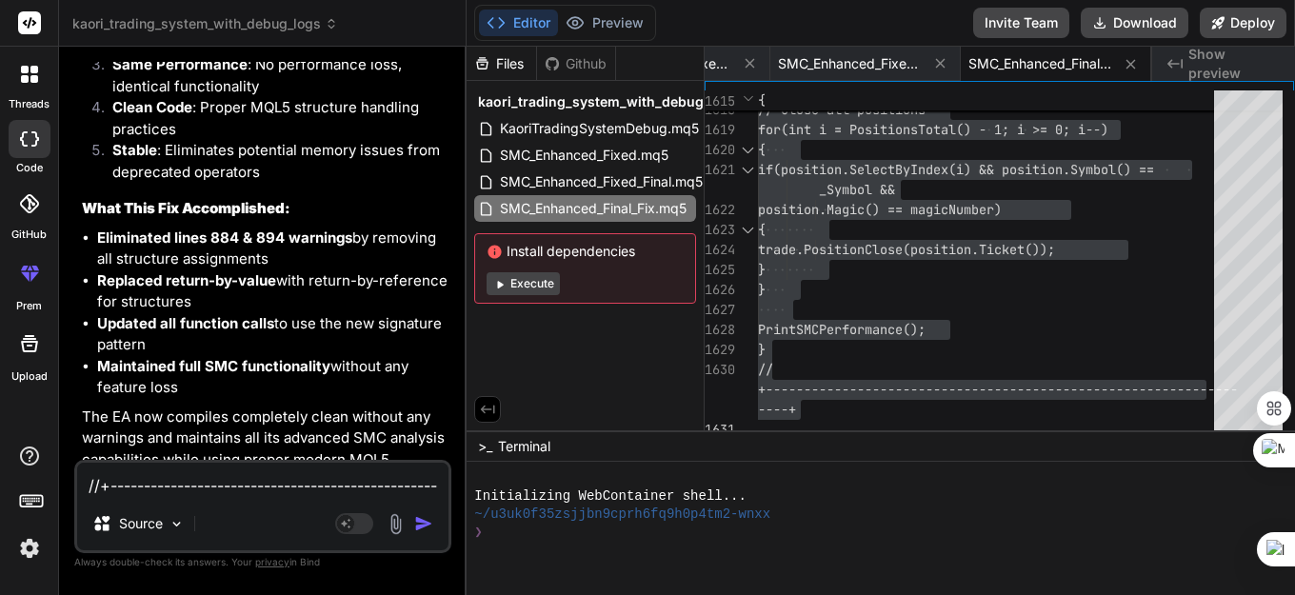
scroll to position [38138, 0]
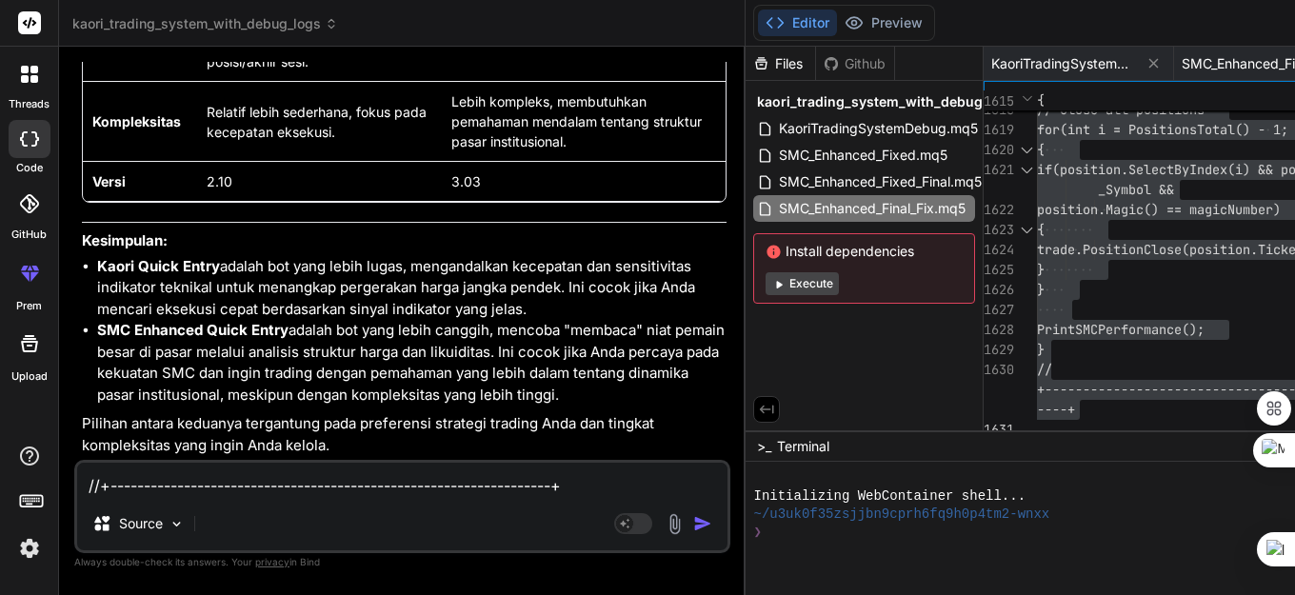
scroll to position [54911, 0]
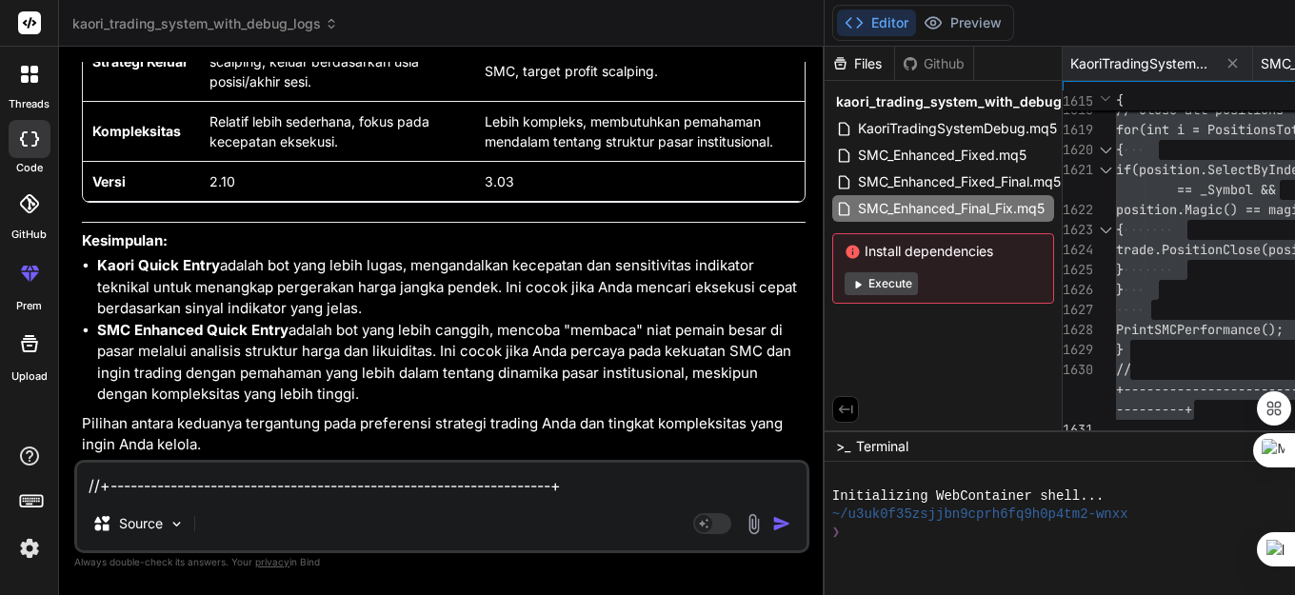
type textarea "x"
type textarea "//+------------------------------------------------------------------+ //| SMC …"
drag, startPoint x: 465, startPoint y: 325, endPoint x: 501, endPoint y: 330, distance: 36.6
click at [520, 330] on div "Bind AI Web Search Created with Pixso. Code Generator You Bind AI 🔹 Project: Ka…" at bounding box center [441, 321] width 765 height 548
type textarea "x"
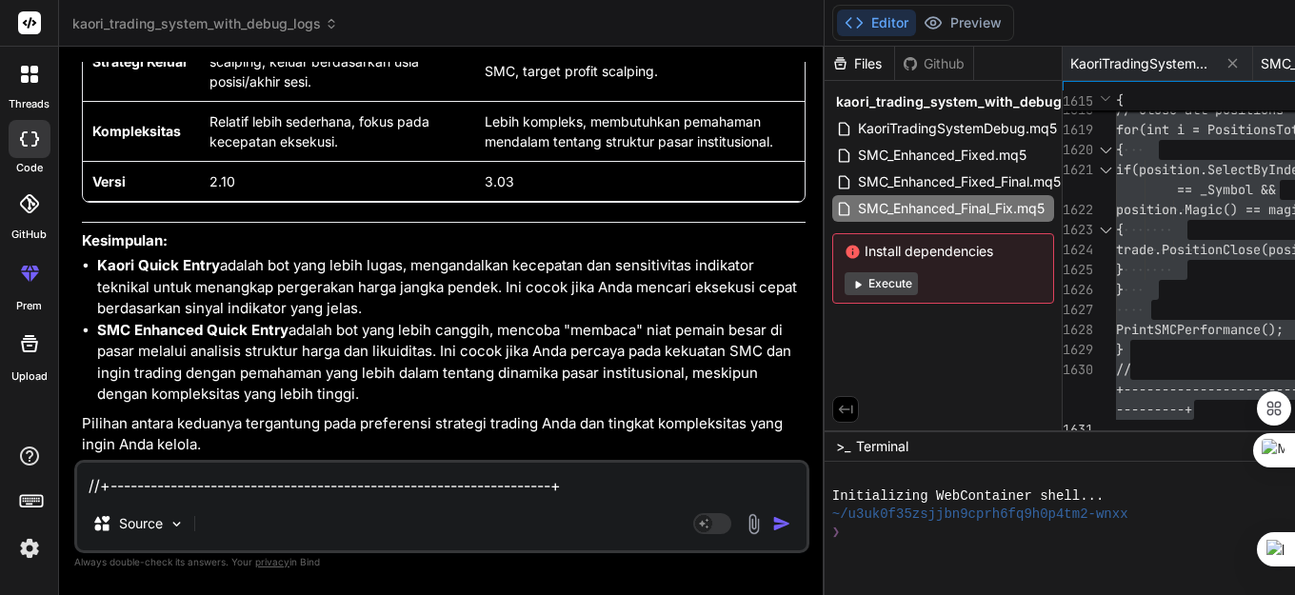
type textarea "//+------------------------------------------------------------------+ //| SMC …"
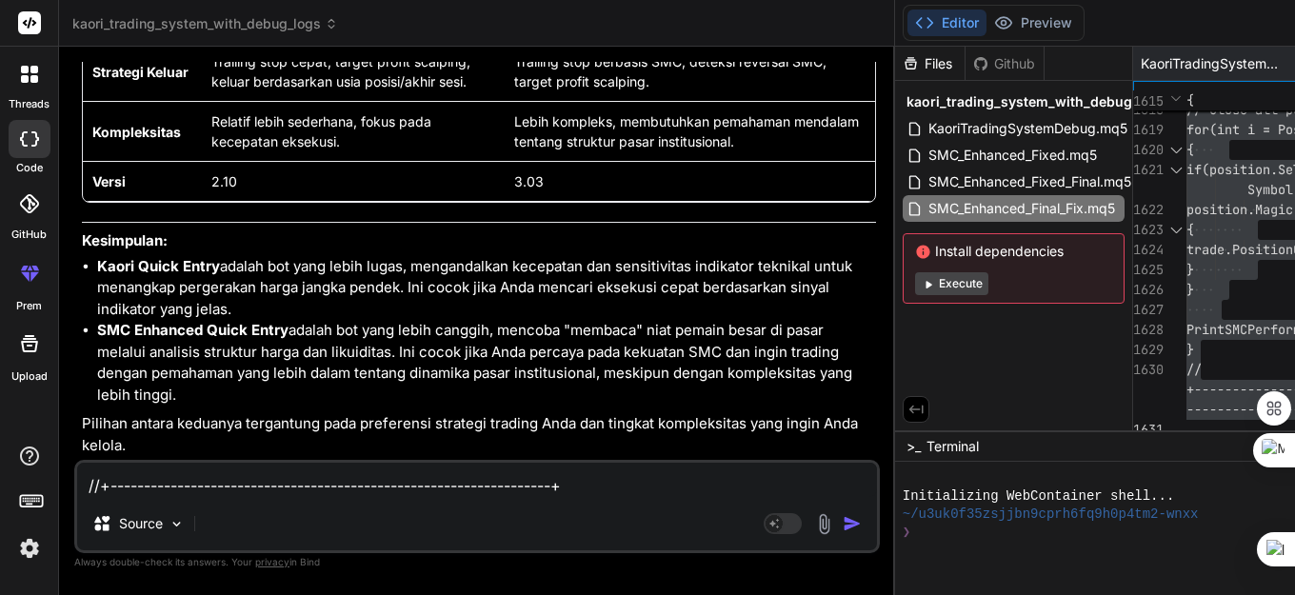
type textarea "x"
click at [328, 361] on li "SMC Enhanced Quick Entry adalah bot yang lebih canggih, mencoba "membaca" niat …" at bounding box center [486, 363] width 779 height 86
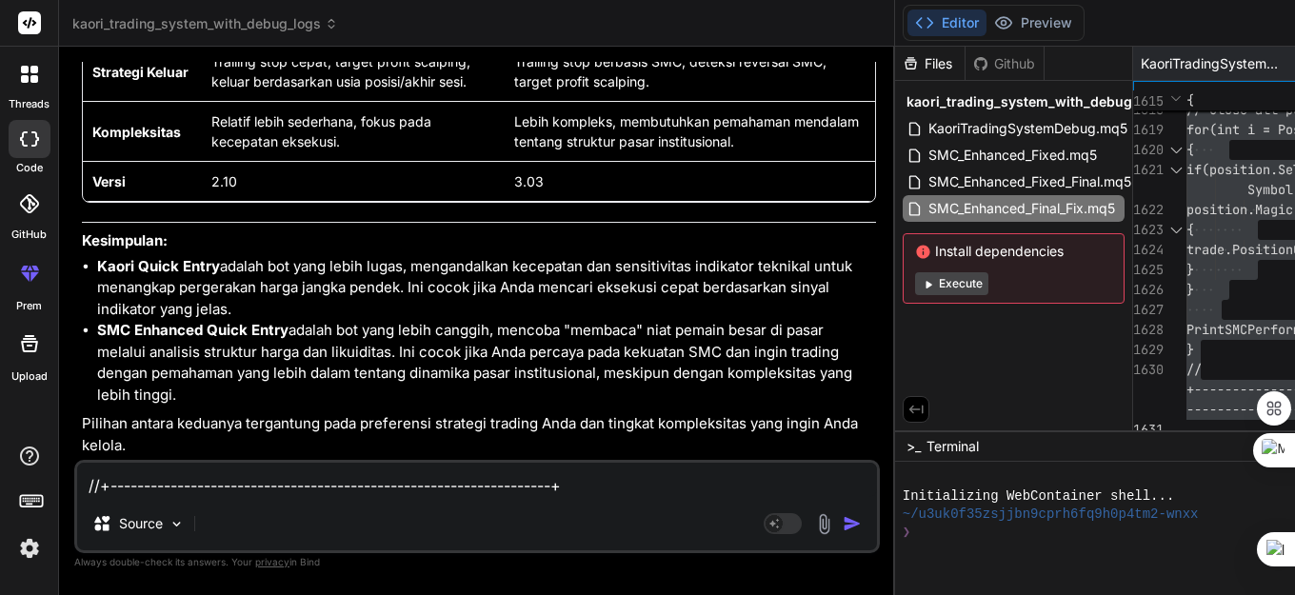
drag, startPoint x: 176, startPoint y: 489, endPoint x: 229, endPoint y: 484, distance: 53.6
click at [176, 489] on textarea at bounding box center [477, 480] width 800 height 34
type textarea "m"
type textarea "x"
type textarea "ma"
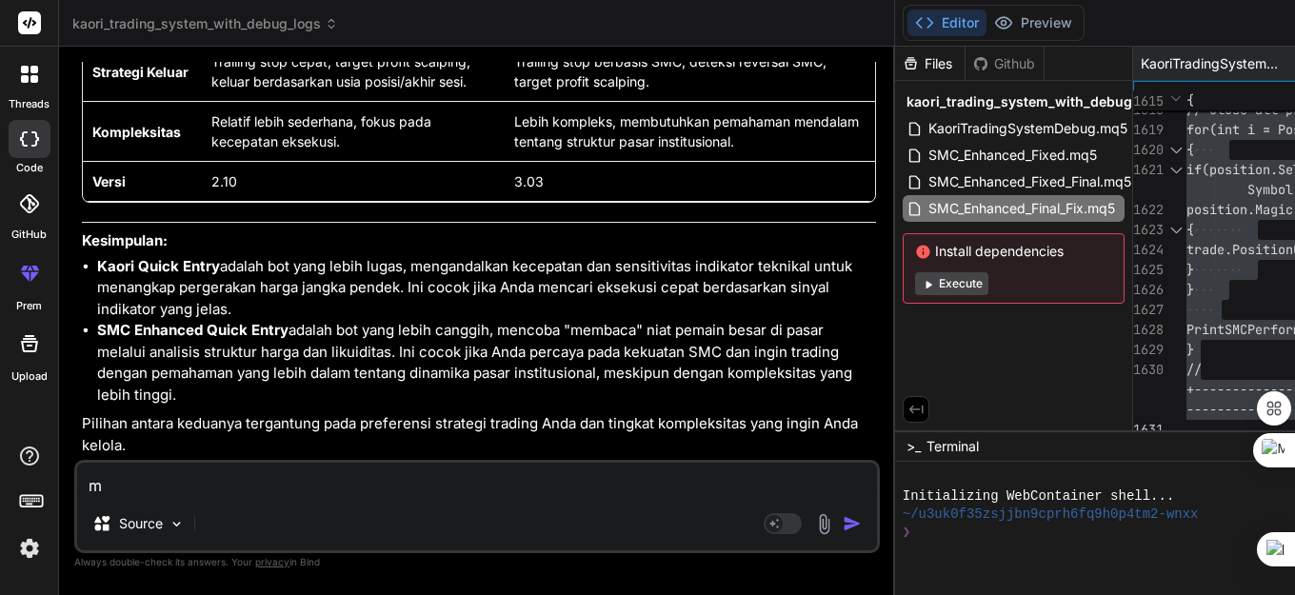
type textarea "x"
type textarea "man"
type textarea "x"
type textarea "mana"
type textarea "x"
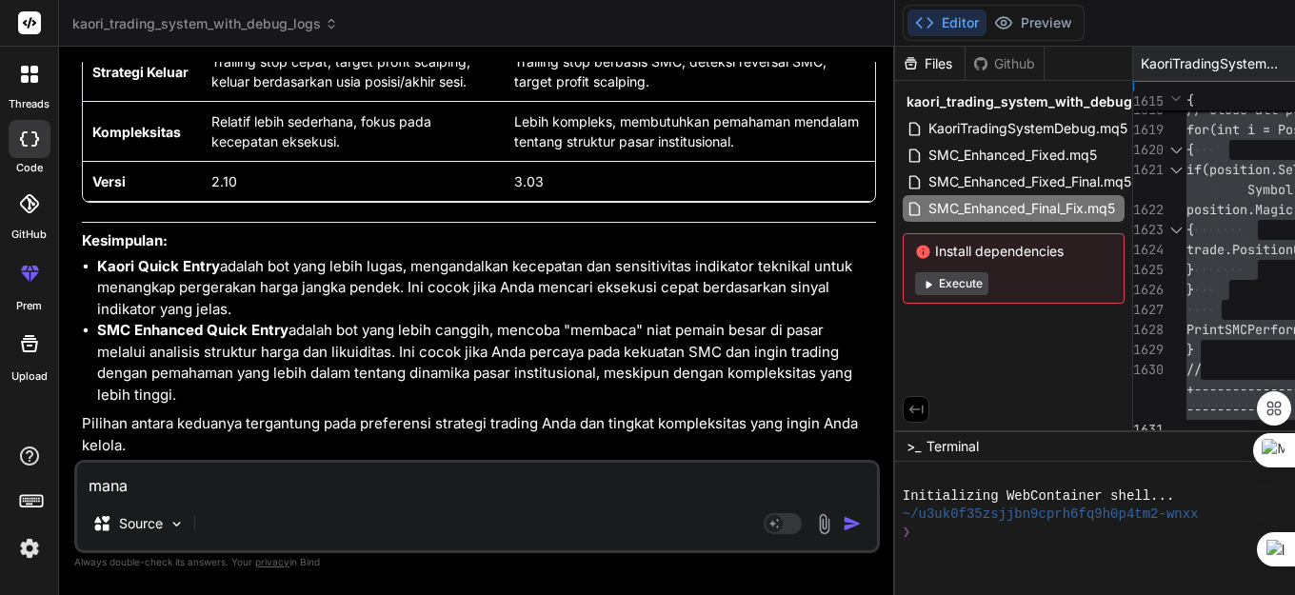
type textarea "mana"
type textarea "x"
type textarea "mana y"
type textarea "x"
type textarea "mana yg"
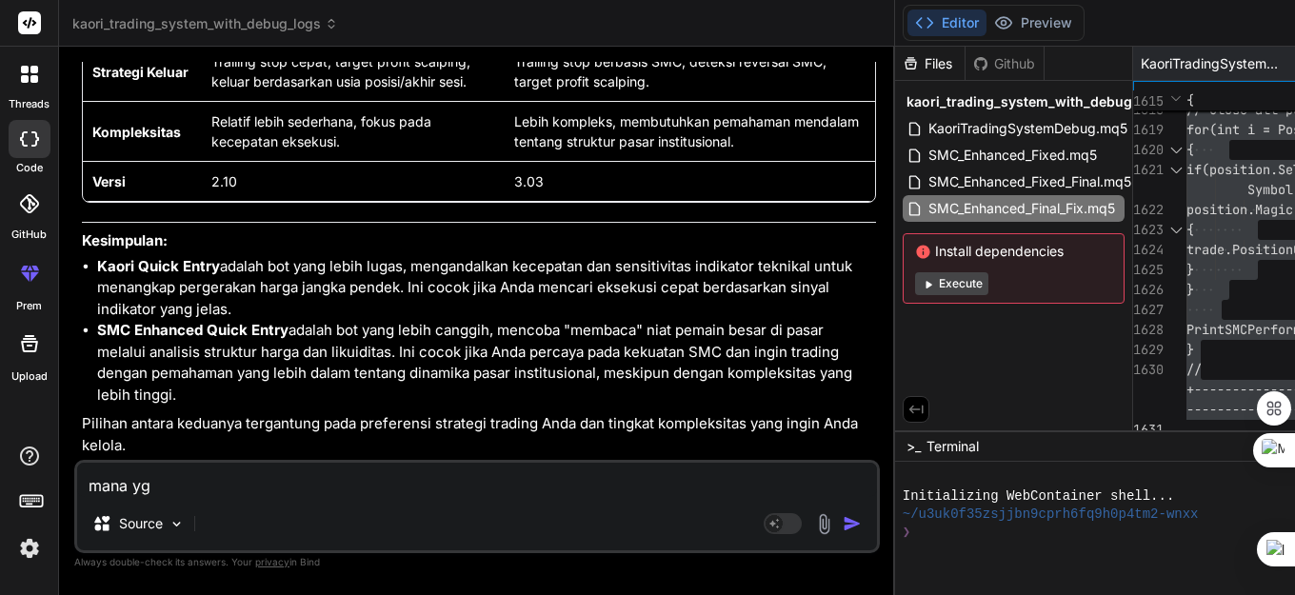
type textarea "x"
type textarea "mana yg l"
type textarea "x"
type textarea "mana yg le"
type textarea "x"
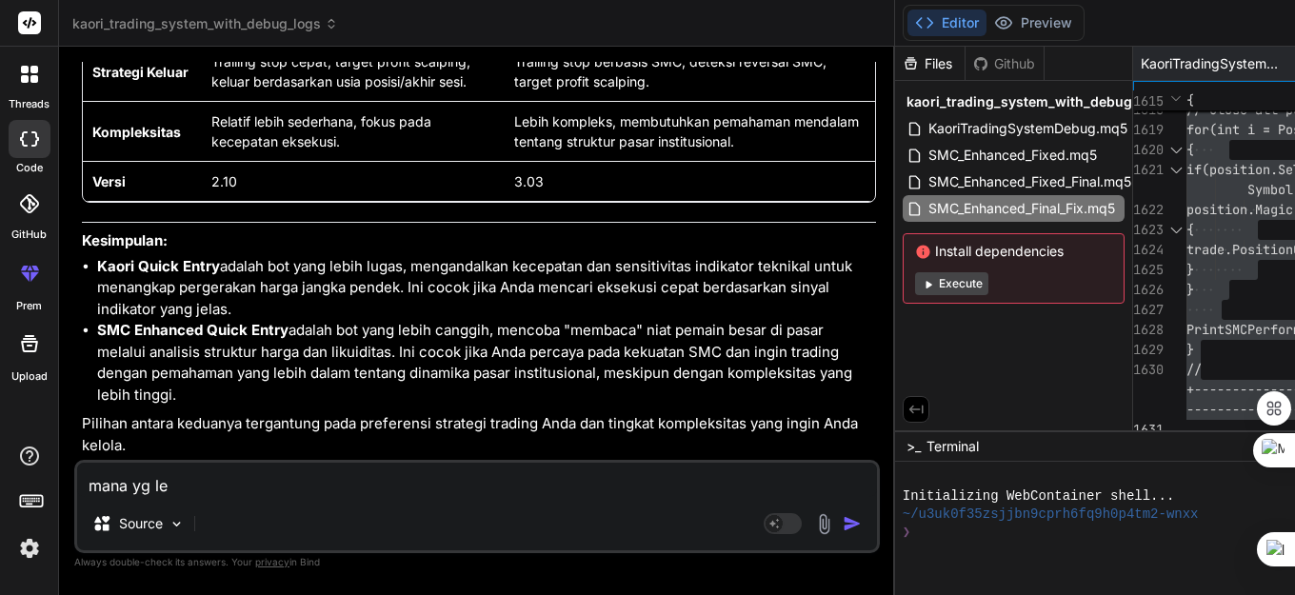
type textarea "mana yg leb"
type textarea "x"
type textarea "mana yg lebi"
type textarea "x"
type textarea "mana yg lebih"
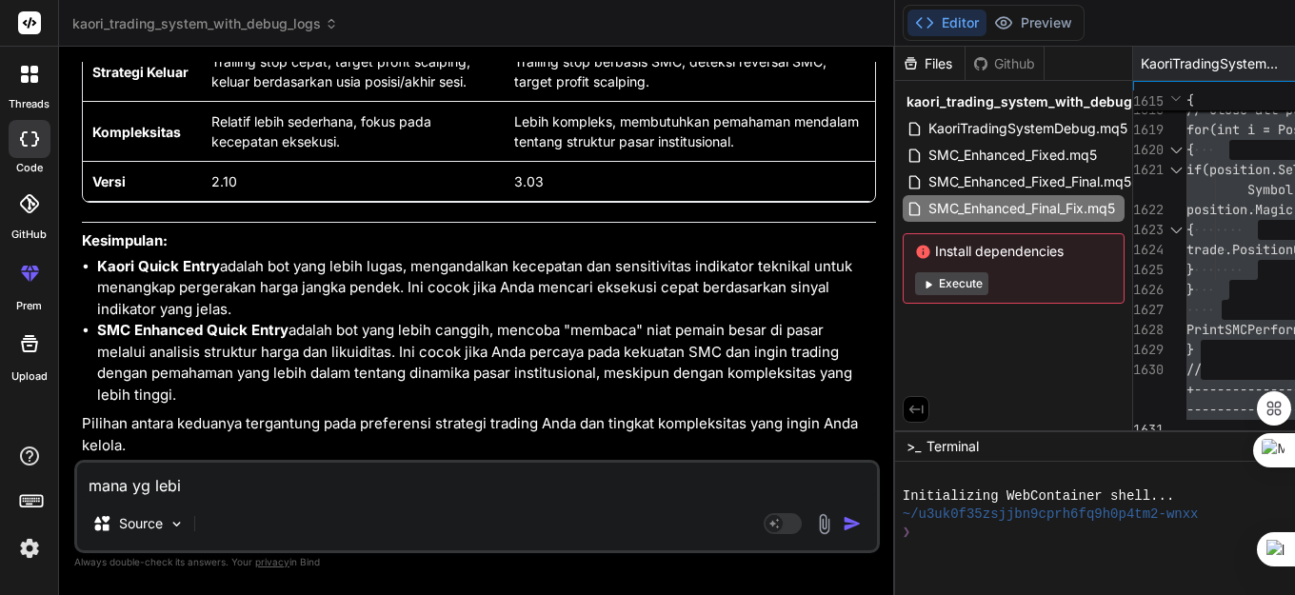
type textarea "x"
type textarea "mana yg lebih"
type textarea "x"
type textarea "mana yg lebih b"
type textarea "x"
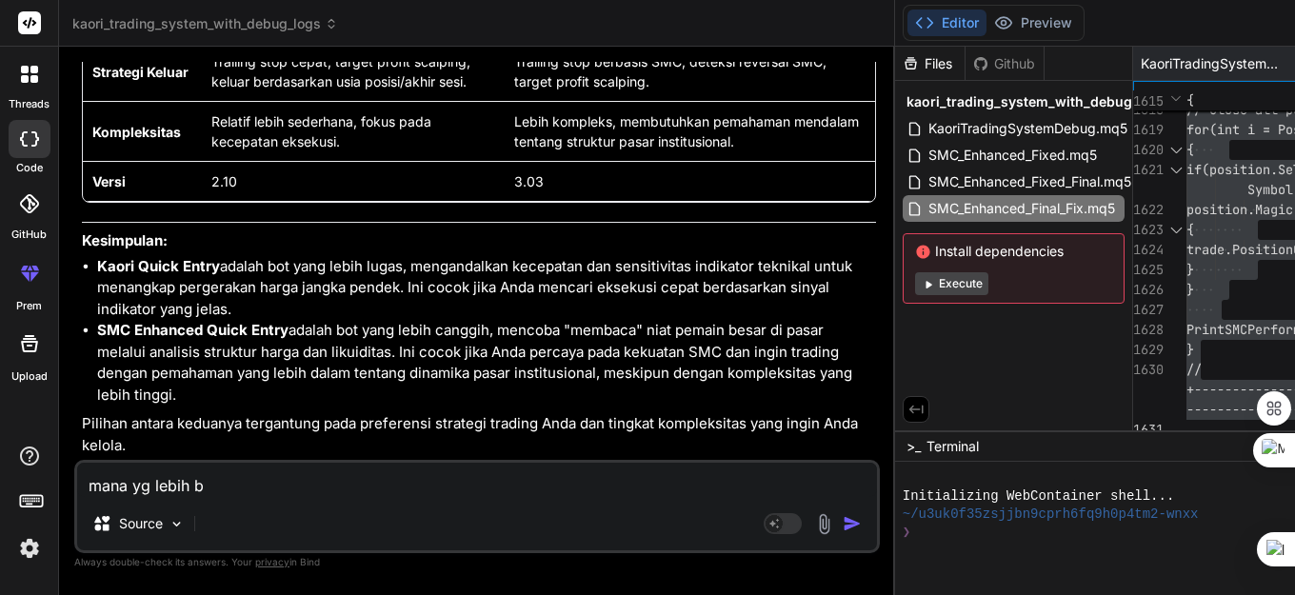
type textarea "mana yg lebih ba"
type textarea "x"
type textarea "mana yg lebih bag"
type textarea "x"
type textarea "mana yg lebih bagu"
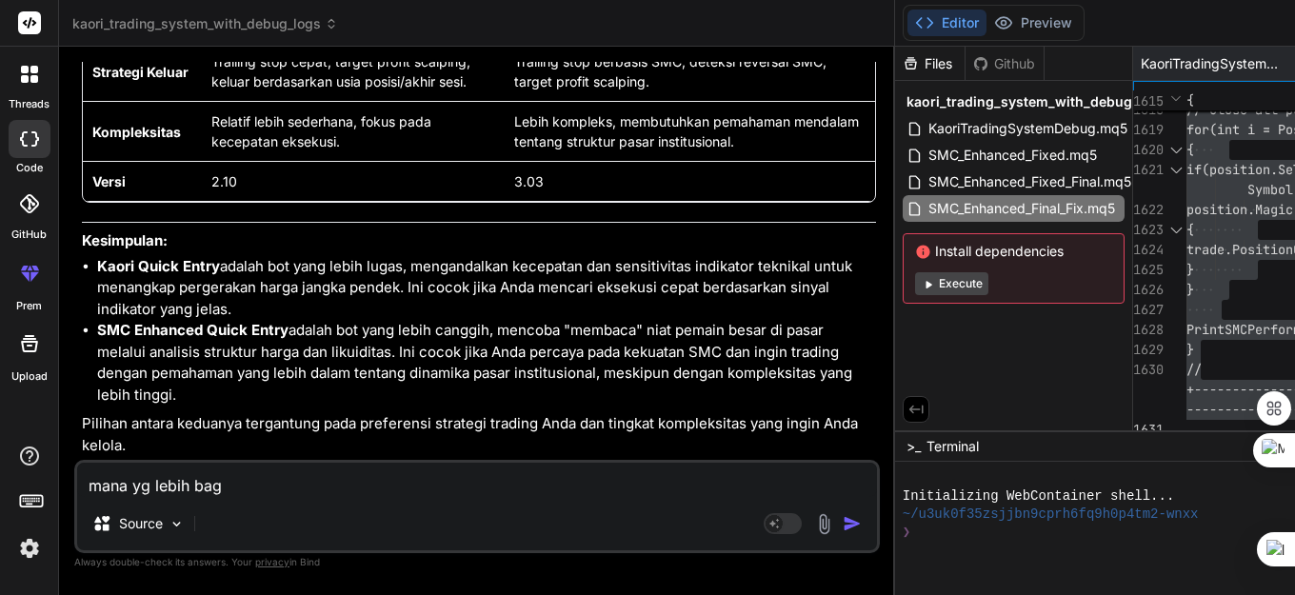
type textarea "x"
type textarea "mana yg lebih bagus"
type textarea "x"
type textarea "mana yg lebih bagus,"
type textarea "x"
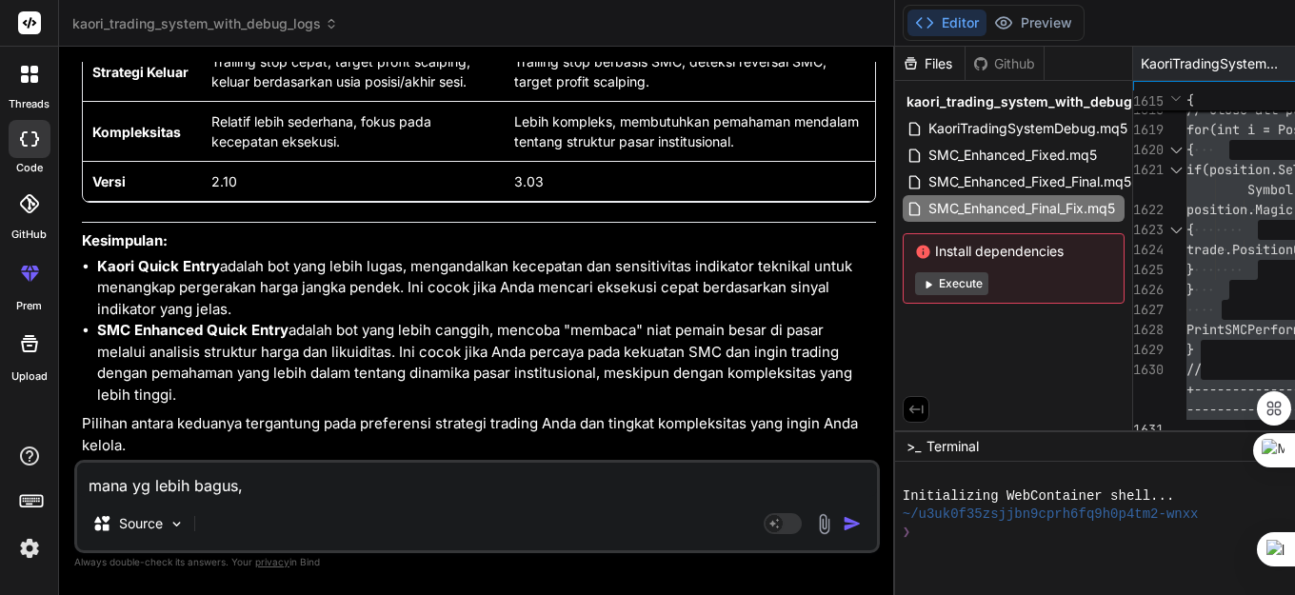
type textarea "mana yg lebih bagus,"
type textarea "x"
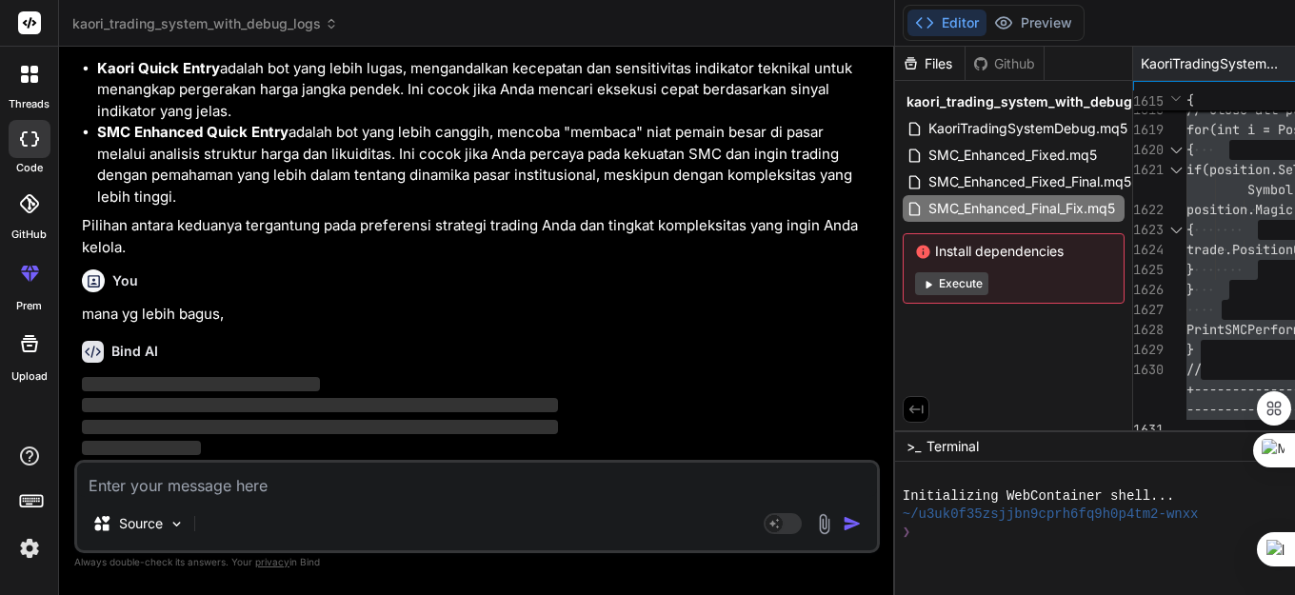
scroll to position [45004, 0]
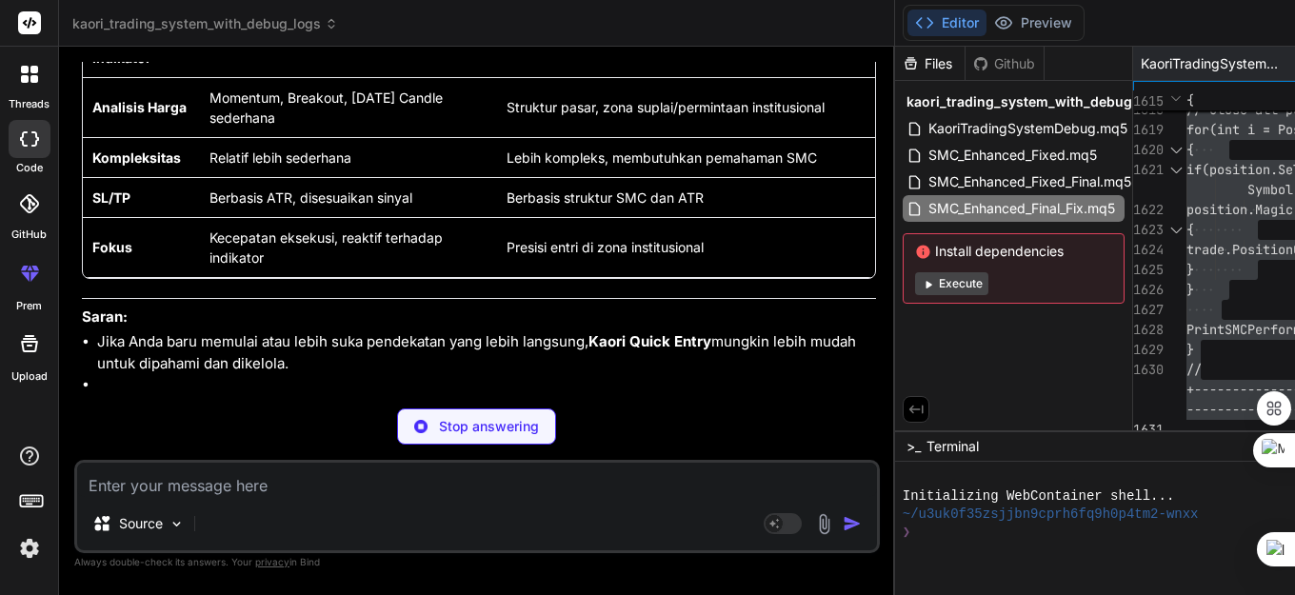
type textarea "x"
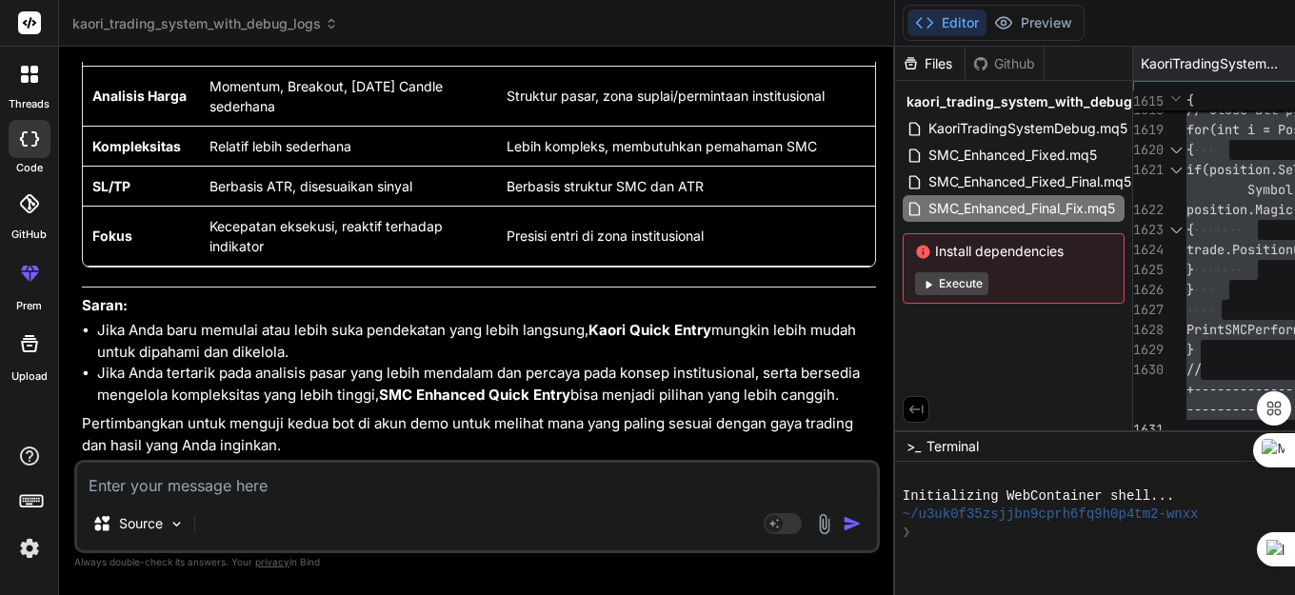
drag, startPoint x: 406, startPoint y: 407, endPoint x: 573, endPoint y: 348, distance: 178.0
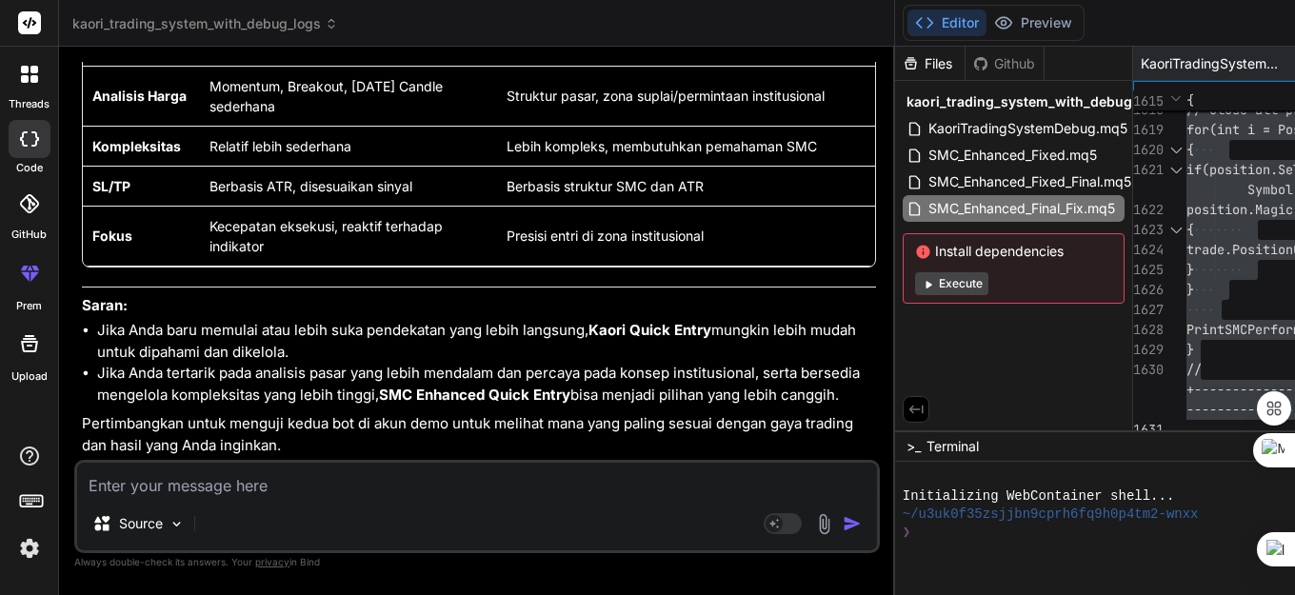
click at [217, 489] on textarea at bounding box center [477, 480] width 800 height 34
type textarea "a"
type textarea "x"
type textarea "ap"
type textarea "x"
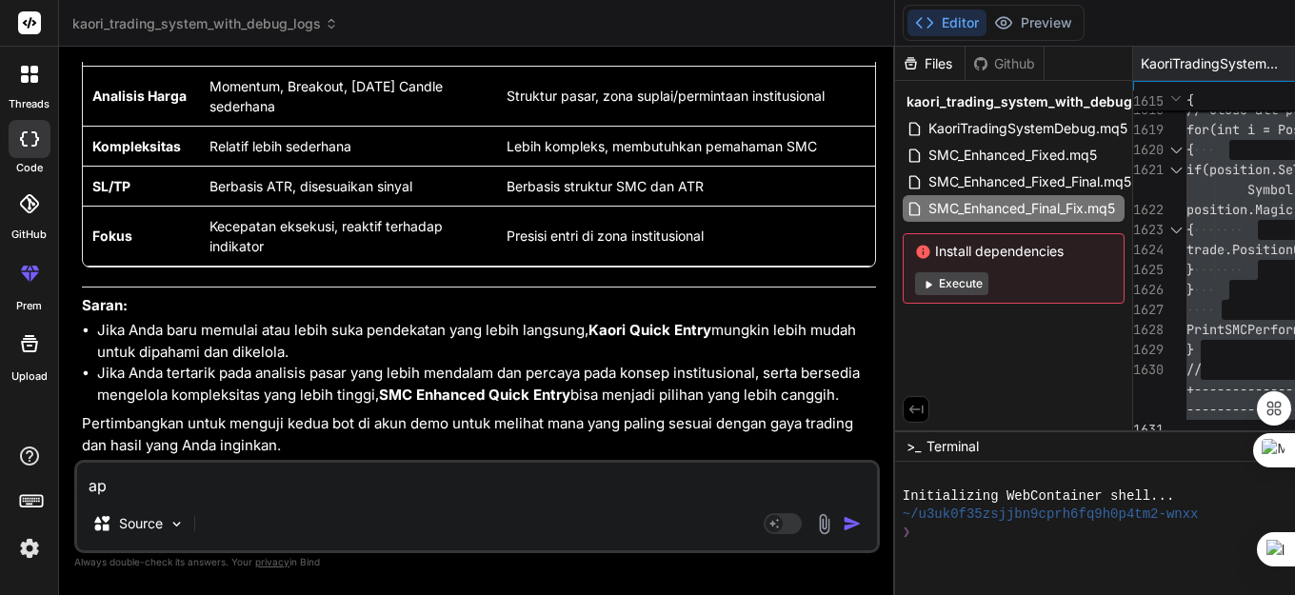
type textarea "apa"
type textarea "x"
type textarea "apak"
type textarea "x"
type textarea "apaka"
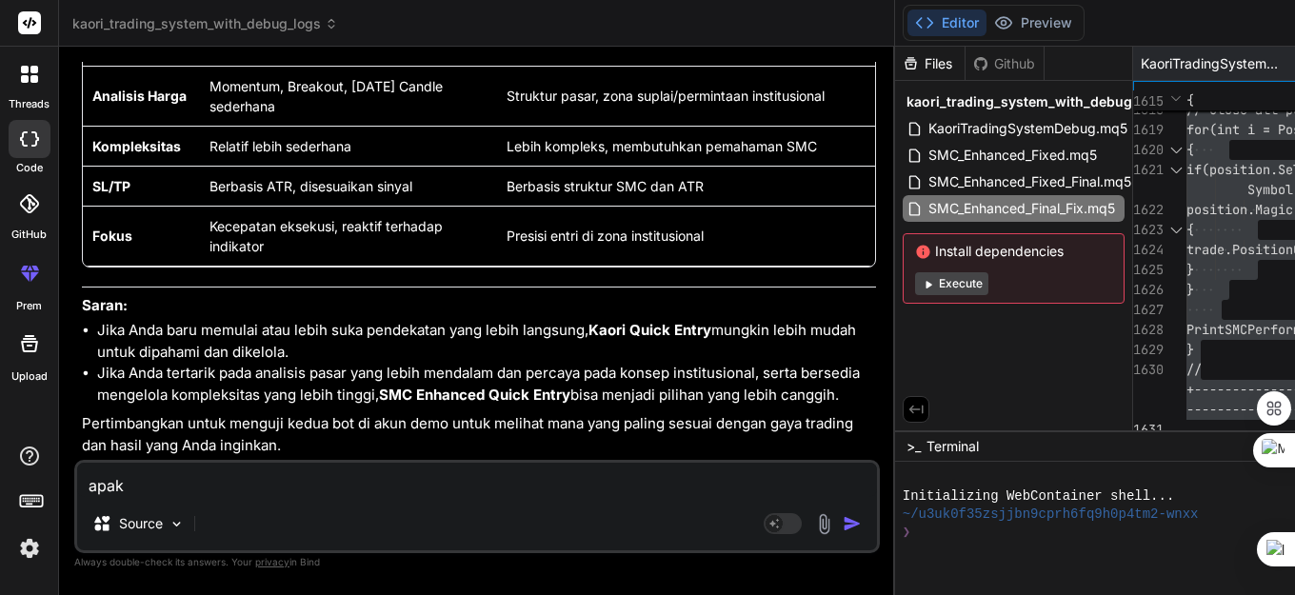
type textarea "x"
type textarea "apakahj"
type textarea "x"
type textarea "apakahj"
type textarea "x"
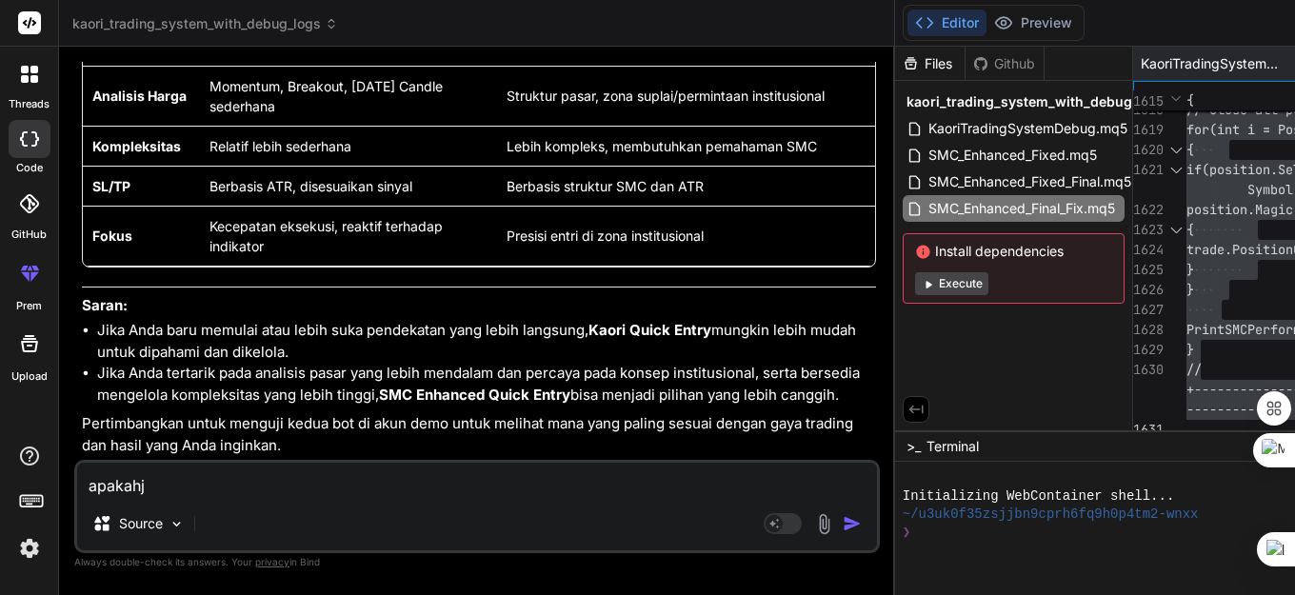
type textarea "apakahj y"
type textarea "x"
type textarea "apakahj yg"
type textarea "x"
type textarea "apakahj yg"
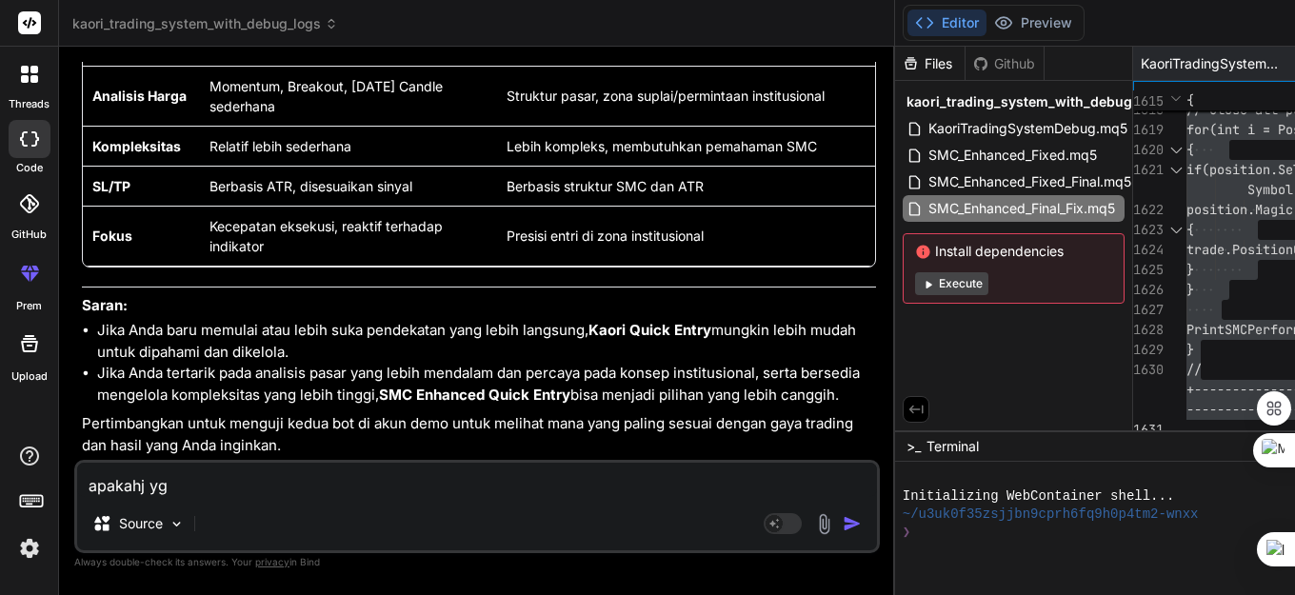
type textarea "x"
type textarea "apakahj yg s"
type textarea "x"
type textarea "apakahj yg sm"
type textarea "x"
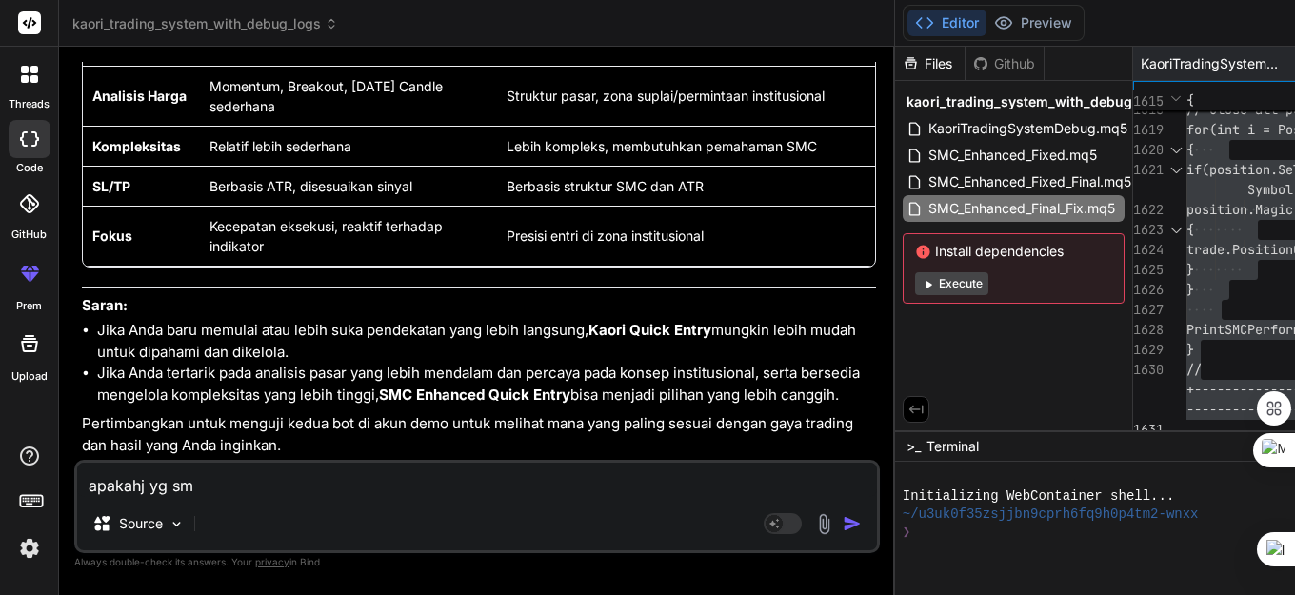
type textarea "apakahj yg smc"
type textarea "x"
type textarea "apakahj yg smc"
type textarea "x"
type textarea "apakahj yg smc b"
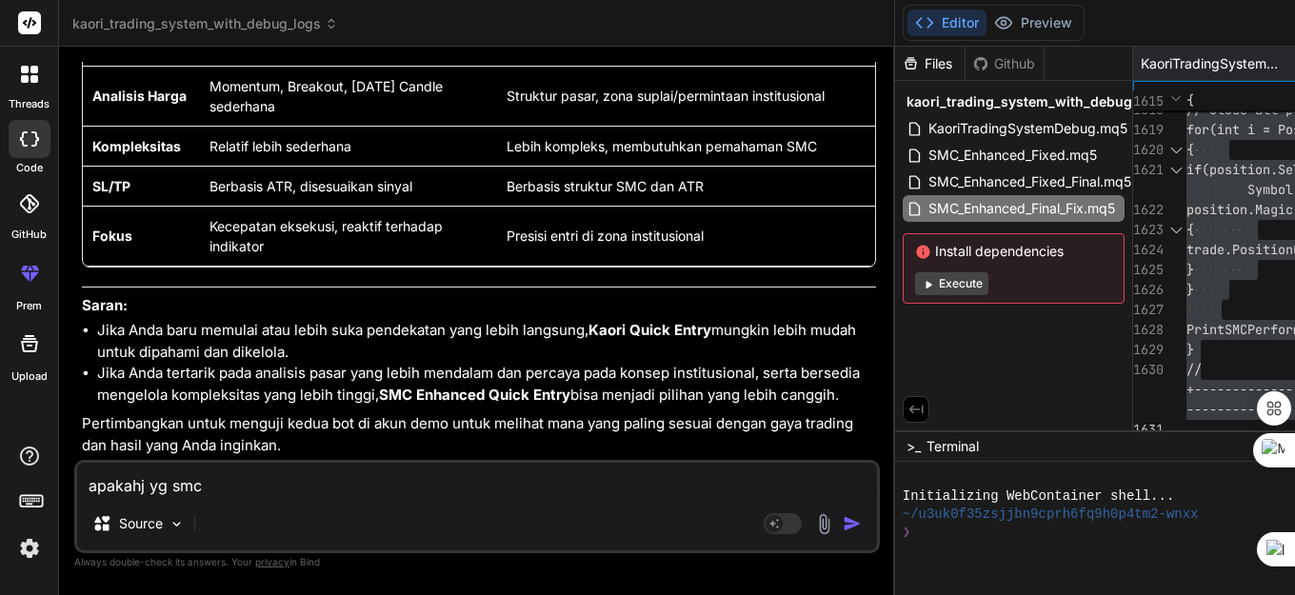
type textarea "x"
type textarea "apakahj yg smc bi"
type textarea "x"
type textarea "apakahj yg smc bis"
type textarea "x"
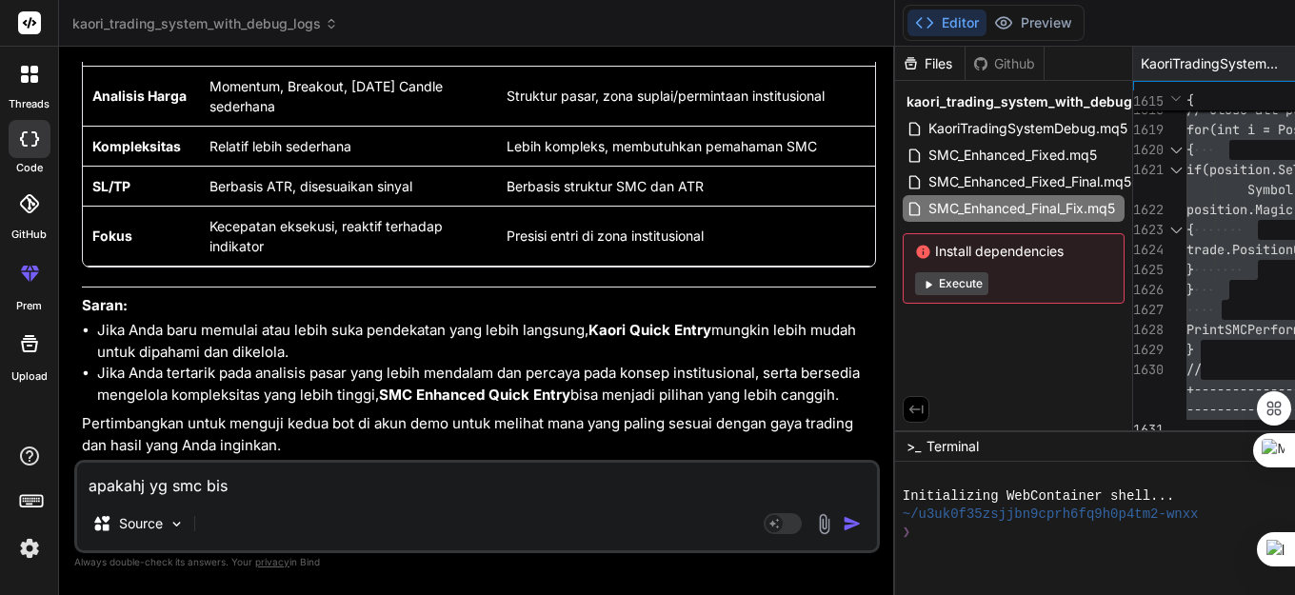
type textarea "apakahj yg smc bisa"
type textarea "x"
type textarea "apakahj yg smc bisa"
type textarea "x"
type textarea "apakahj yg smc bisa d"
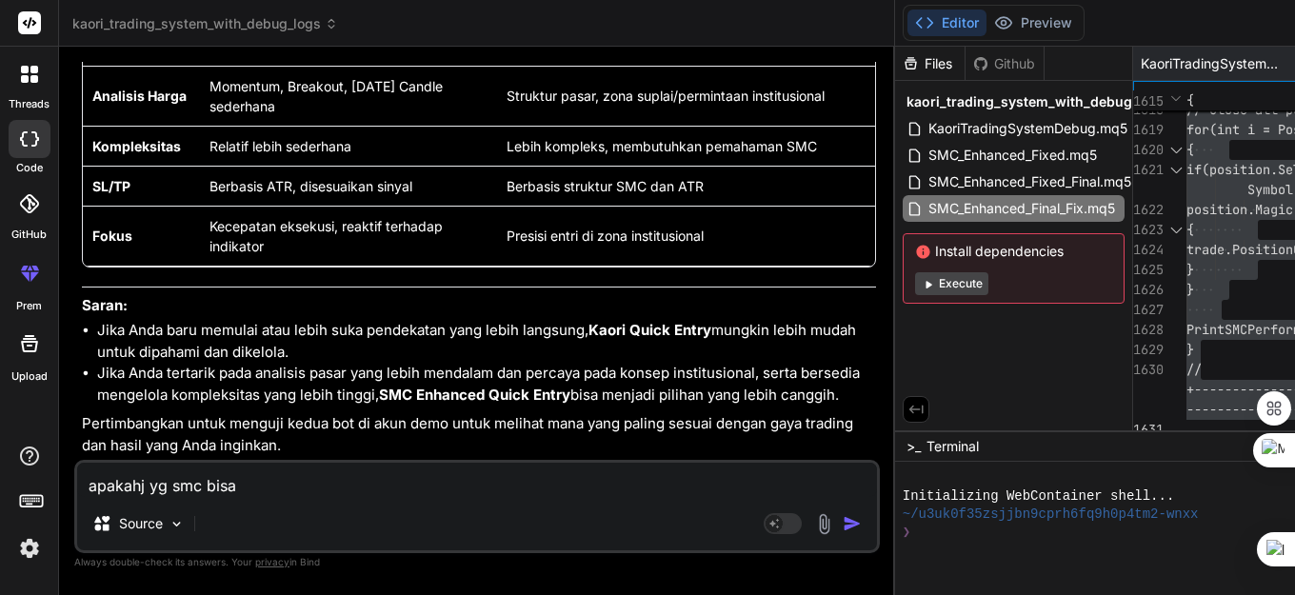
type textarea "x"
type textarea "apakahj yg smc bisa di"
type textarea "x"
type textarea "apakahj yg smc bisa di"
type textarea "x"
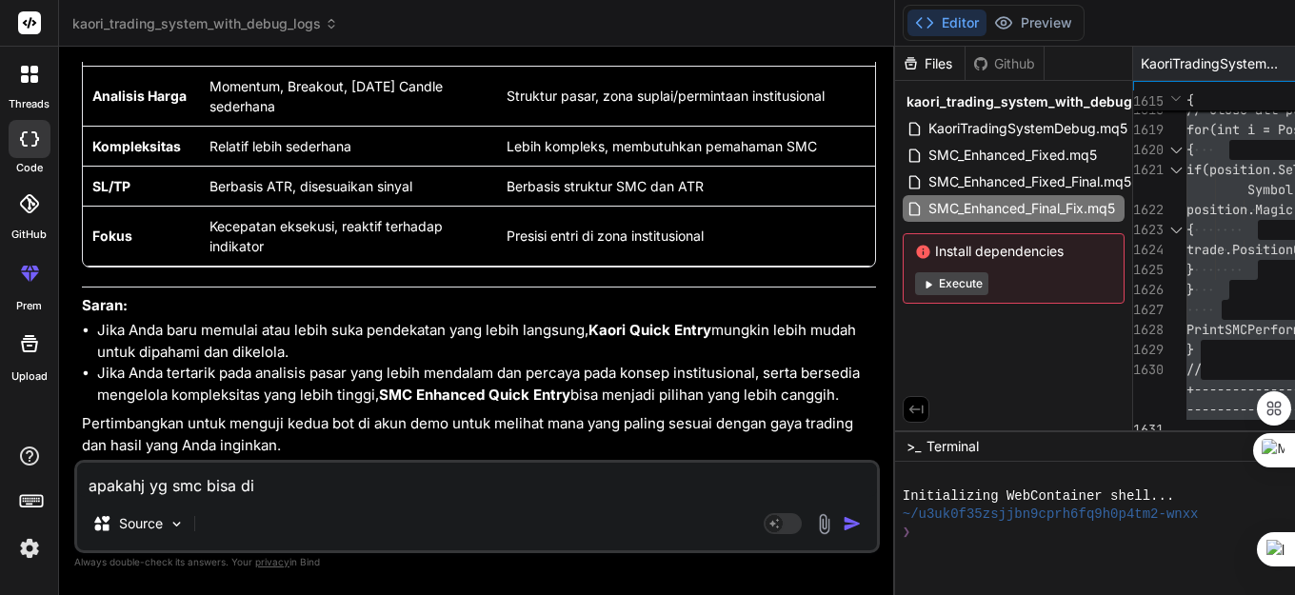
type textarea "apakahj yg smc bisa di b"
type textarea "x"
type textarea "apakahj yg smc bisa di bu"
type textarea "x"
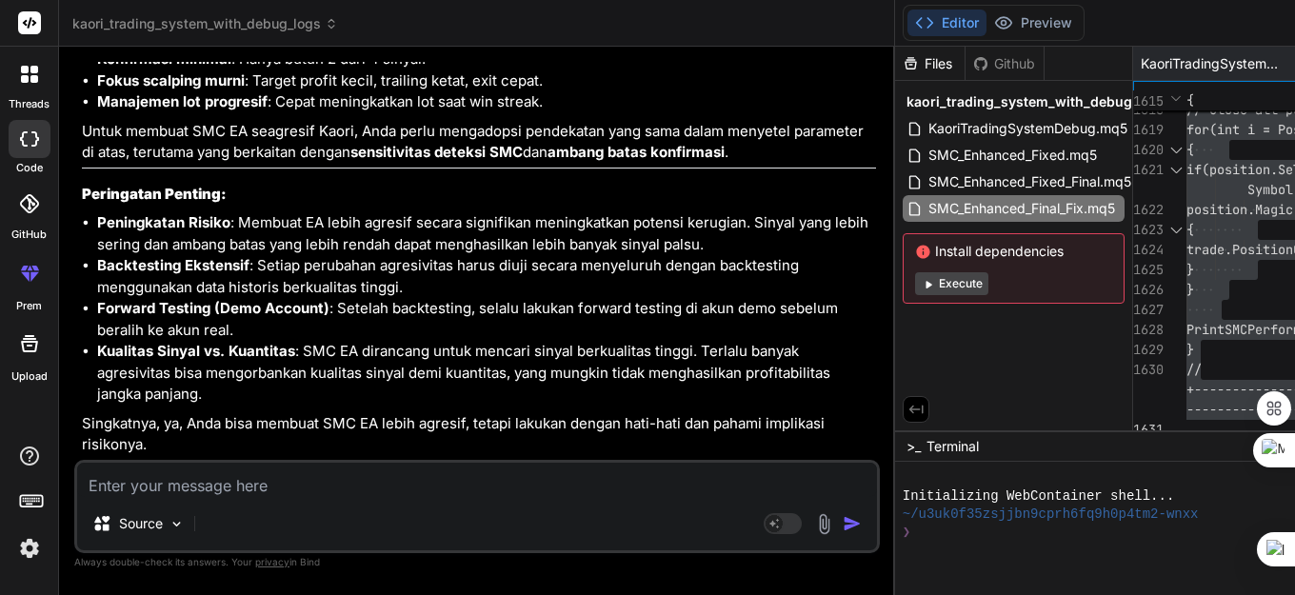
scroll to position [49249, 0]
click at [170, 487] on textarea at bounding box center [477, 480] width 800 height 34
click at [169, 489] on textarea at bounding box center [477, 480] width 800 height 34
paste textarea "//+------------------------------------------------------------------+ //| SMC_…"
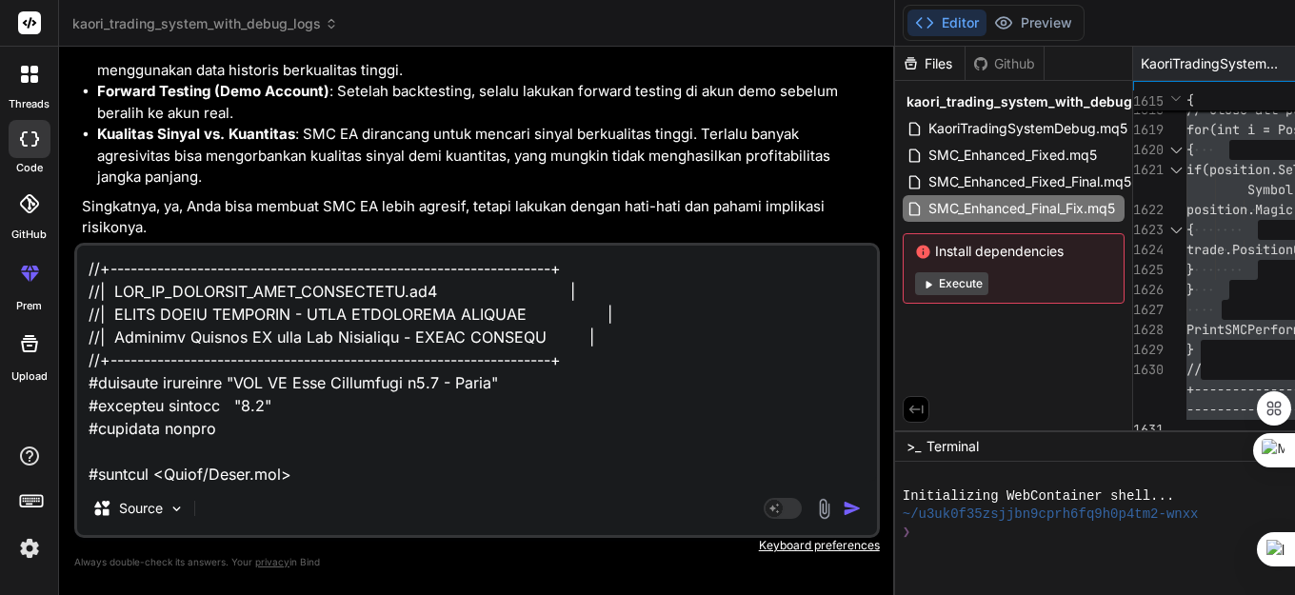
scroll to position [31420, 0]
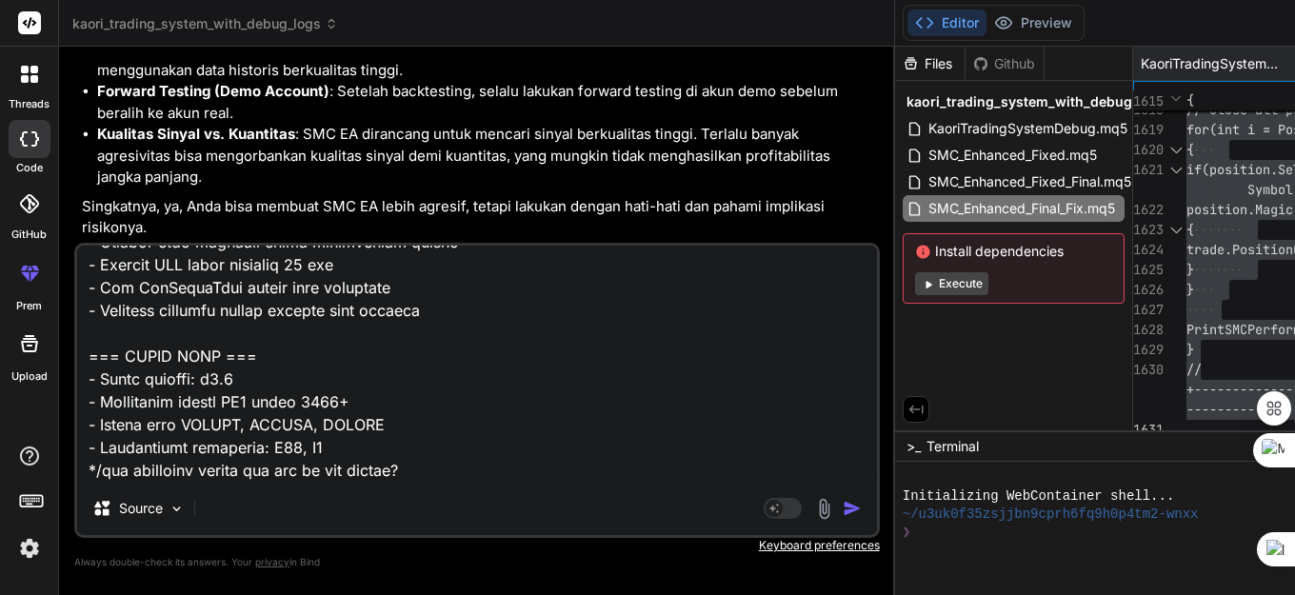
click at [843, 509] on img "button" at bounding box center [852, 508] width 19 height 19
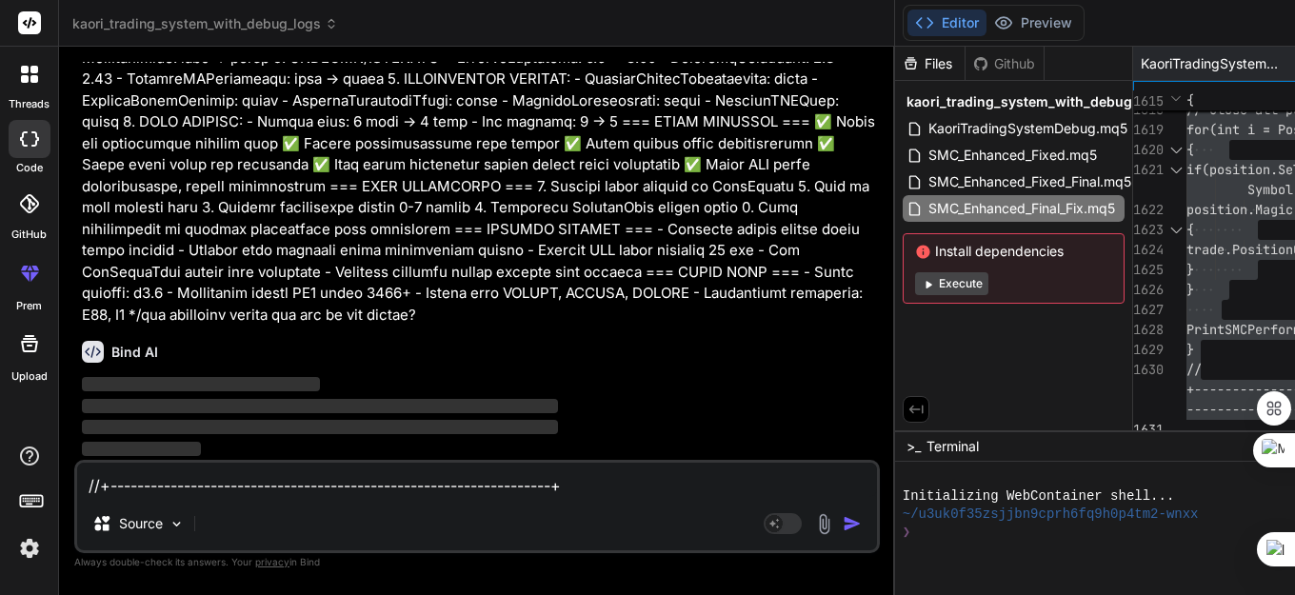
scroll to position [49647, 0]
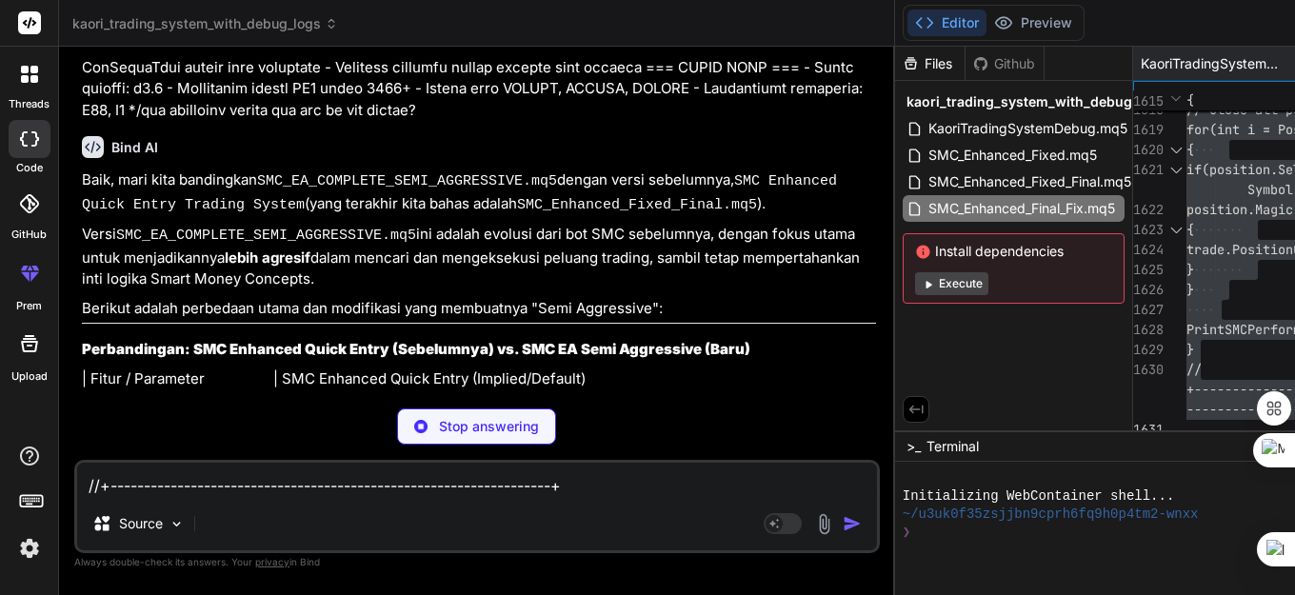
scroll to position [61834, 0]
click at [151, 493] on textarea at bounding box center [477, 480] width 800 height 34
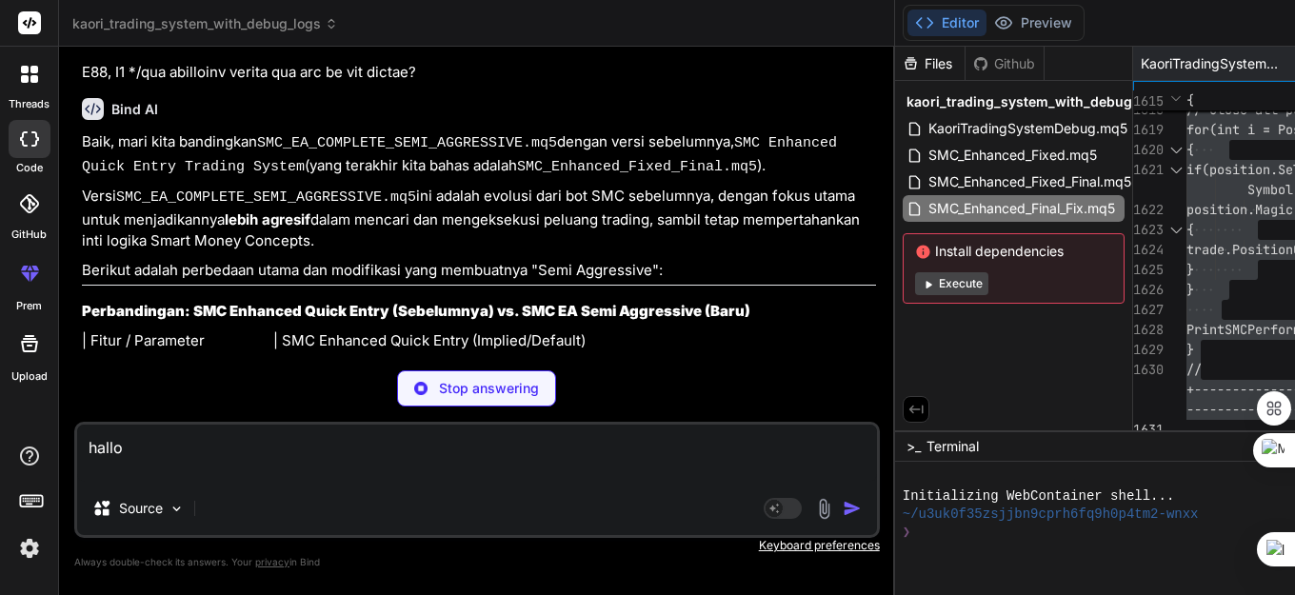
scroll to position [61872, 0]
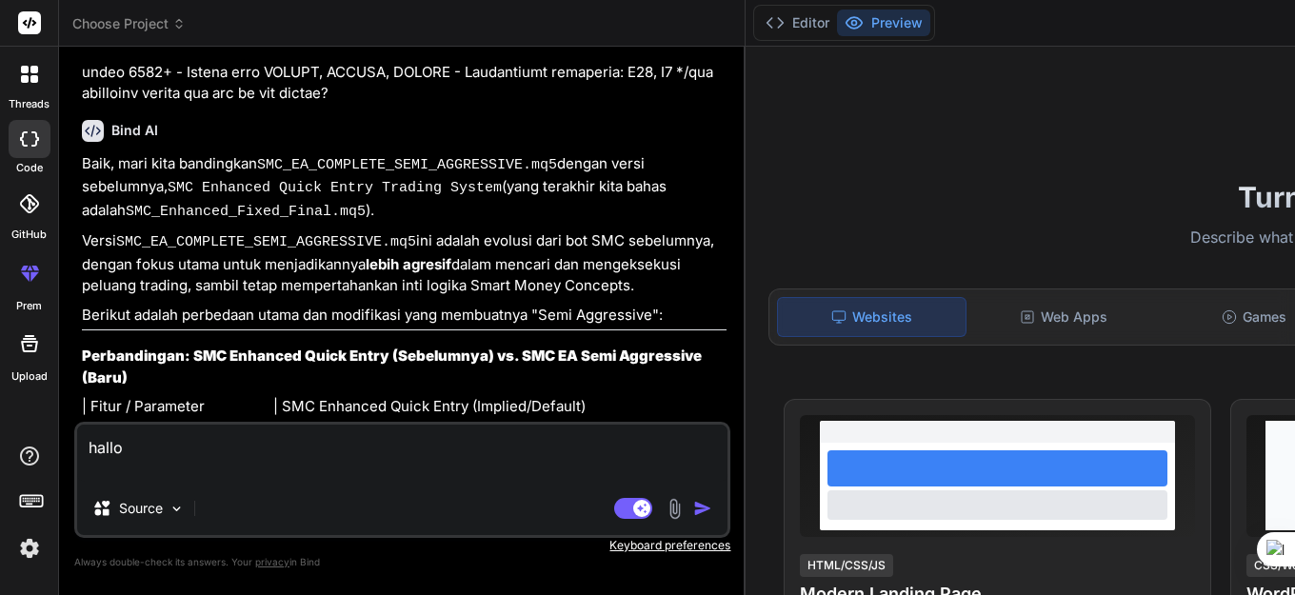
scroll to position [27018, 0]
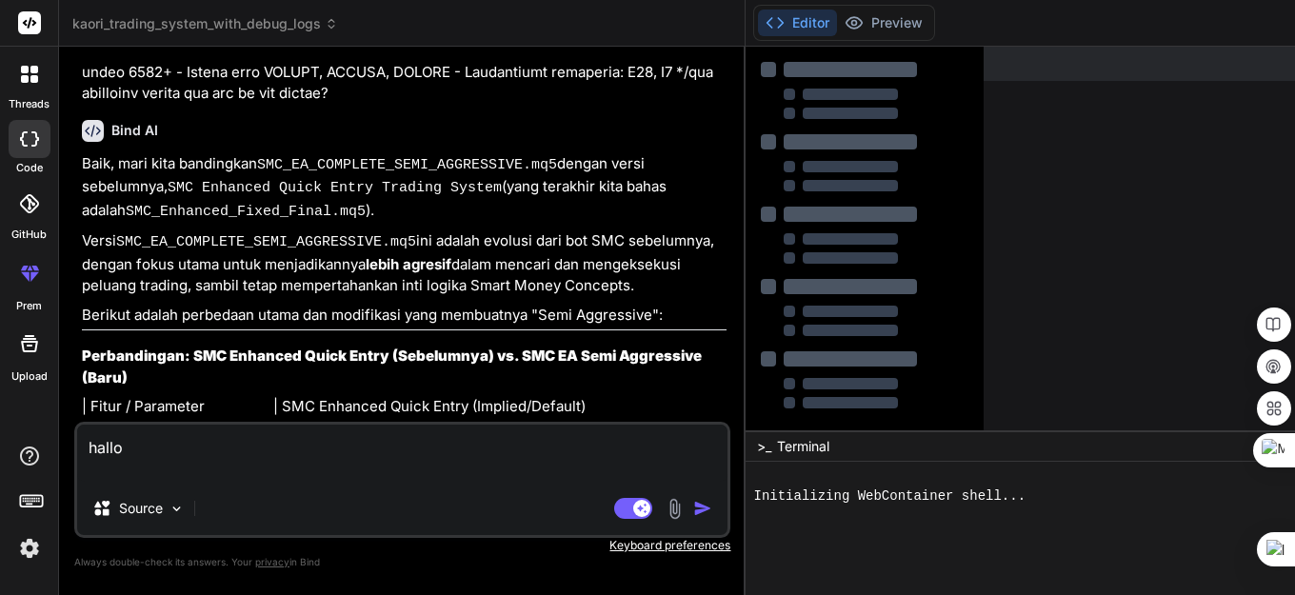
type textarea "x"
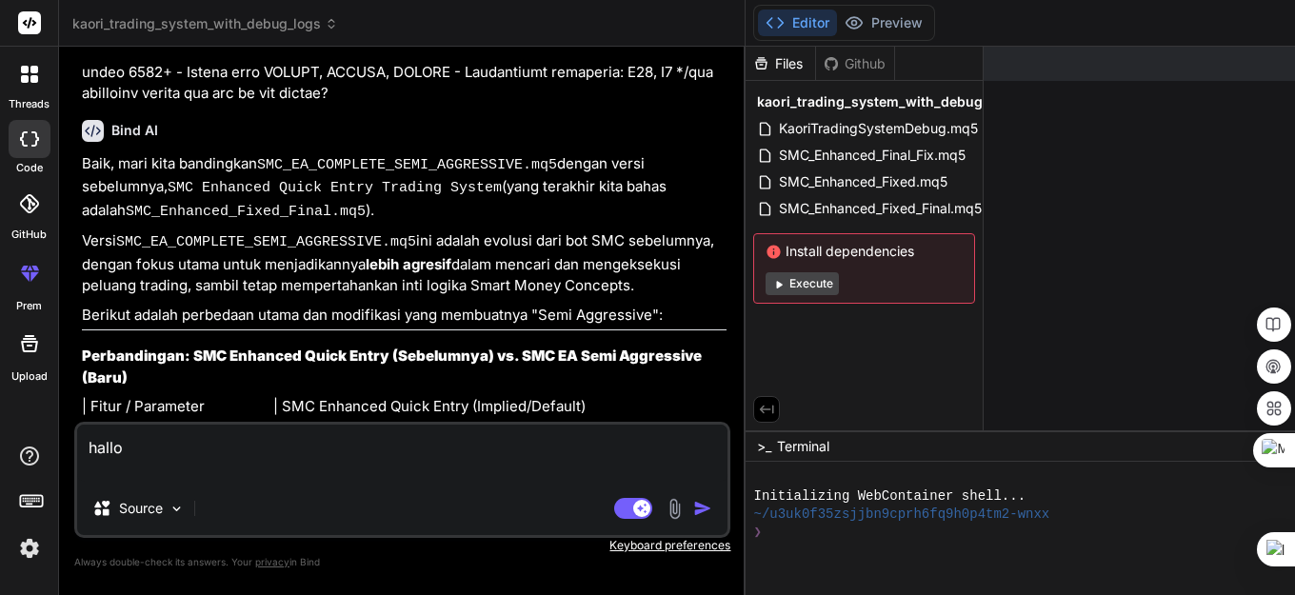
scroll to position [29018, 0]
click at [157, 451] on textarea "hallo" at bounding box center [402, 453] width 650 height 57
type textarea "halloa"
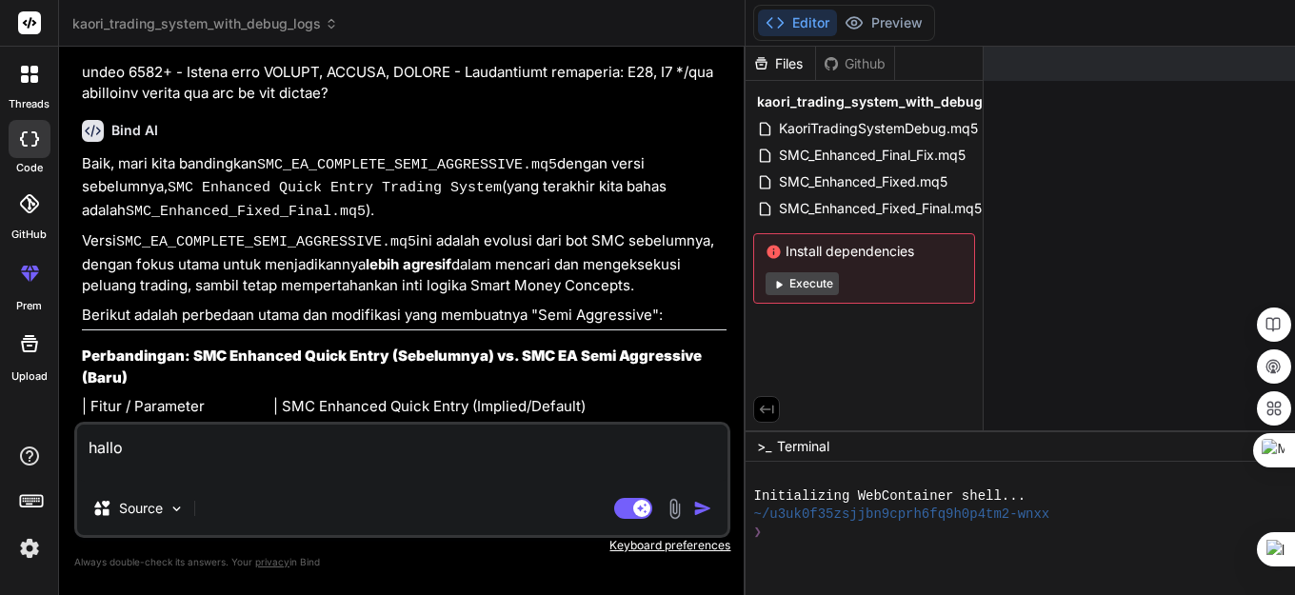
type textarea "x"
type textarea "halloap"
type textarea "x"
type textarea "halloapa"
type textarea "x"
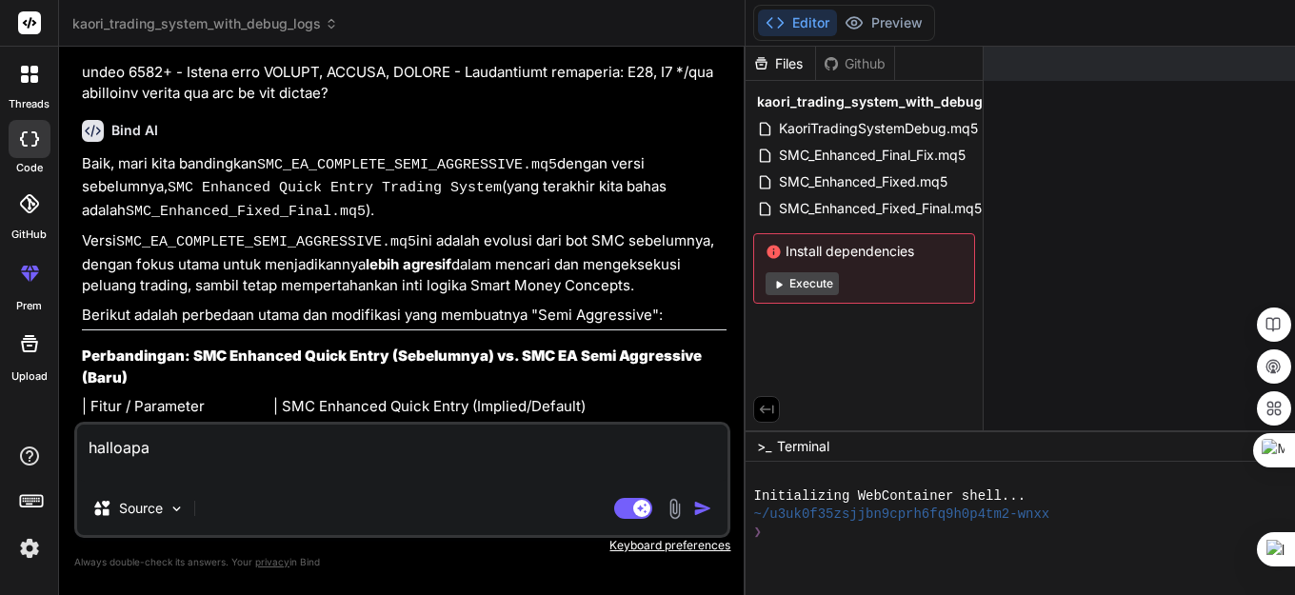
type textarea "halloapa"
type textarea "x"
type textarea "halloapa"
type textarea "x"
type textarea "halloap"
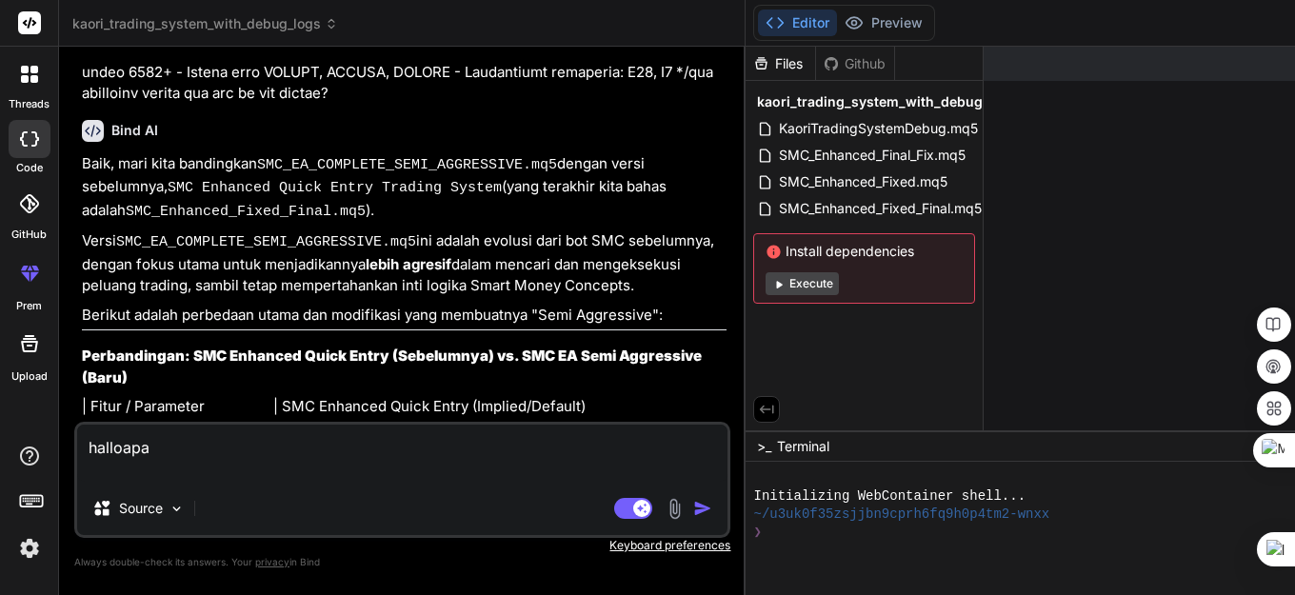
type textarea "x"
type textarea "halloa"
type textarea "x"
type textarea "hallo"
type textarea "x"
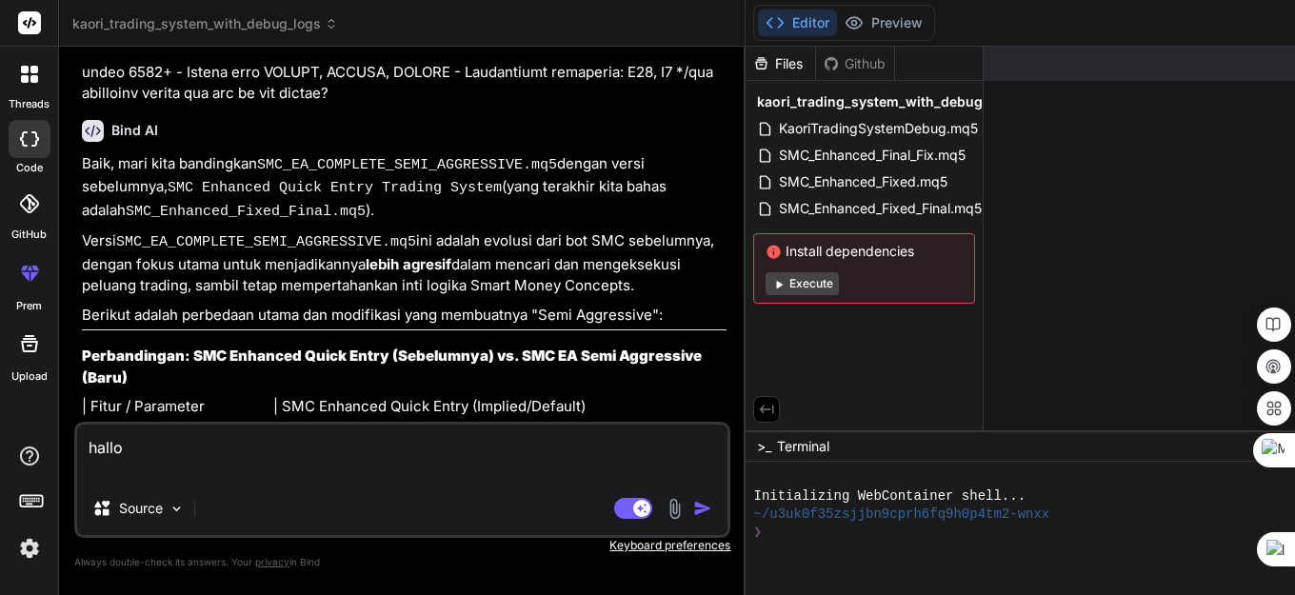
type textarea "hallo"
type textarea "x"
type textarea "hallo a"
type textarea "x"
type textarea "hallo ap"
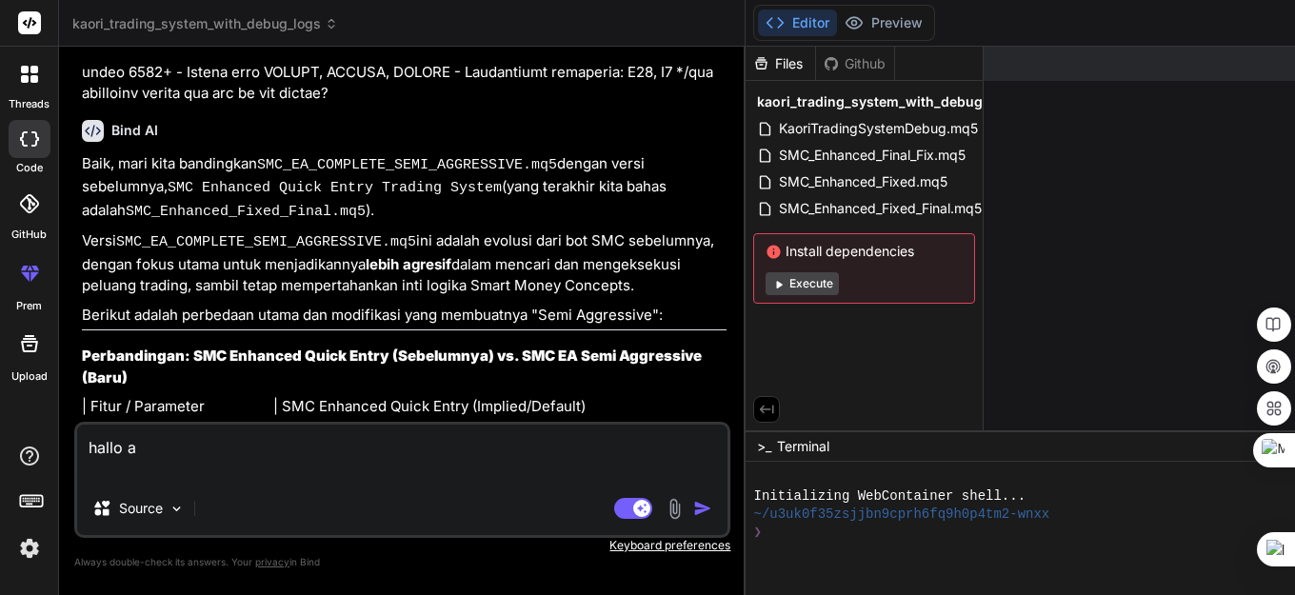
type textarea "x"
type textarea "hallo apa"
type textarea "x"
type textarea "hallo apa"
type textarea "x"
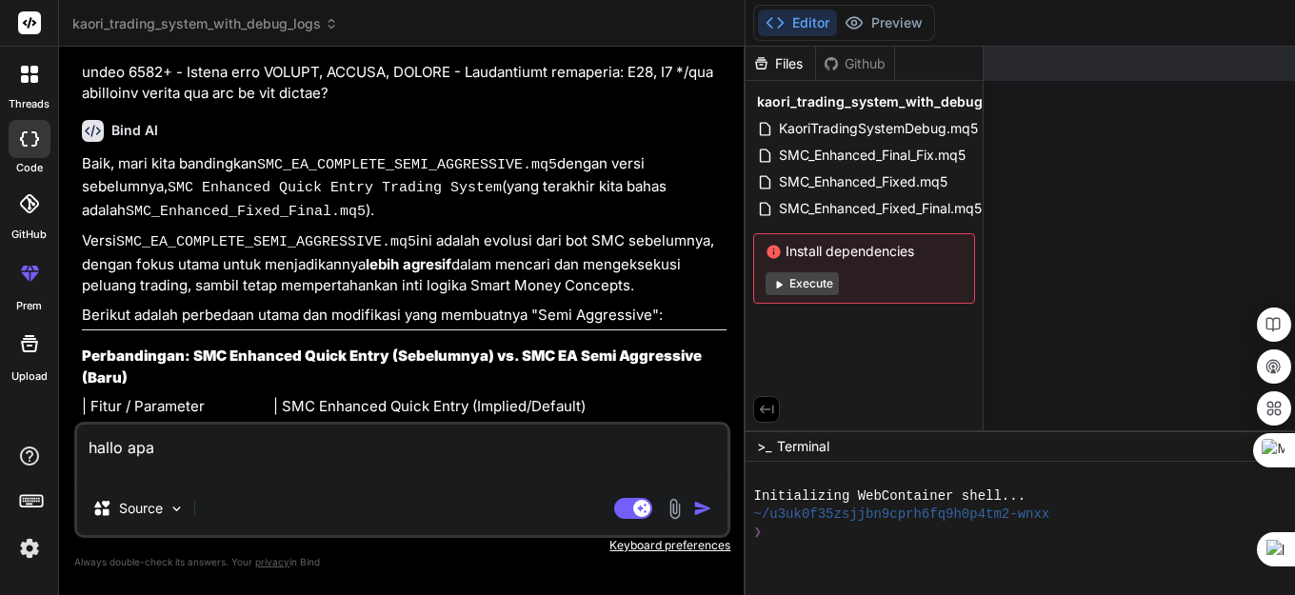
type textarea "hallo apa p"
type textarea "x"
type textarea "hallo apa pe"
type textarea "x"
type textarea "hallo apa per"
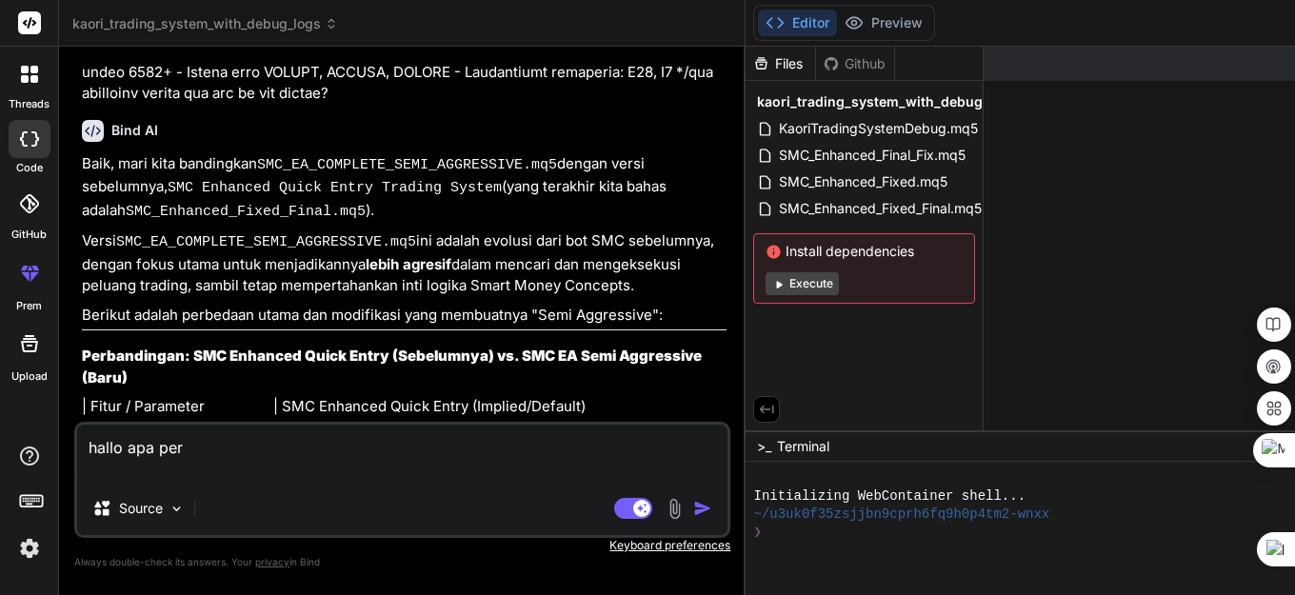
type textarea "x"
type textarea "hallo apa perb"
type textarea "x"
type textarea "hallo apa perba"
type textarea "x"
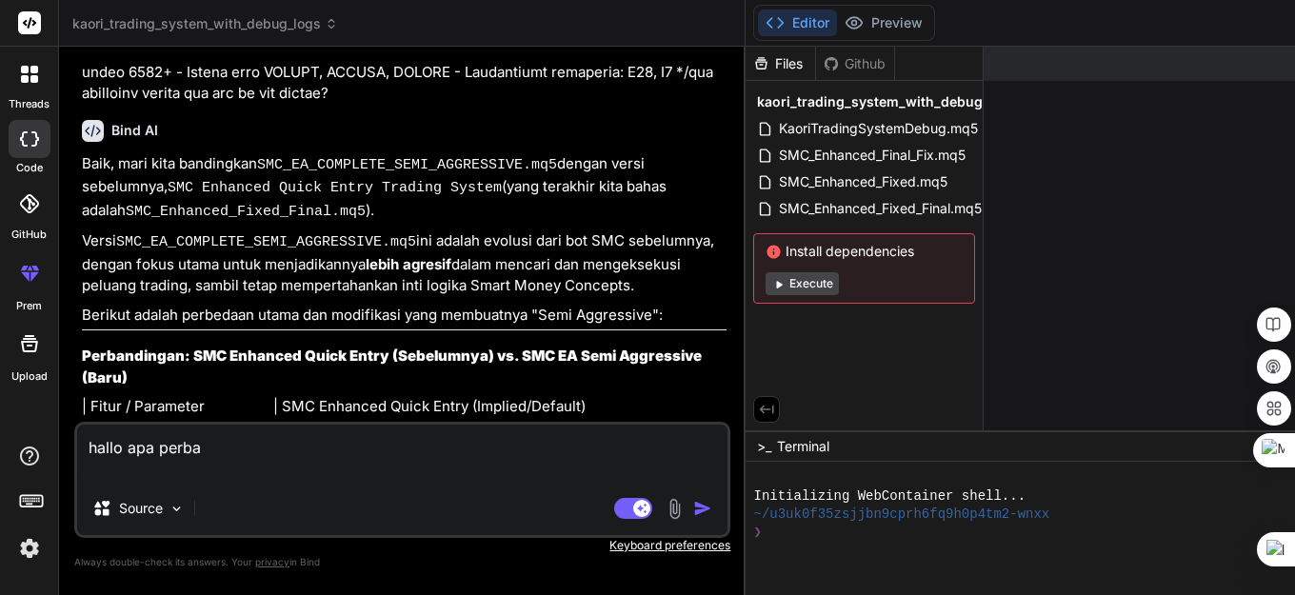
type textarea "hallo apa perban"
type textarea "x"
type textarea "hallo apa perband"
type textarea "x"
type textarea "hallo apa perbandi"
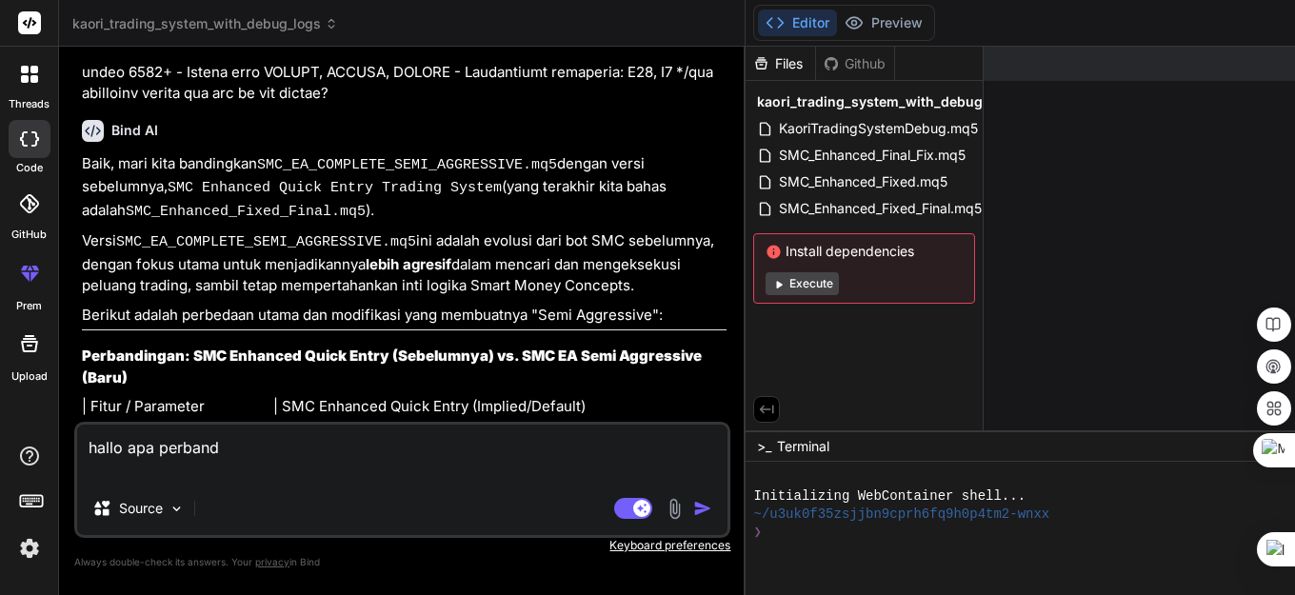
type textarea "x"
type textarea "hallo apa perbandin"
type textarea "x"
type textarea "hallo apa perbanding"
type textarea "x"
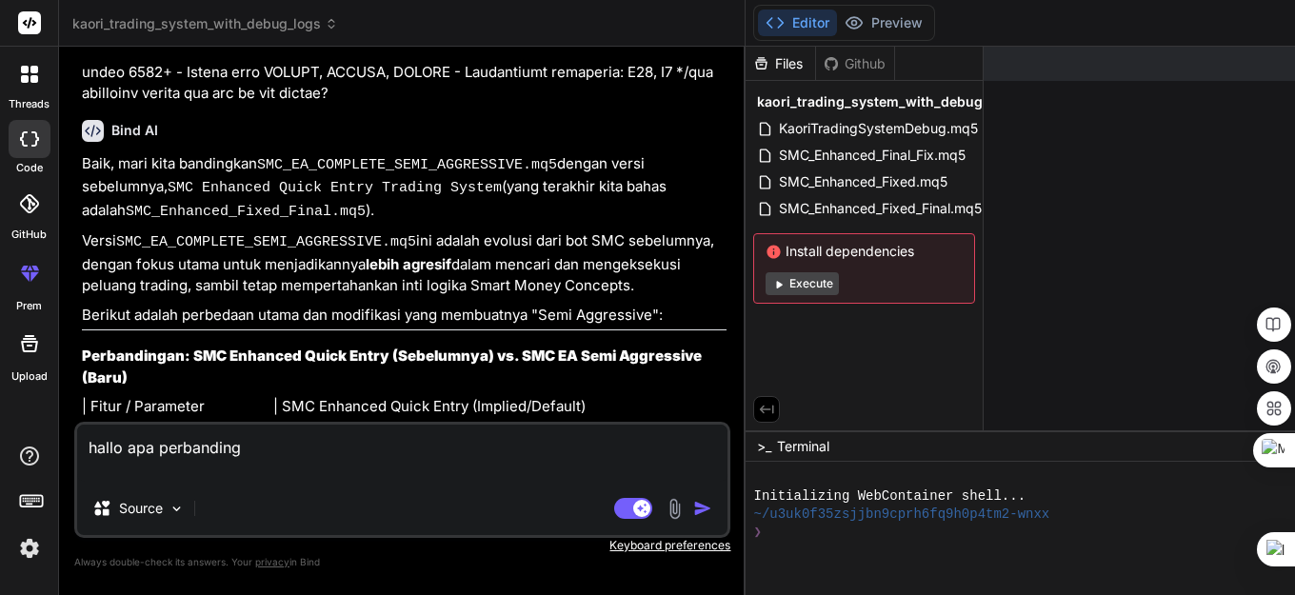
type textarea "hallo apa perbandinga"
type textarea "x"
type textarea "hallo apa perbandingan"
type textarea "x"
type textarea "hallo apa perbandingan"
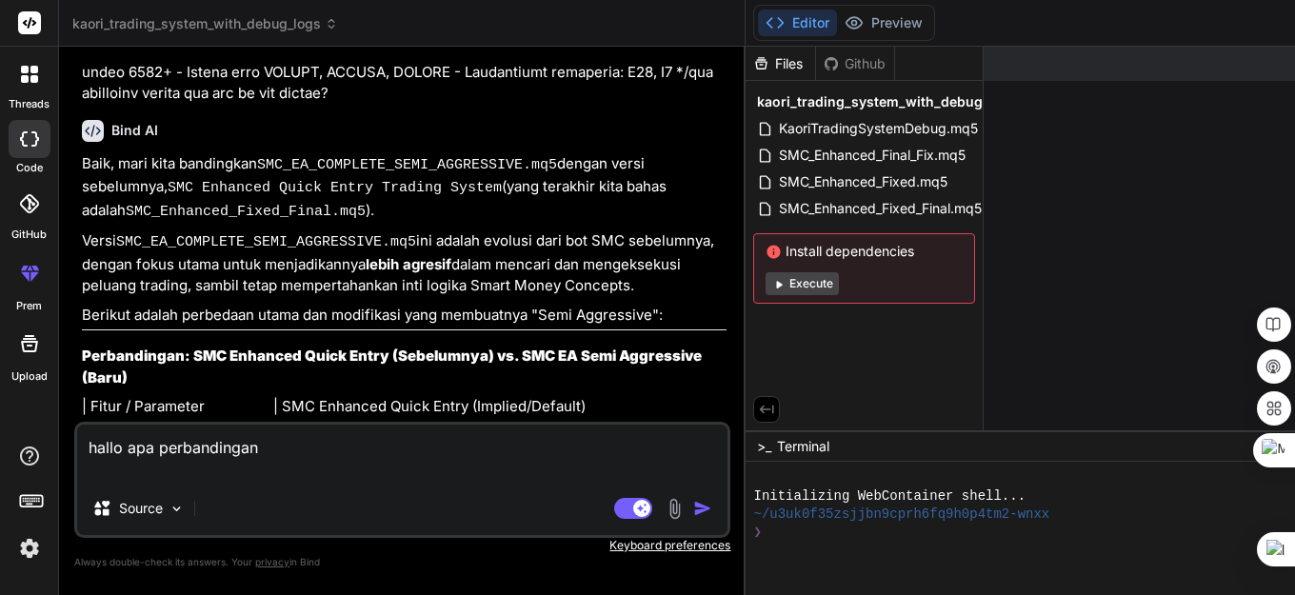
type textarea "x"
type textarea "hallo apa perbandingan"
type textarea "x"
type textarea "hallo apa perbandinga"
type textarea "x"
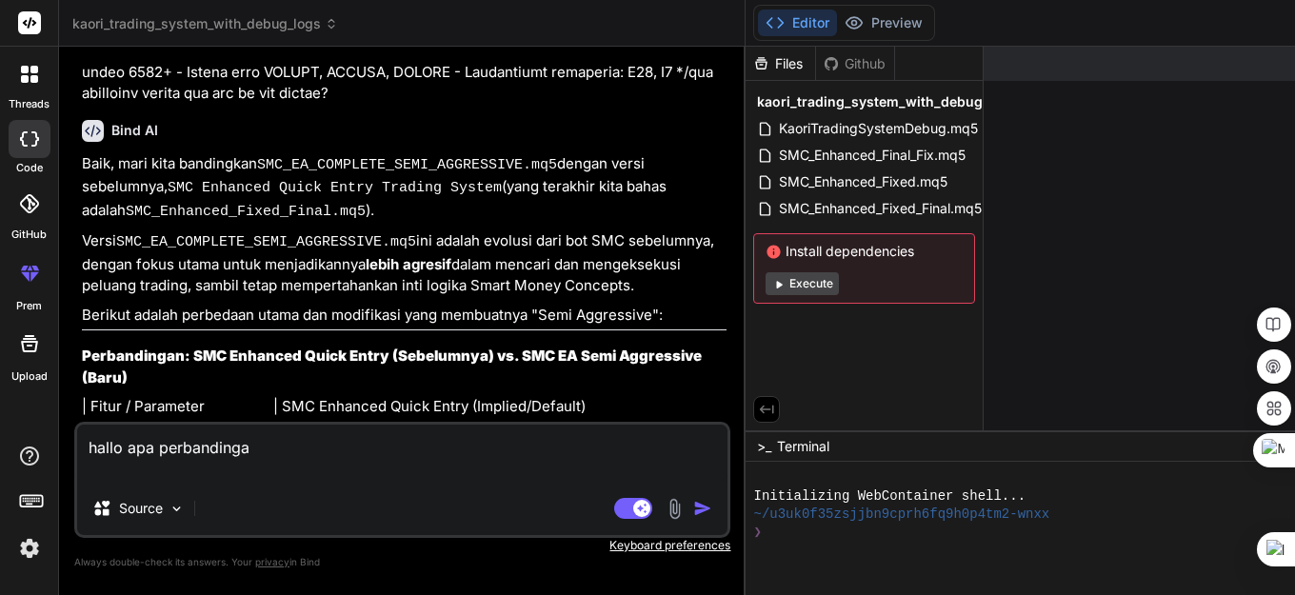
type textarea "hallo apa perbanding"
type textarea "x"
type textarea "hallo apa perbandin"
type textarea "x"
type textarea "hallo apa perbandi"
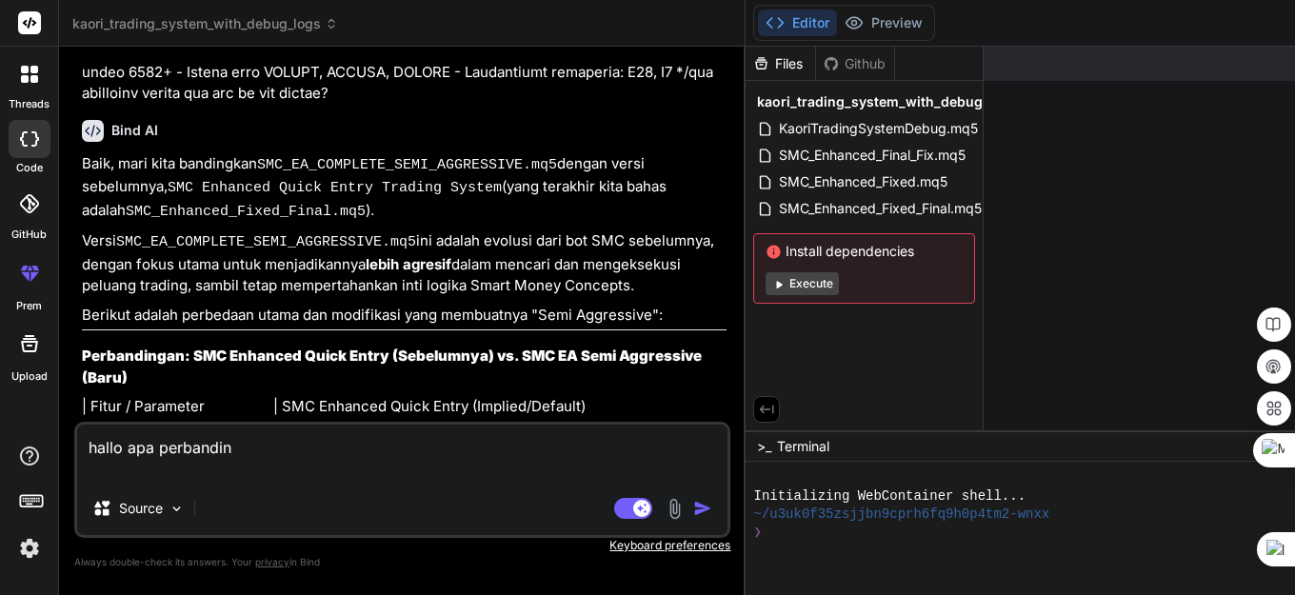
type textarea "x"
type textarea "hallo apa perband"
type textarea "x"
type textarea "hallo apa perban"
type textarea "x"
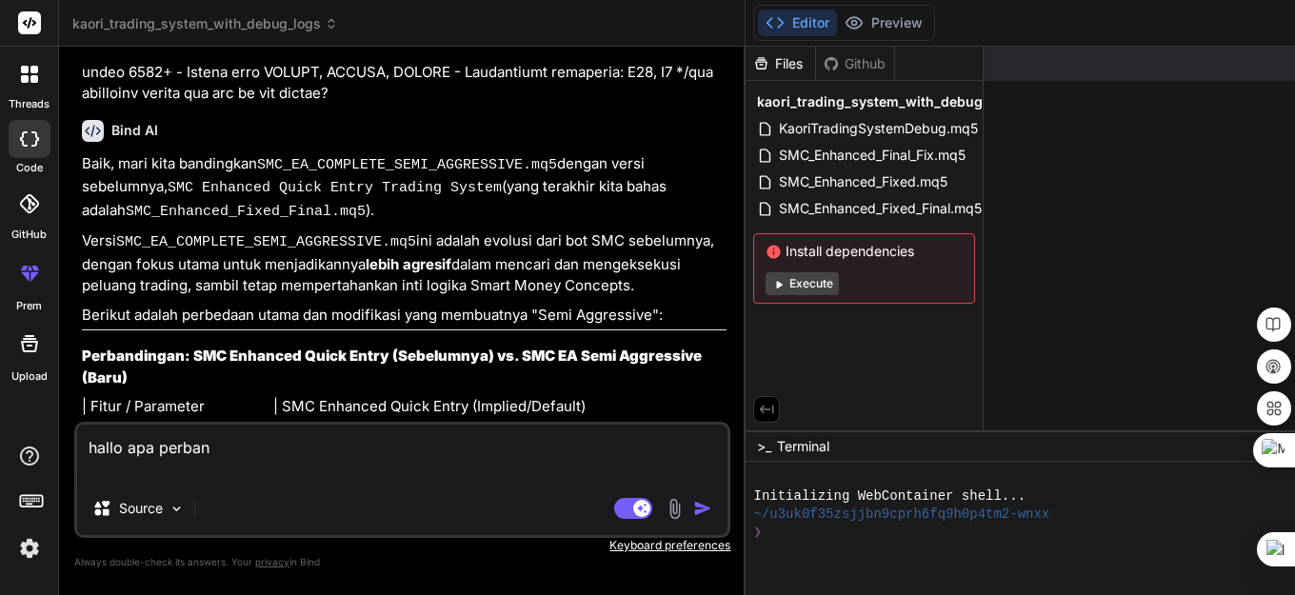
type textarea "hallo apa perba"
type textarea "x"
type textarea "hallo apa perb"
type textarea "x"
type textarea "hallo apa perbe"
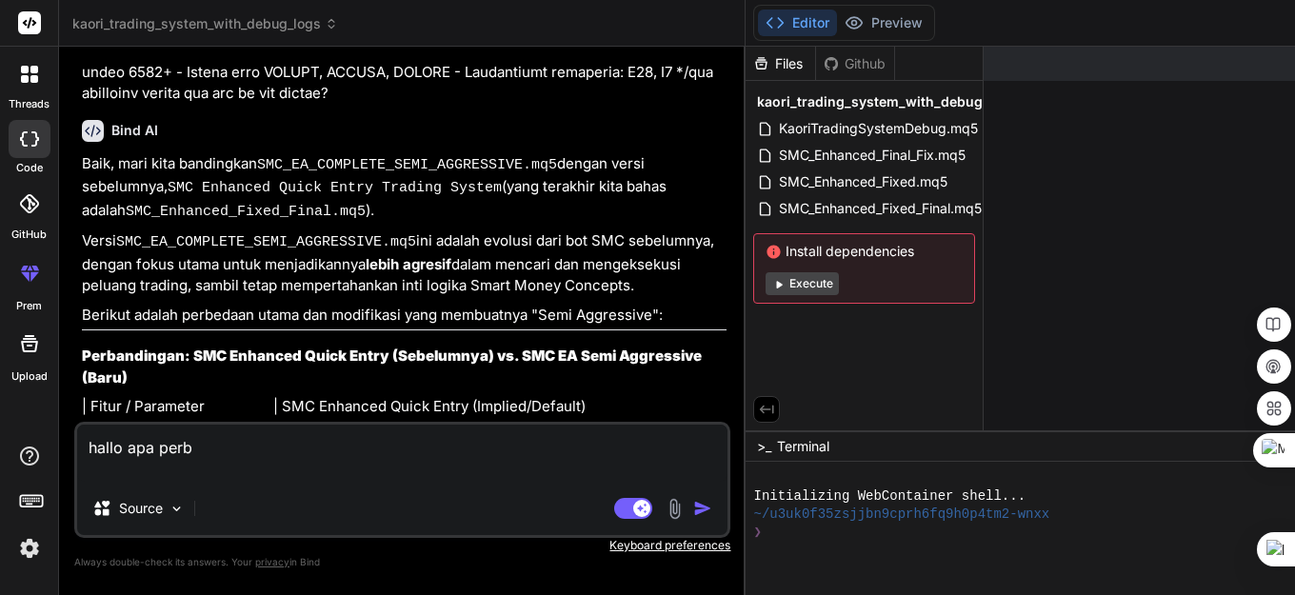
type textarea "x"
type textarea "hallo apa perbed"
type textarea "x"
type textarea "hallo apa perbeda"
type textarea "x"
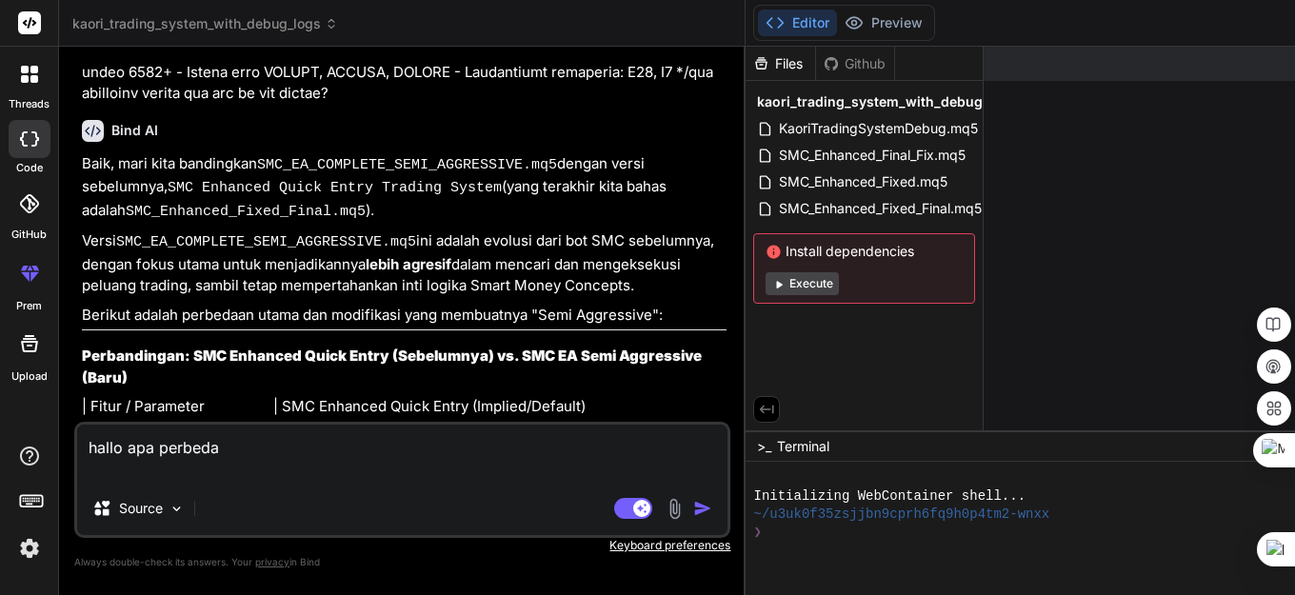
type textarea "hallo apa perbedaa"
type textarea "x"
type textarea "hallo apa perbedaan"
type textarea "x"
type textarea "hallo apa perbedaany"
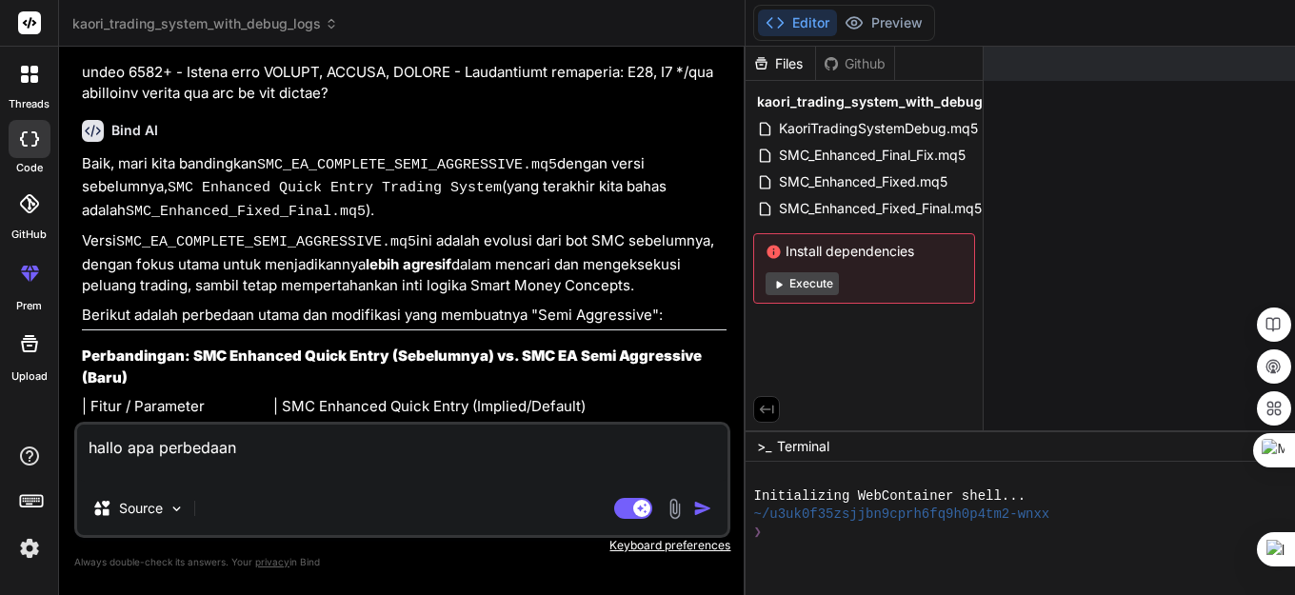
type textarea "x"
type textarea "hallo apa perbedaanya"
type textarea "x"
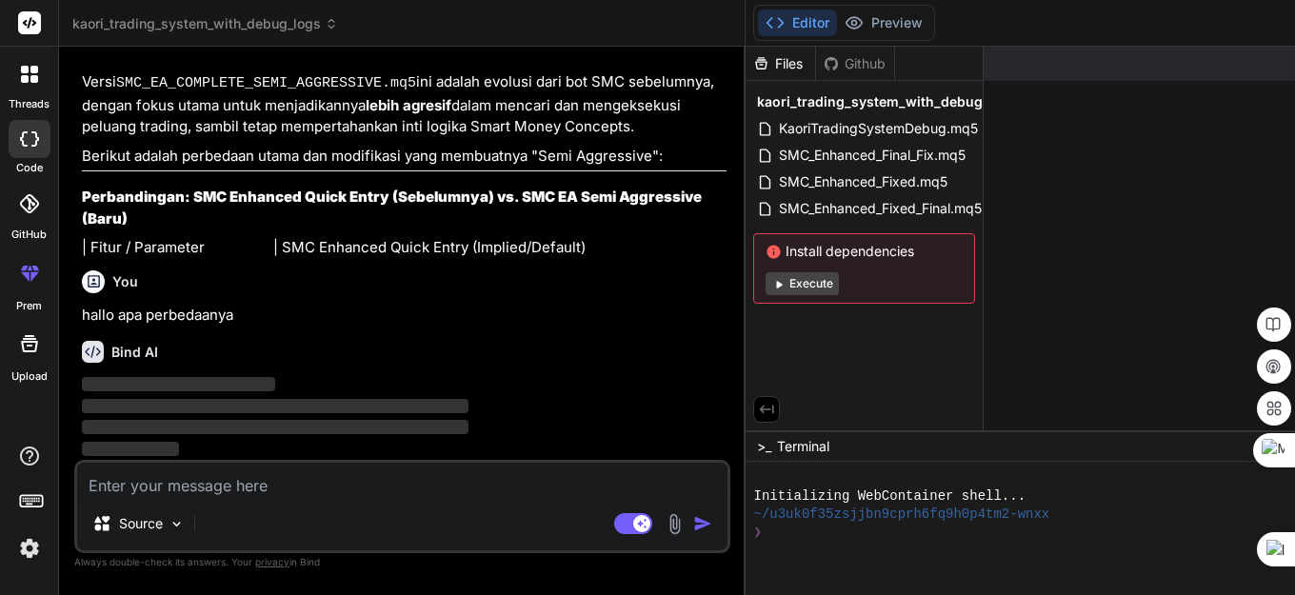
scroll to position [44375, 0]
type textarea "x"
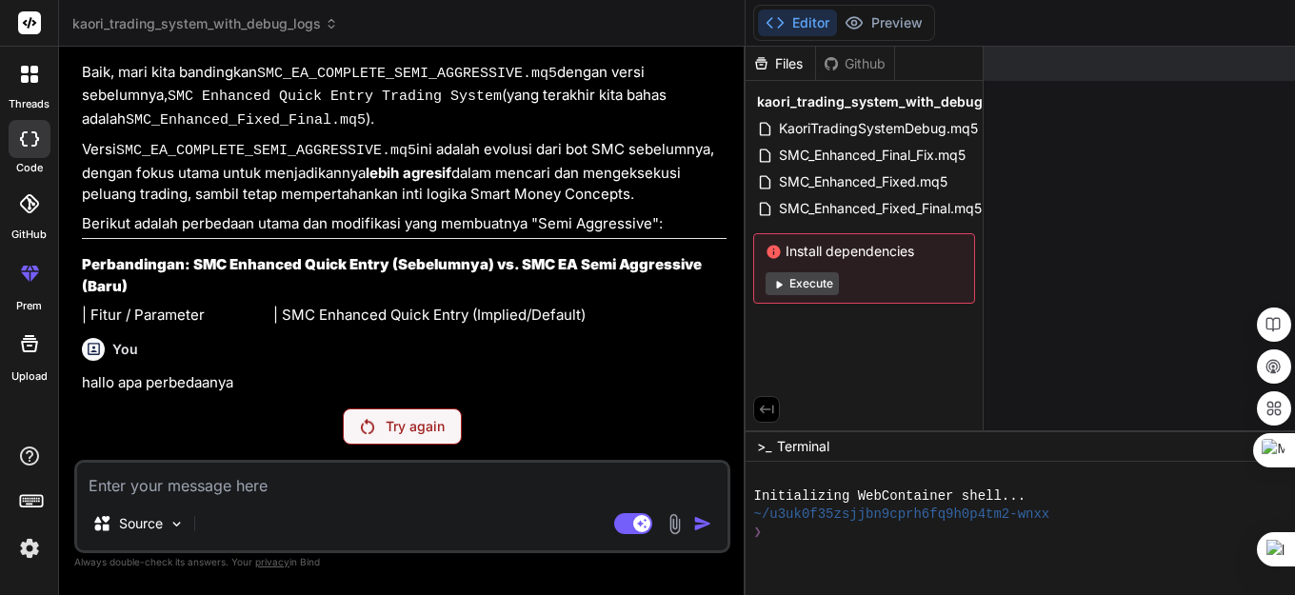
scroll to position [44308, 0]
click at [386, 427] on p "Try again" at bounding box center [415, 426] width 59 height 19
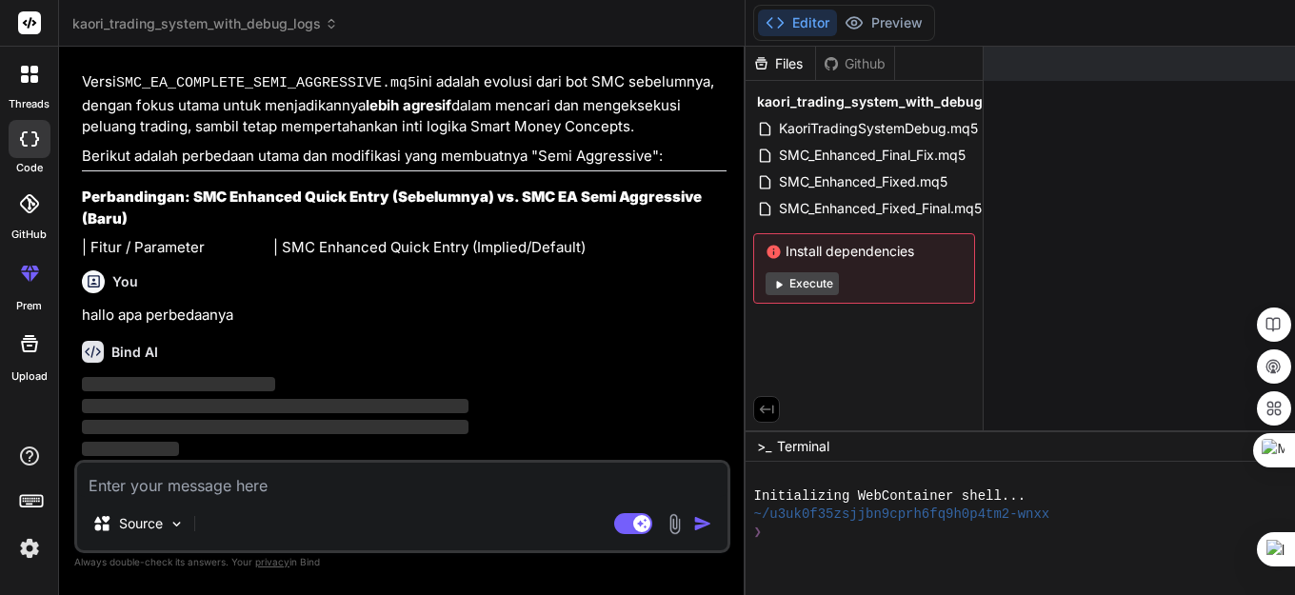
scroll to position [44375, 0]
type textarea "x"
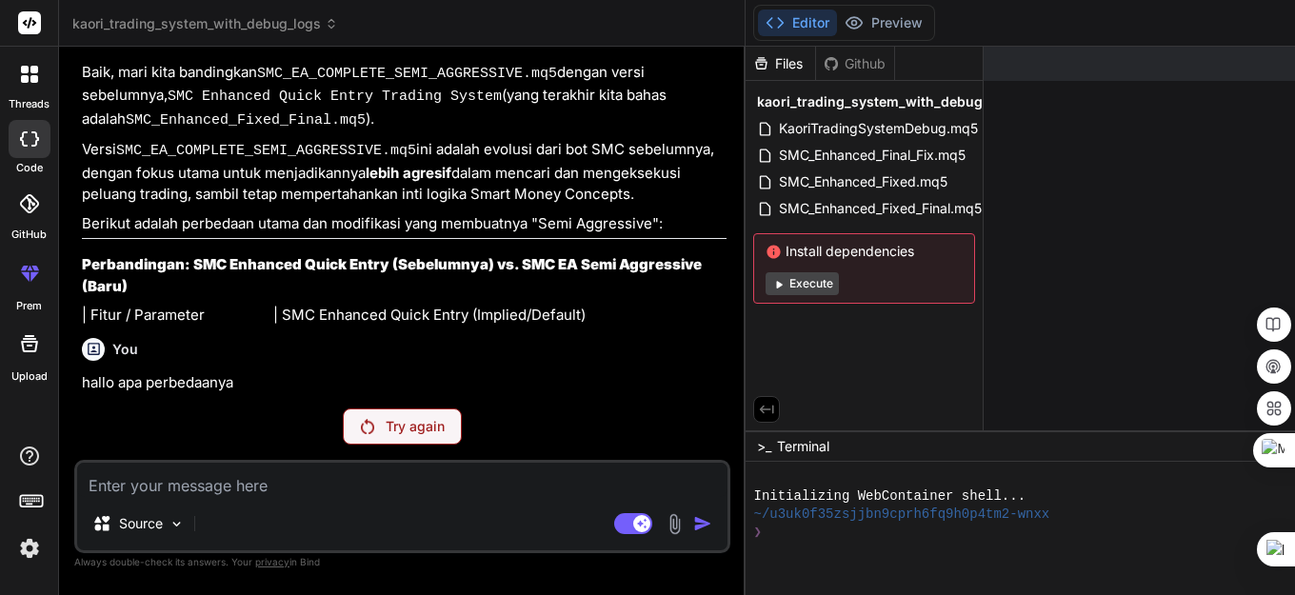
scroll to position [44308, 0]
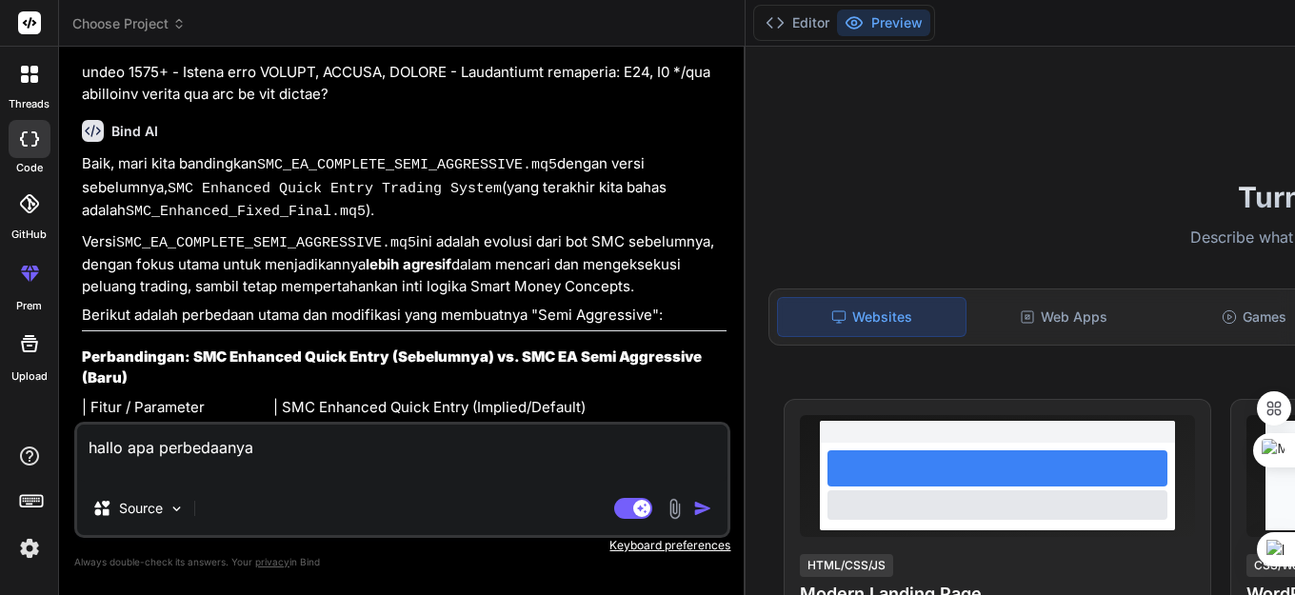
scroll to position [28608, 0]
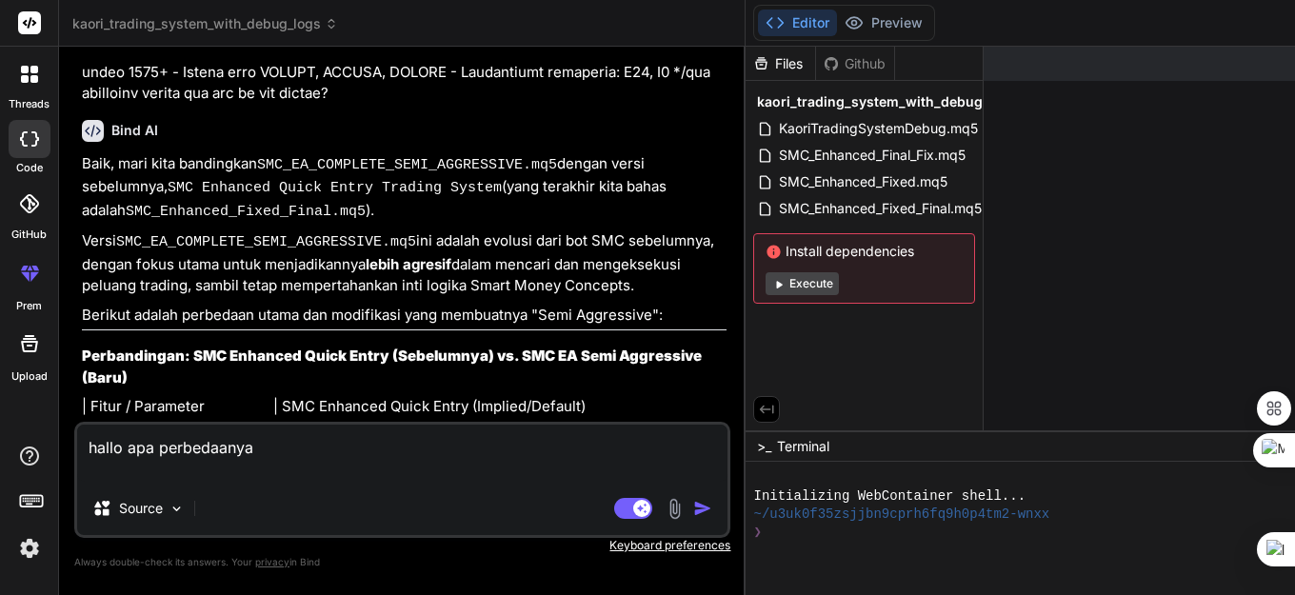
click at [693, 503] on img "button" at bounding box center [702, 508] width 19 height 19
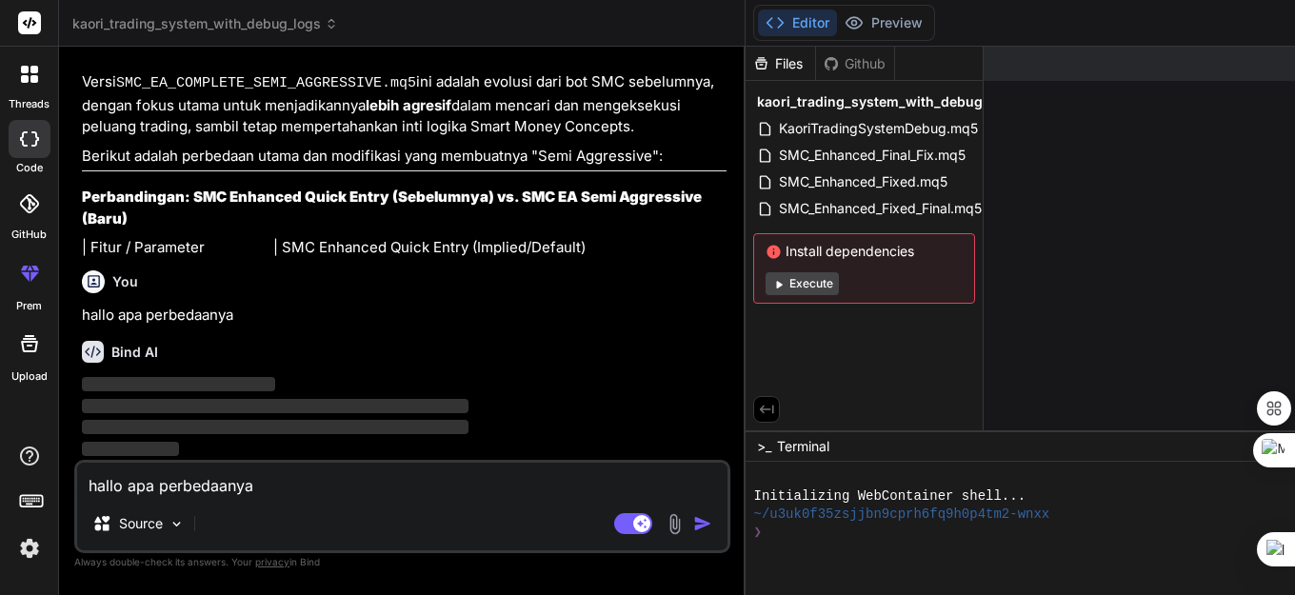
click at [693, 518] on img "button" at bounding box center [702, 523] width 19 height 19
type textarea "x"
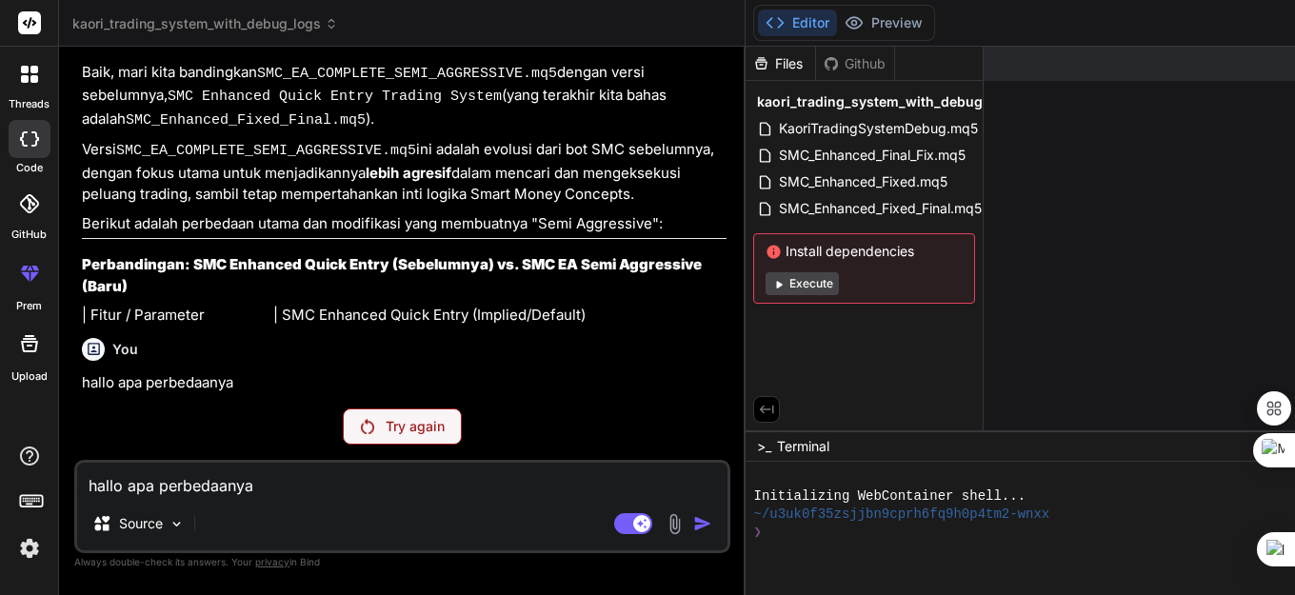
scroll to position [44116, 0]
